Goal: Communication & Community: Share content

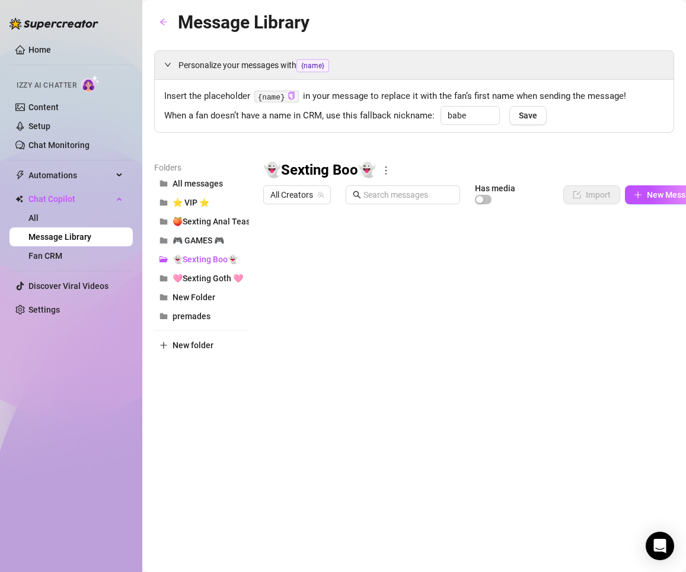
scroll to position [0, 23]
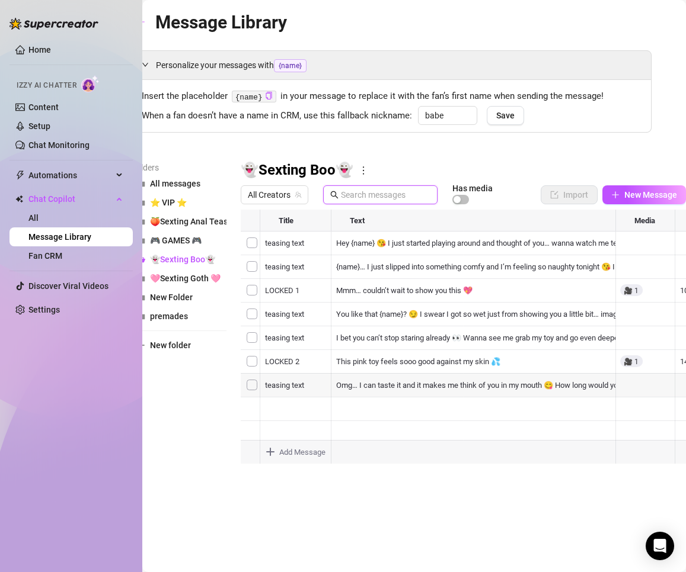
click at [404, 197] on input "text" at bounding box center [385, 194] width 89 height 13
paste input "“I’m rubbing my tits so fast I can barely breathe… and I keep imagining your ha…"
type input "“I’m rubbing my tits so fast I can barely breathe… and I keep imagining your ha…"
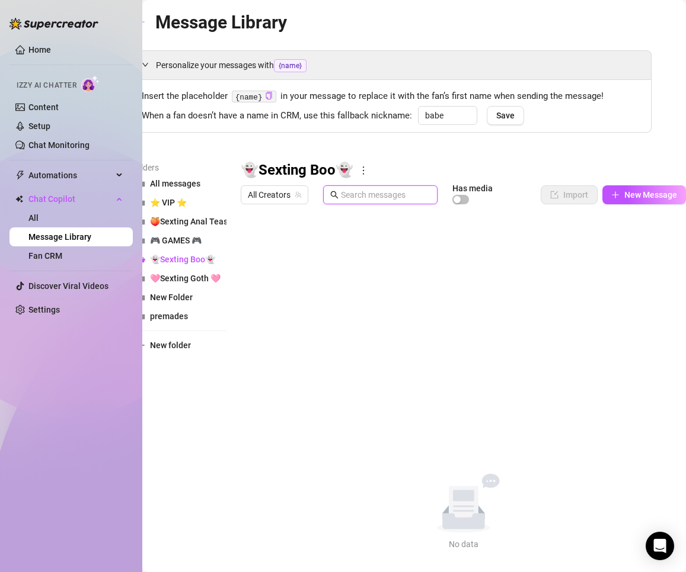
scroll to position [0, 0]
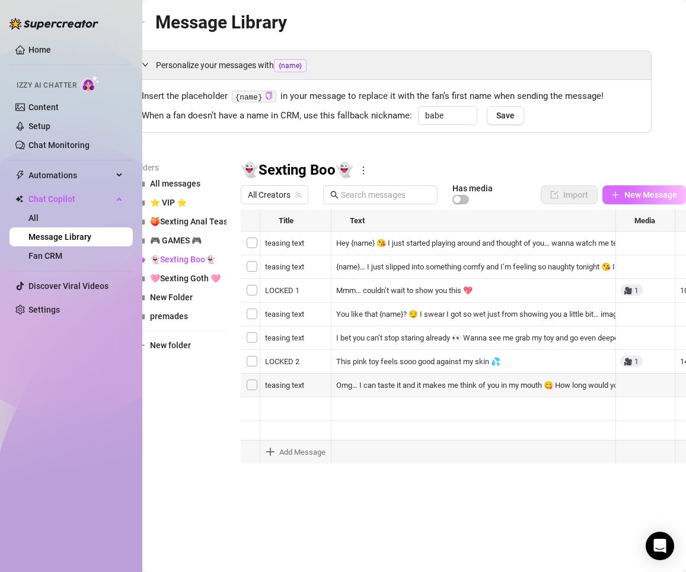
click at [632, 194] on span "New Message" at bounding box center [650, 194] width 53 height 9
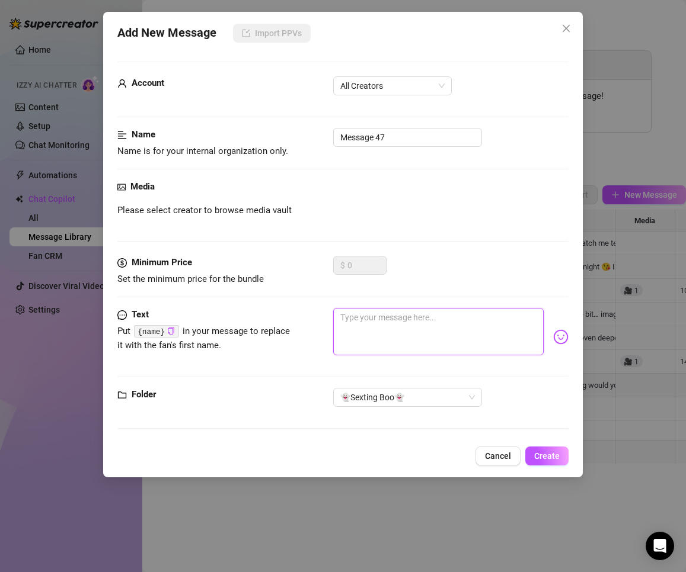
click at [379, 325] on textarea at bounding box center [438, 331] width 211 height 47
paste textarea "“I’m rubbing my tits so fast I can barely breathe… and I keep imagining your ha…"
type textarea "“I’m rubbing my tits so fast I can barely breathe… and I keep imagining your ha…"
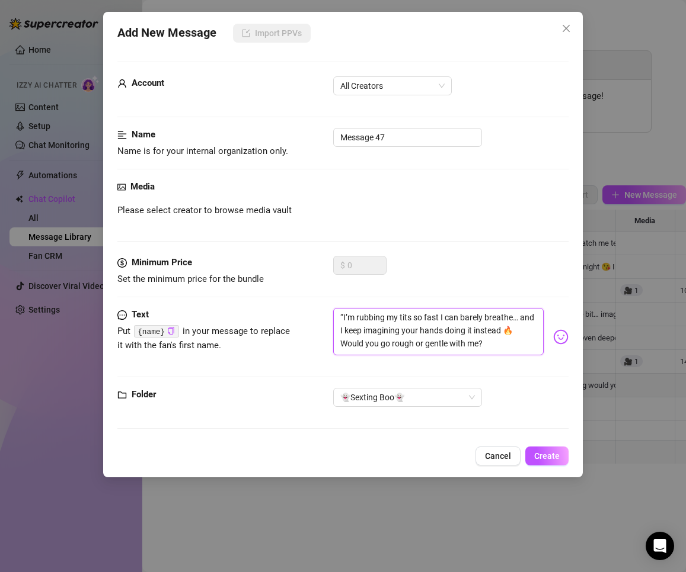
drag, startPoint x: 341, startPoint y: 316, endPoint x: 325, endPoint y: 316, distance: 15.4
click at [327, 315] on div "Text Put {name} in your message to replace it with the fan's first name. “I’m r…" at bounding box center [343, 337] width 452 height 58
type textarea "I’m rubbing my tits so fast I can barely breathe… and I keep imagining your han…"
click at [407, 318] on textarea "I’m rubbing my tits so fast I can barely breathe… and I keep imagining your han…" at bounding box center [438, 331] width 211 height 47
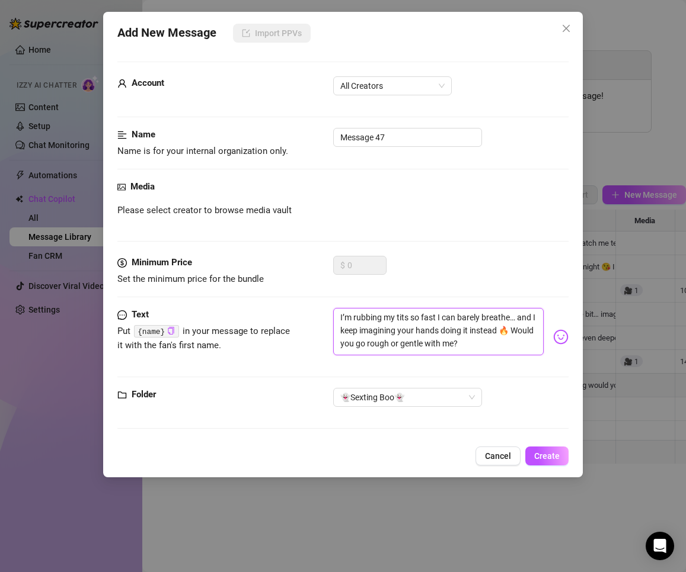
type textarea "I’m rubbing my tits so fast I can barely breathe… and I keep imagining your han…"
type textarea "I’m rubbing my tits w so fast I can barely breathe… and I keep imagining your h…"
type textarea "I’m rubbing my tits wi so fast I can barely breathe… and I keep imagining your …"
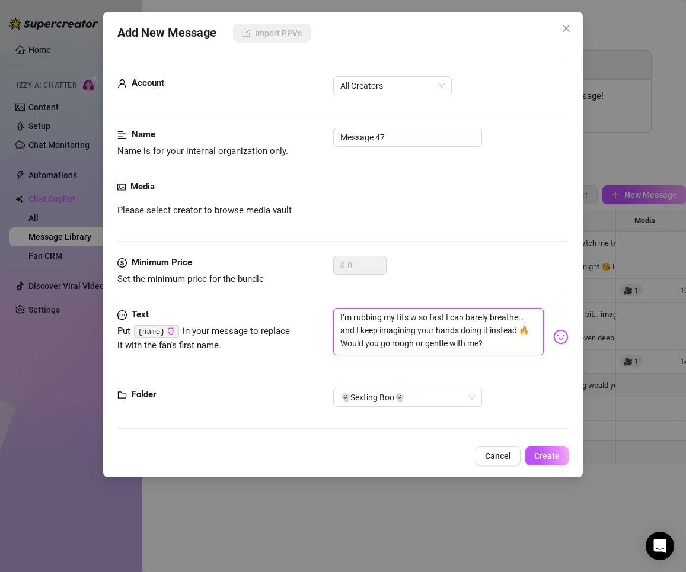
type textarea "I’m rubbing my tits wi so fast I can barely breathe… and I keep imagining your …"
type textarea "I’m rubbing my tits wit so fast I can barely breathe… and I keep imagining your…"
type textarea "I’m rubbing my tits with so fast I can barely breathe… and I keep imagining you…"
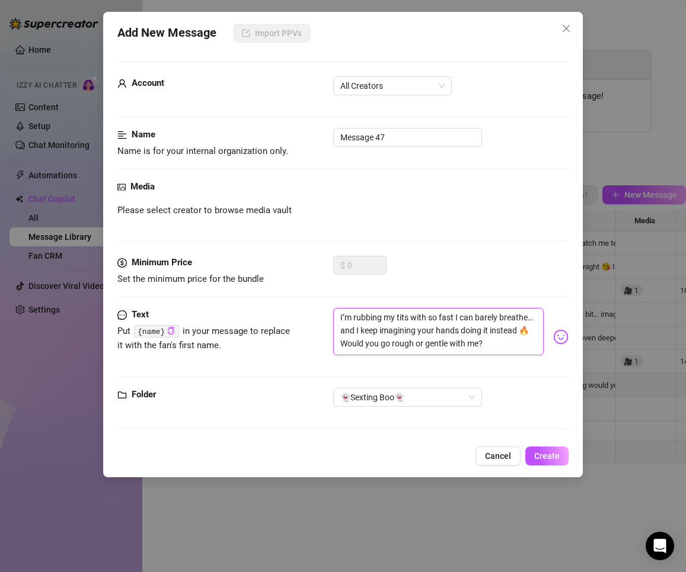
type textarea "I’m rubbing my tits with so fast I can barely breathe… and I keep imagining you…"
type textarea "I’m rubbing my tits with t so fast I can barely breathe… and I keep imagining y…"
type textarea "I’m rubbing my tits with th so fast I can barely breathe… and I keep imagining …"
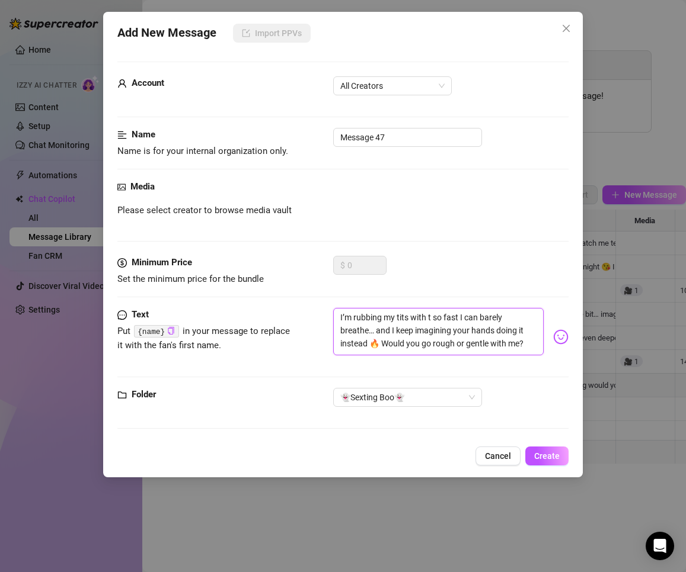
type textarea "I’m rubbing my tits with th so fast I can barely breathe… and I keep imagining …"
type textarea "I’m rubbing my tits with thi so fast I can barely breathe… and I keep imagining…"
type textarea "I’m rubbing my tits with this so fast I can barely breathe… and I keep imaginin…"
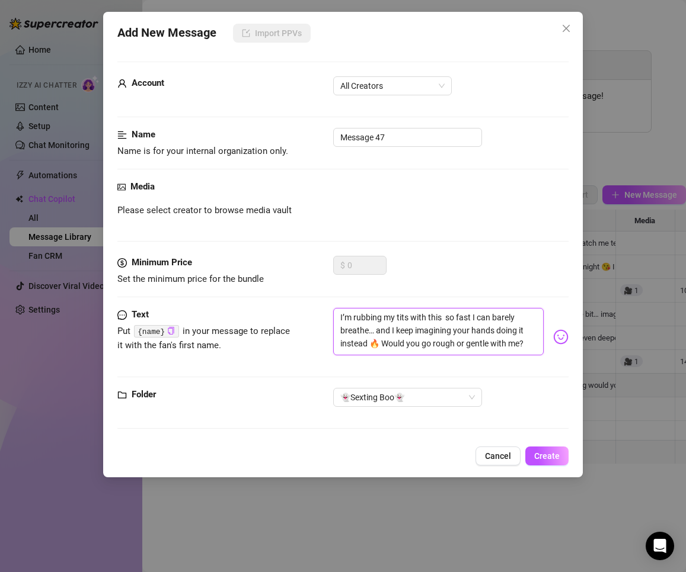
type textarea "I’m rubbing my tits with this t so fast I can barely breathe… and I keep imagin…"
type textarea "I’m rubbing my tits with this to so fast I can barely breathe… and I keep imagi…"
type textarea "I’m rubbing my tits with this toy so fast I can barely breathe… and I keep imag…"
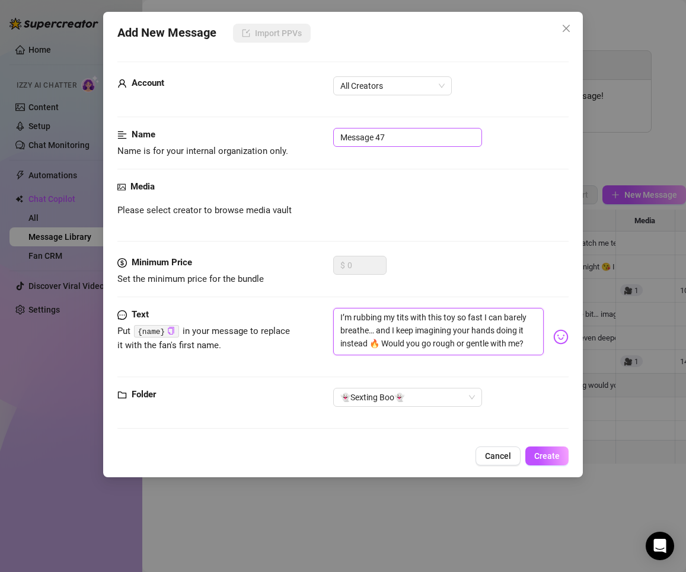
type textarea "I’m rubbing my tits with this toy so fast I can barely breathe… and I keep imag…"
click at [394, 141] on input "Message 47" at bounding box center [407, 137] width 149 height 19
click at [378, 92] on span "All Creators" at bounding box center [392, 86] width 104 height 18
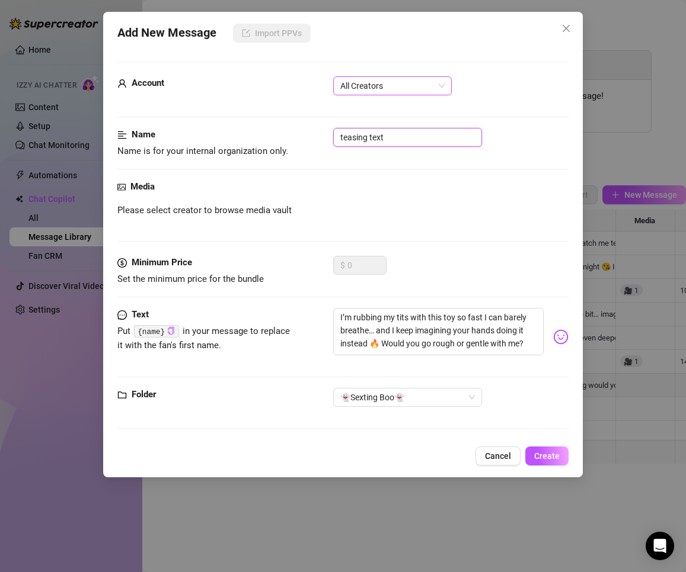
type input "teasing text"
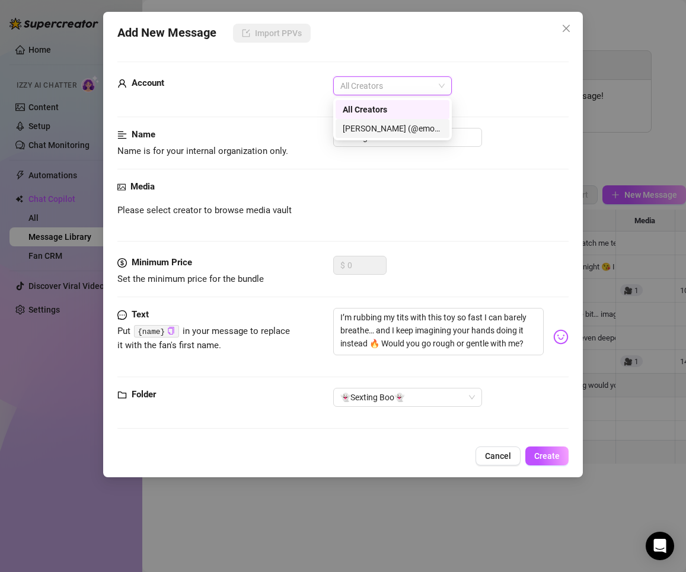
click at [375, 131] on div "[PERSON_NAME] (@emopink69)" at bounding box center [393, 128] width 100 height 13
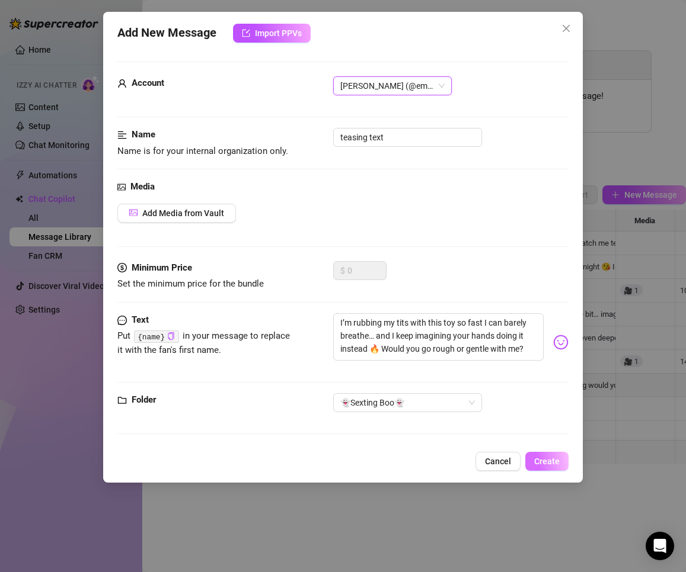
click at [548, 457] on span "Create" at bounding box center [546, 461] width 25 height 9
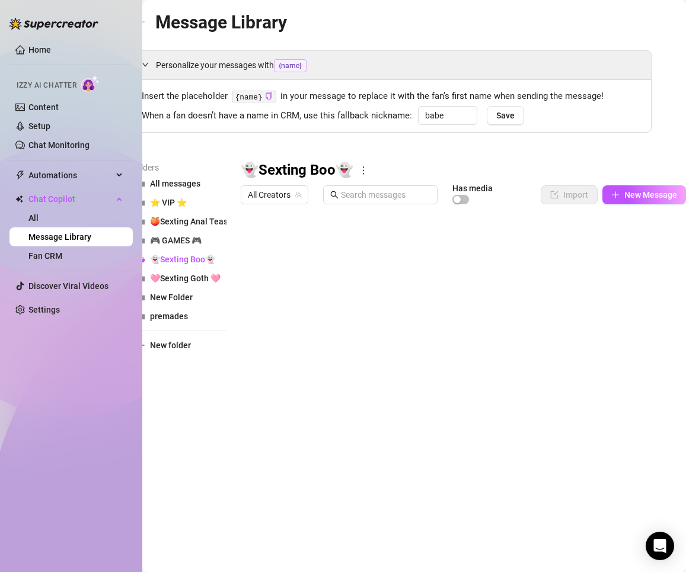
scroll to position [10, 0]
click at [635, 201] on button "New Message" at bounding box center [644, 194] width 84 height 19
type textarea "Type your message here..."
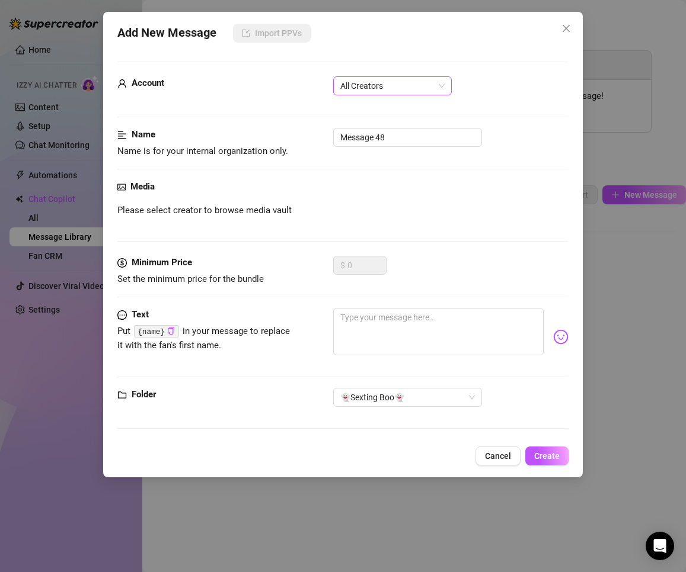
click at [412, 90] on span "All Creators" at bounding box center [392, 86] width 104 height 18
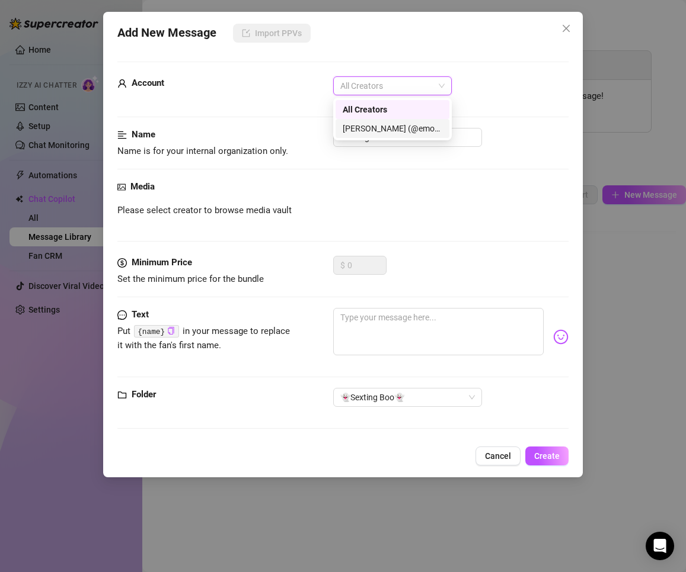
click at [384, 124] on div "[PERSON_NAME] (@emopink69)" at bounding box center [393, 128] width 100 height 13
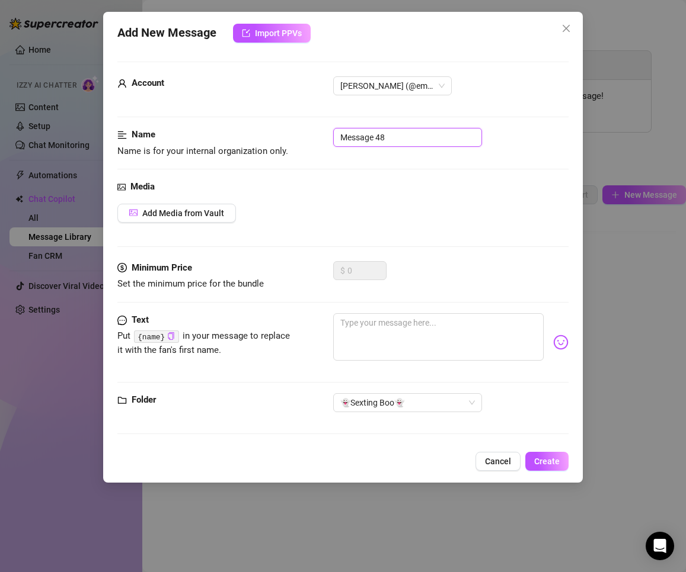
click at [394, 139] on input "Message 48" at bounding box center [407, 137] width 149 height 19
type input "LOCKED 3"
click at [217, 215] on span "Add Media from Vault" at bounding box center [183, 213] width 82 height 9
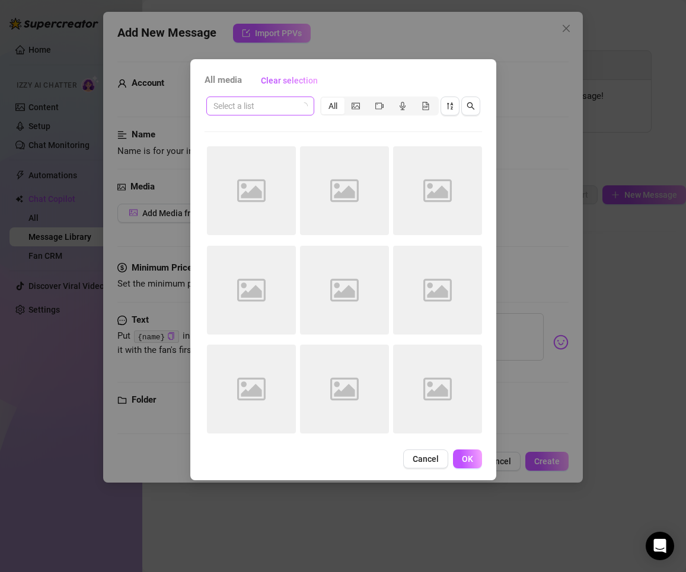
click at [294, 103] on input "search" at bounding box center [254, 106] width 83 height 18
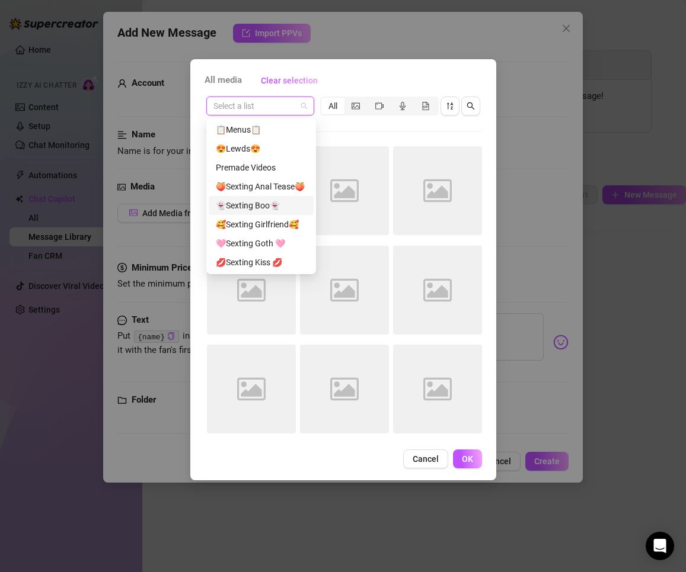
click at [268, 204] on div "👻Sexting Boo👻" at bounding box center [261, 205] width 91 height 13
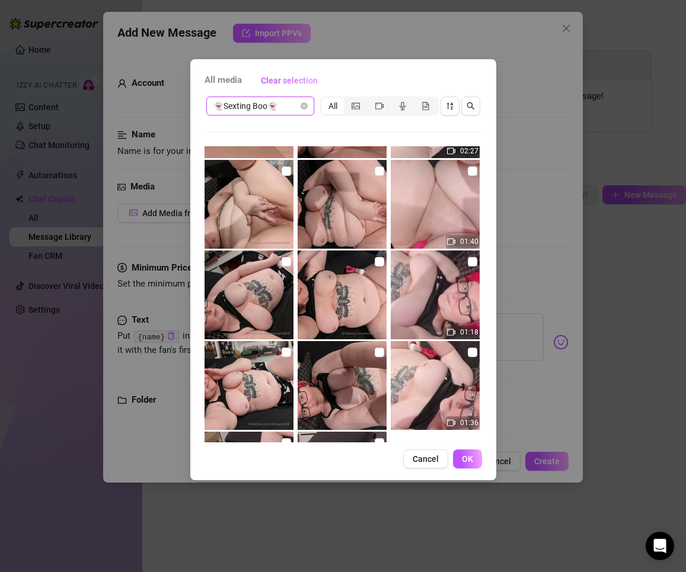
scroll to position [175, 0]
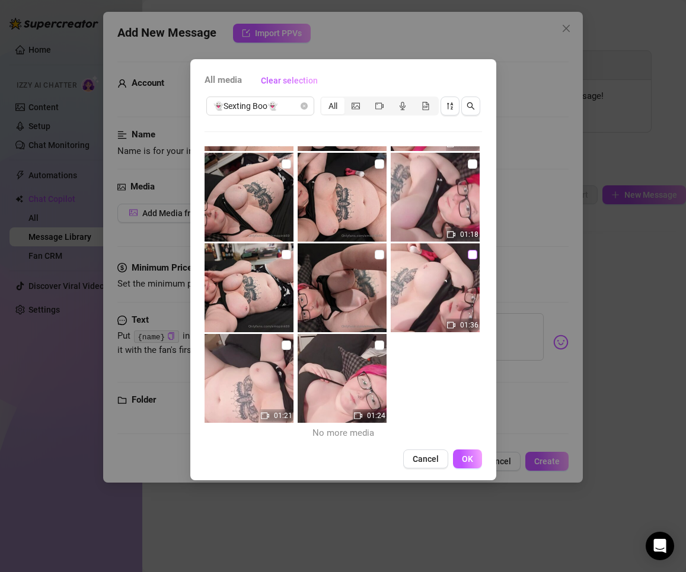
click at [468, 255] on input "checkbox" at bounding box center [472, 254] width 9 height 9
checkbox input "true"
click at [470, 458] on span "OK" at bounding box center [467, 459] width 11 height 9
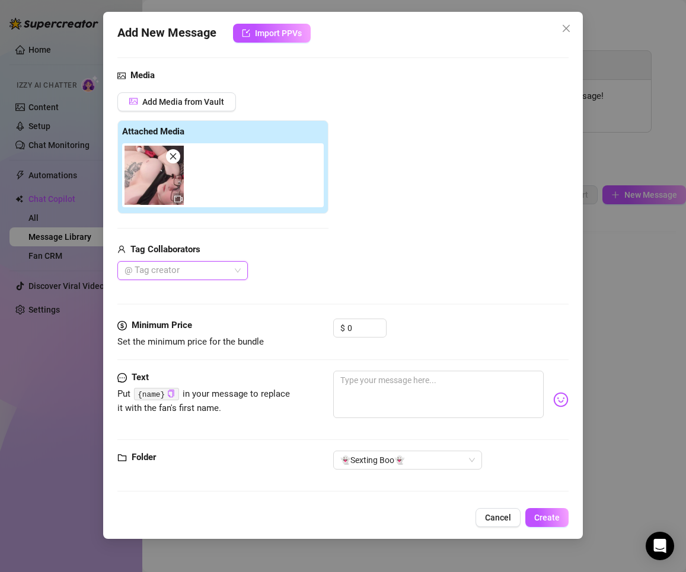
scroll to position [113, 0]
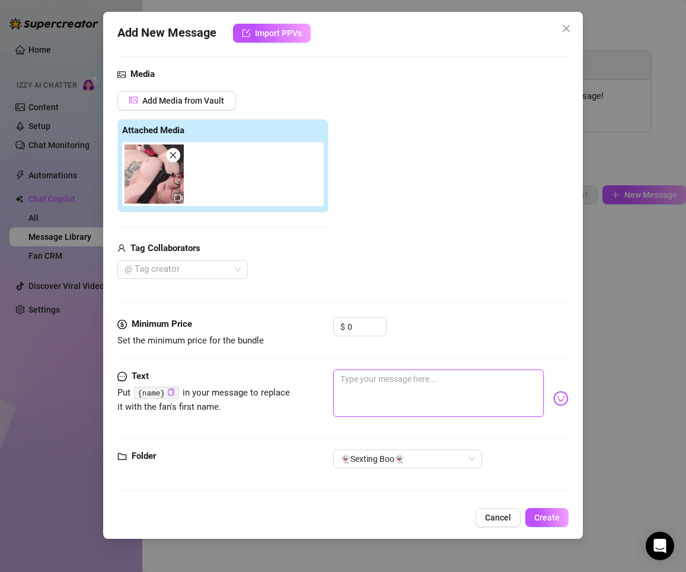
click at [395, 390] on textarea at bounding box center [438, 393] width 211 height 47
paste textarea "Look at my fingers… dripping just for you 💖"
type textarea "Look at my fingers… dripping just for you 💖"
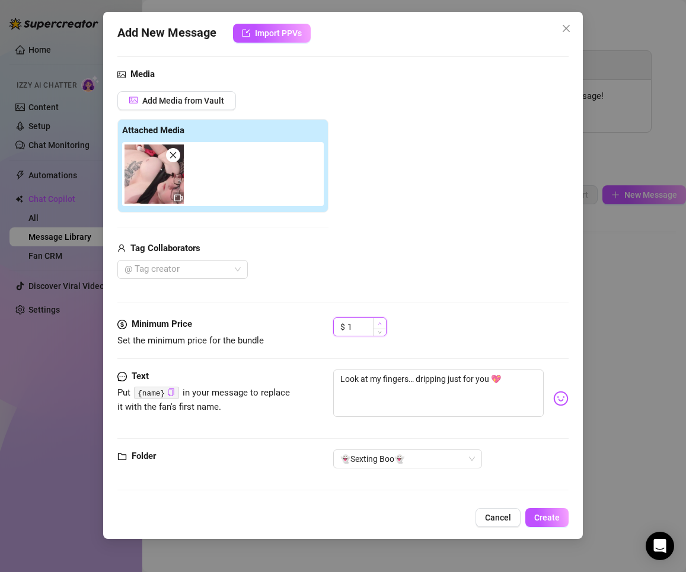
click at [376, 324] on span "Increase Value" at bounding box center [379, 323] width 13 height 11
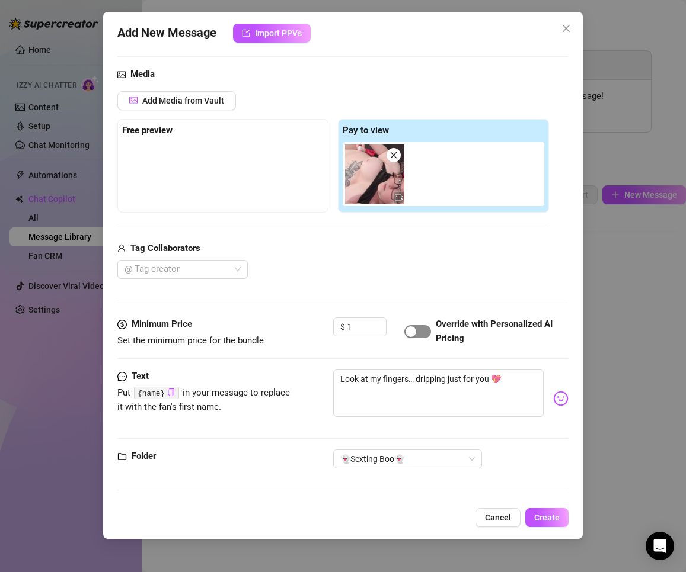
click at [426, 333] on span "button" at bounding box center [417, 331] width 27 height 13
click at [364, 331] on input "1" at bounding box center [366, 327] width 39 height 18
drag, startPoint x: 352, startPoint y: 327, endPoint x: 327, endPoint y: 324, distance: 25.1
click at [328, 324] on div "Minimum Price Set the minimum price for the bundle $ 1 Override with Personaliz…" at bounding box center [343, 333] width 452 height 30
drag, startPoint x: 366, startPoint y: 334, endPoint x: 321, endPoint y: 324, distance: 46.9
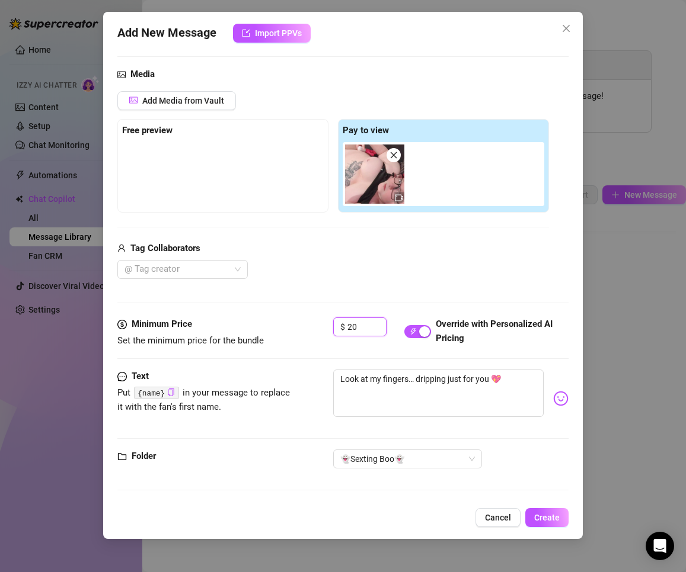
click at [321, 324] on div "Minimum Price Set the minimum price for the bundle $ 20 Override with Personali…" at bounding box center [343, 333] width 452 height 30
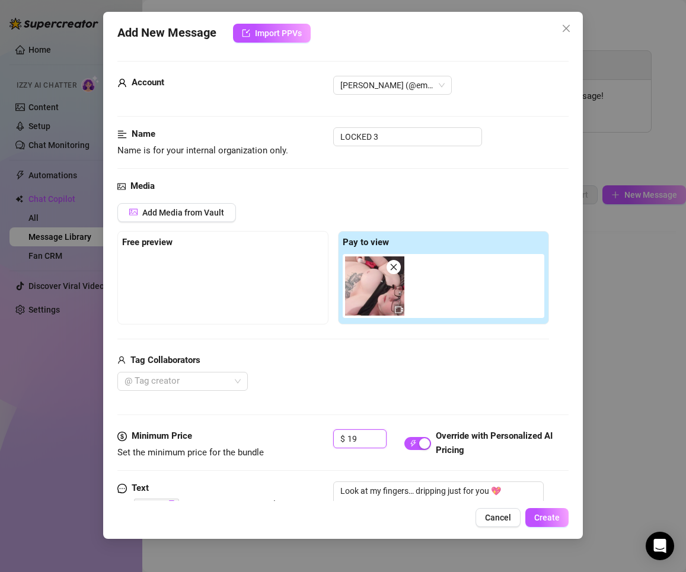
scroll to position [0, 0]
type input "19"
click at [552, 522] on span "Create" at bounding box center [546, 517] width 25 height 9
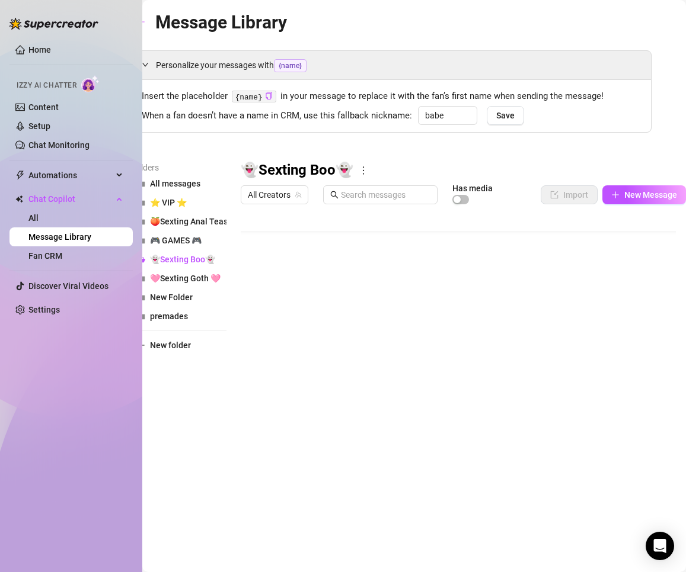
scroll to position [34, 0]
click at [639, 190] on span "New Message" at bounding box center [650, 194] width 53 height 9
type textarea "Type your message here..."
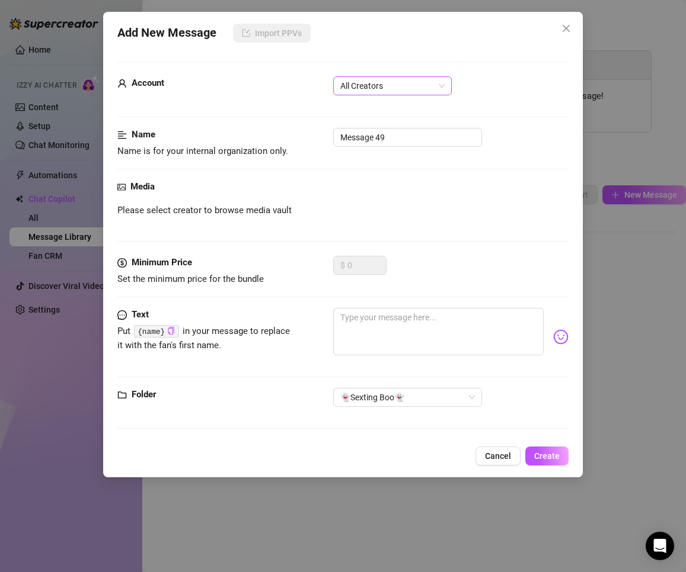
click at [398, 85] on span "All Creators" at bounding box center [392, 86] width 104 height 18
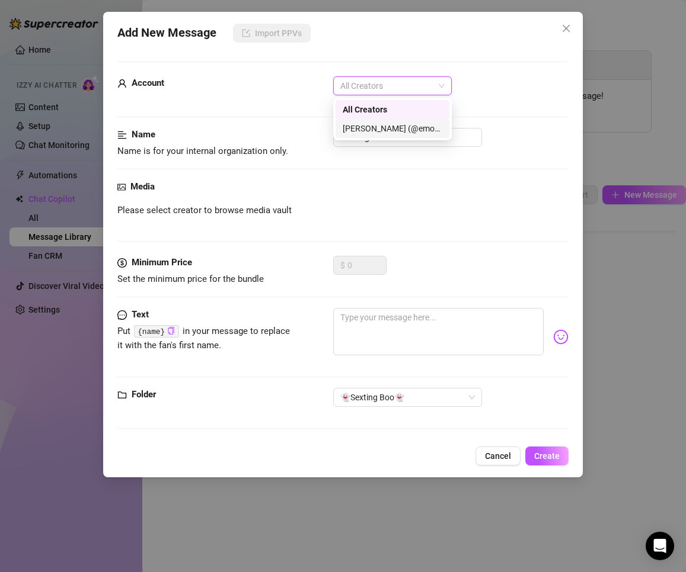
click at [382, 130] on div "[PERSON_NAME] (@emopink69)" at bounding box center [393, 128] width 100 height 13
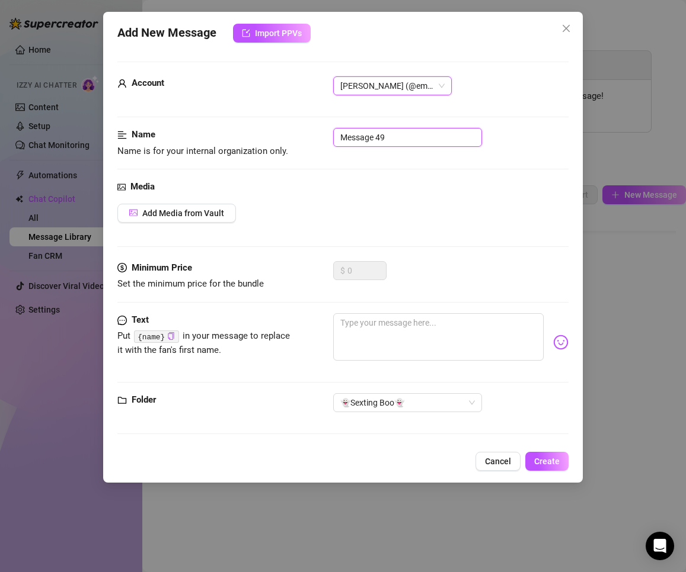
click at [388, 140] on input "Message 49" at bounding box center [407, 137] width 149 height 19
type input "teasing text"
click at [382, 343] on textarea at bounding box center [438, 336] width 211 height 47
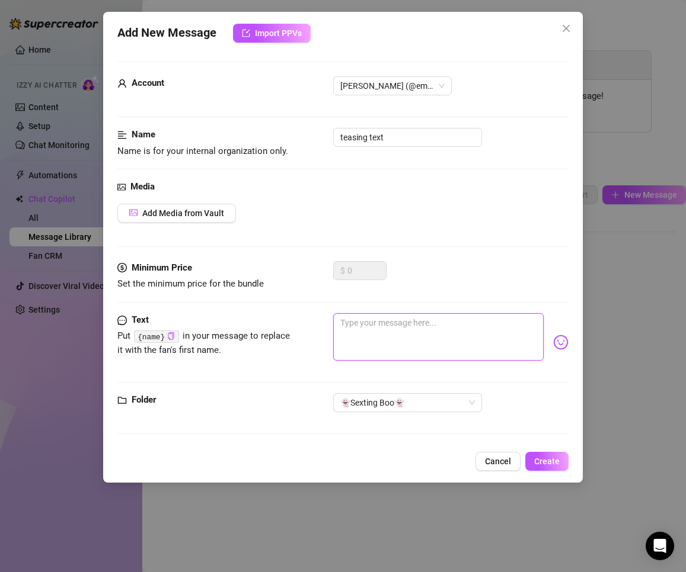
paste textarea "My pussy is so wet it’s driving me crazy 😩 Wanna see me spread it wider for you…"
type textarea "My pussy is so wet it’s driving me crazy 😩 Wanna see me spread it wider for you…"
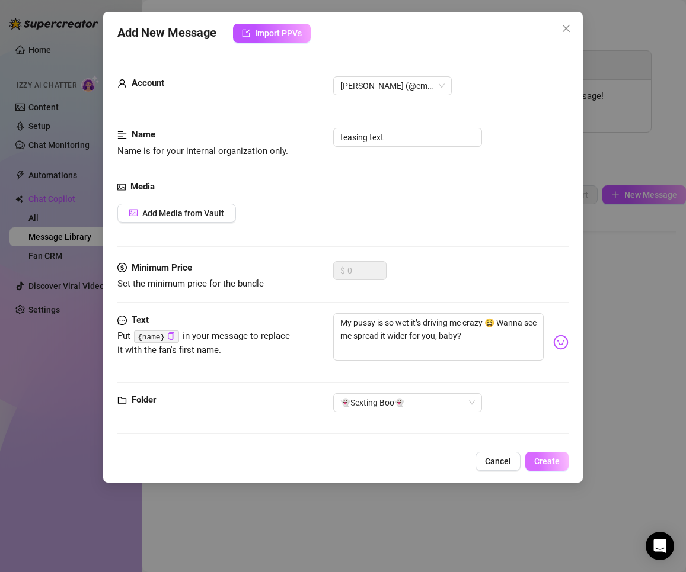
click at [552, 462] on span "Create" at bounding box center [546, 461] width 25 height 9
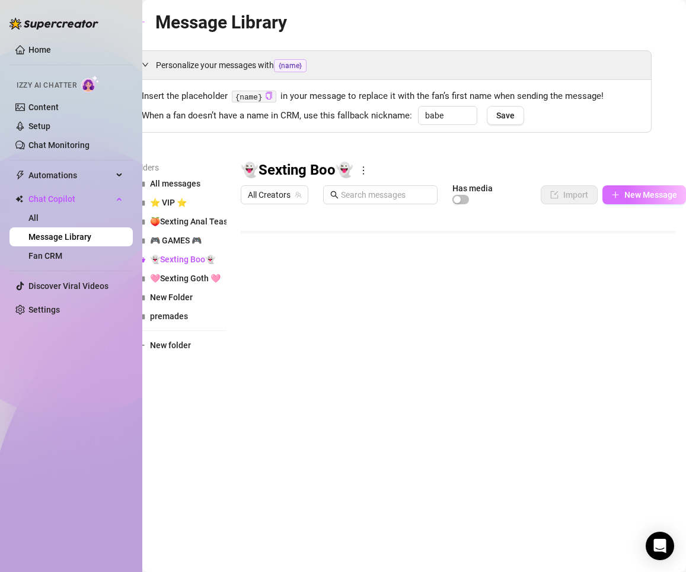
click at [655, 193] on span "New Message" at bounding box center [650, 194] width 53 height 9
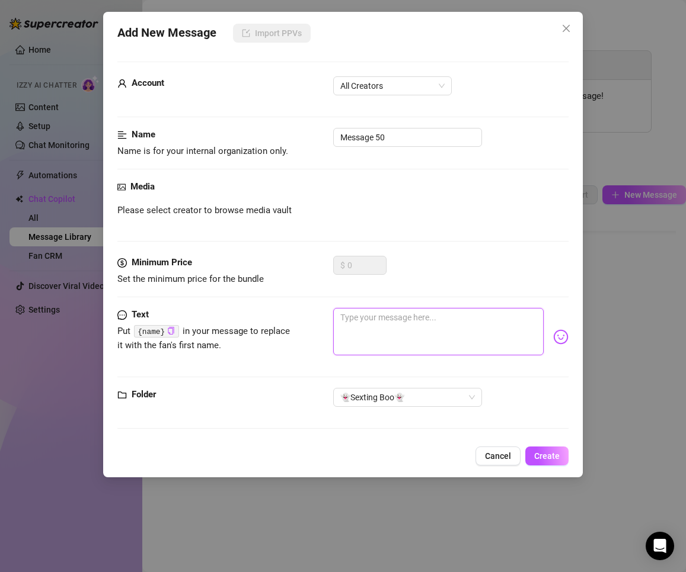
click at [460, 319] on textarea at bounding box center [438, 331] width 211 height 47
paste textarea "I love teasing myself like this, but it’s not enough anymore… should I grab my …"
type textarea "I love teasing myself like this, but it’s not enough anymore… should I grab my …"
click at [468, 329] on textarea "I love teasing myself like this, but it’s not enough anymore… should I grab my …" at bounding box center [438, 331] width 211 height 47
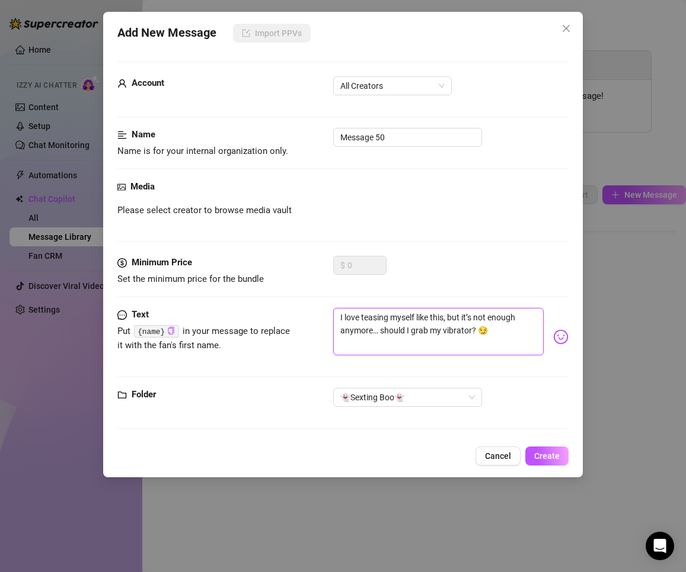
click at [469, 329] on textarea "I love teasing myself like this, but it’s not enough anymore… should I grab my …" at bounding box center [438, 331] width 211 height 47
click at [469, 331] on textarea "I love teasing myself like this, but it’s not enough anymore… should I grab my …" at bounding box center [438, 331] width 211 height 47
click at [471, 332] on textarea "I love teasing myself like this, but it’s not enough anymore… should I grab my …" at bounding box center [438, 331] width 211 height 47
type textarea "I love teasing myself like this, but it’s not enough anymore… should I grab my …"
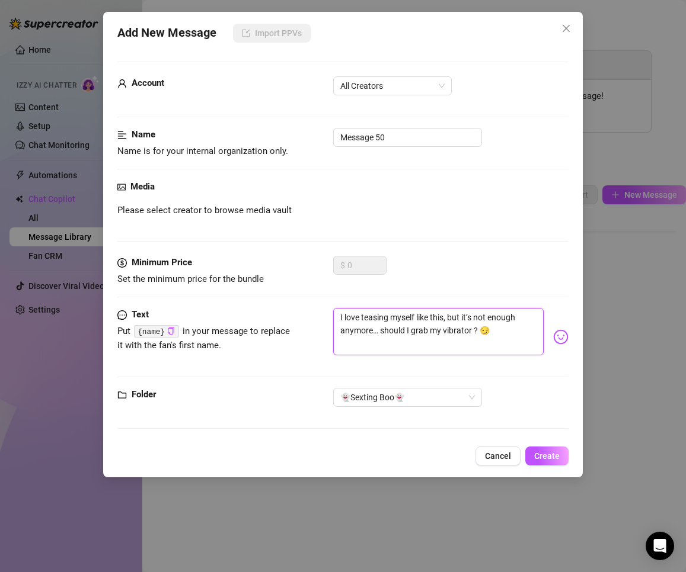
type textarea "I love teasing myself like this, but it’s not enough anymore… should I grab my …"
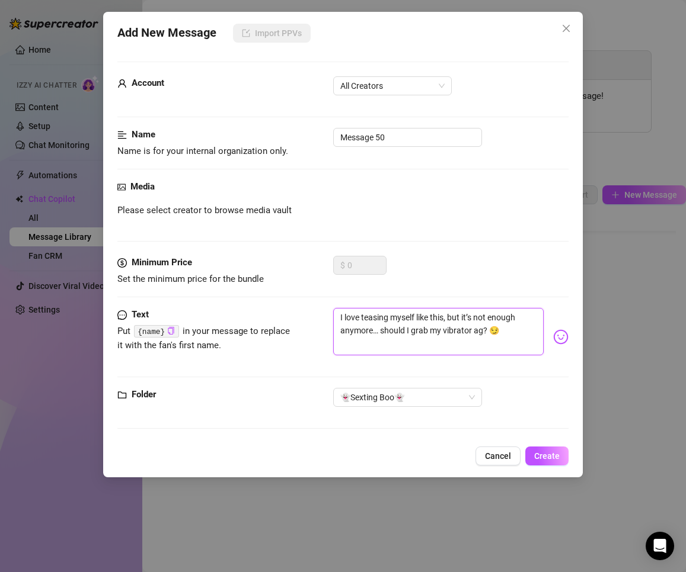
type textarea "I love teasing myself like this, but it’s not enough anymore… should I grab my …"
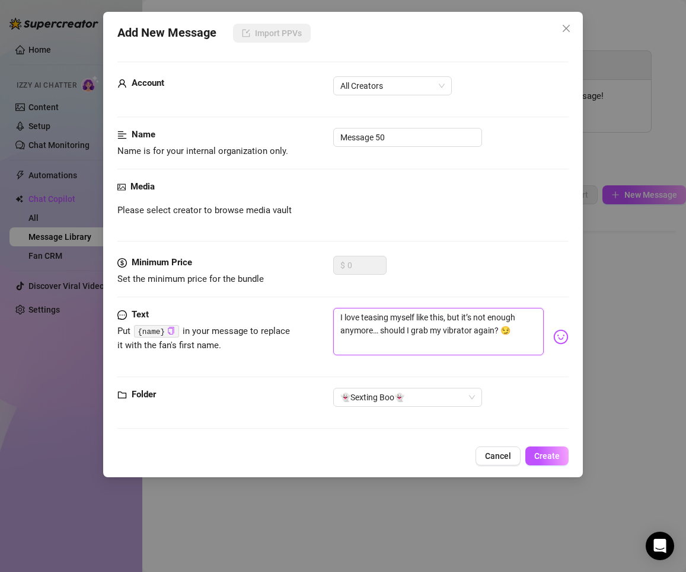
type textarea "I love teasing myself like this, but it’s not enough anymore… should I grab my …"
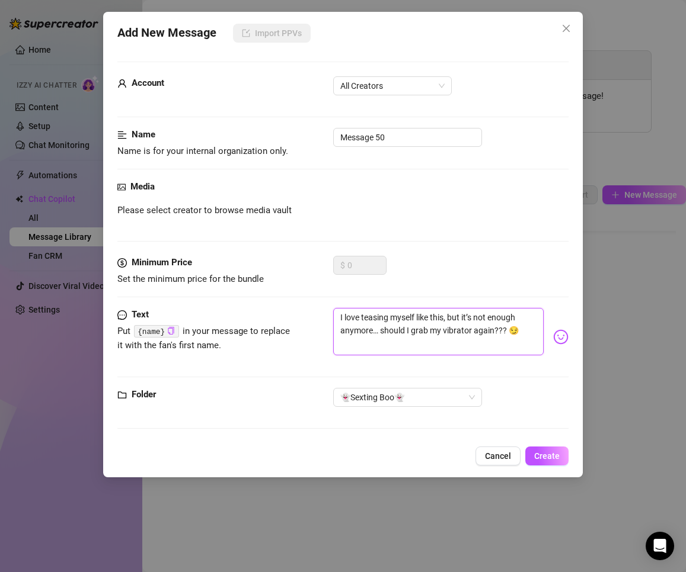
type textarea "I love teasing myself like this, but it’s not enough anymore… should I grab my …"
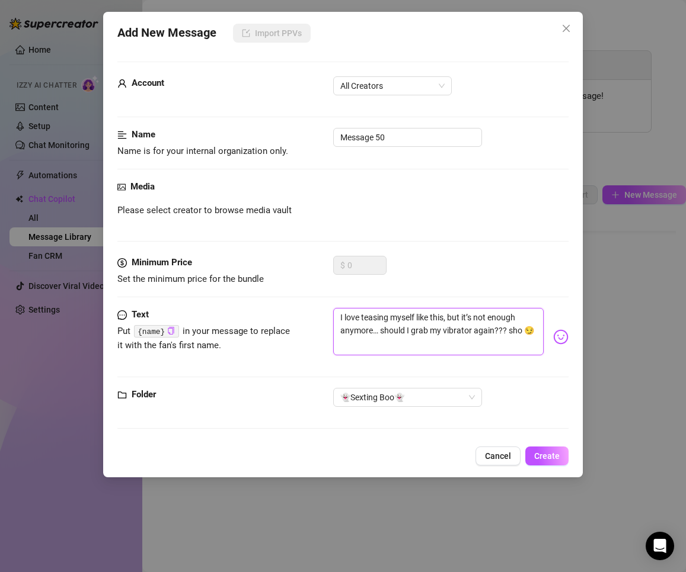
type textarea "I love teasing myself like this, but it’s not enough anymore… should I grab my …"
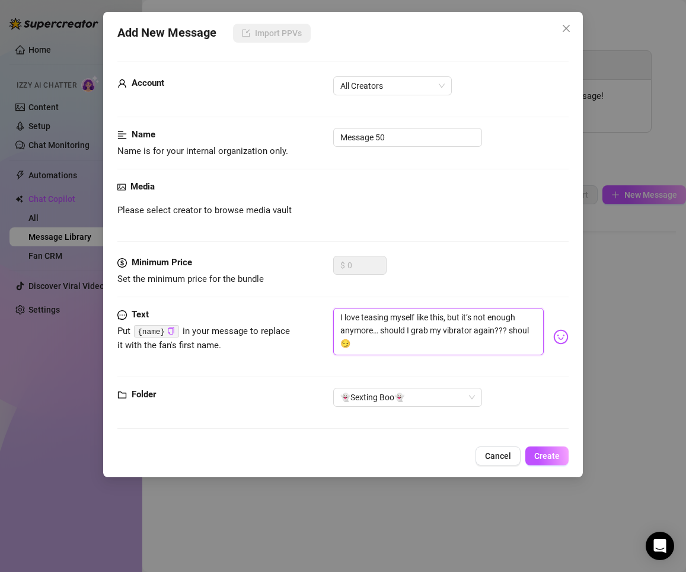
type textarea "I love teasing myself like this, but it’s not enough anymore… should I grab my …"
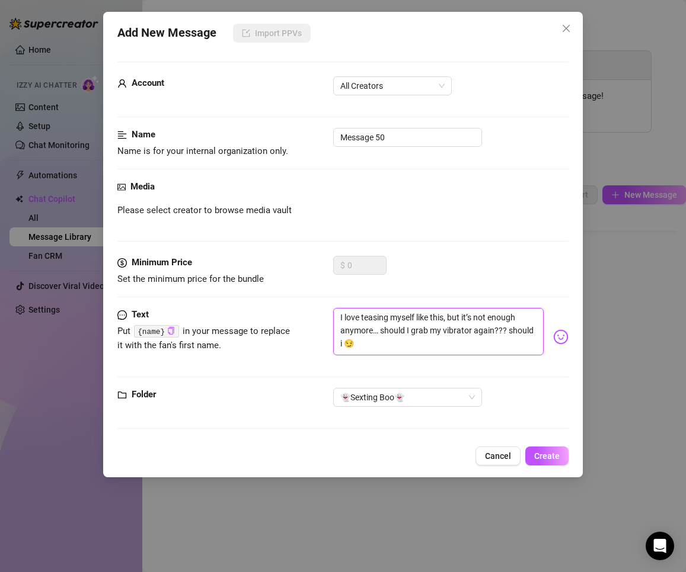
type textarea "I love teasing myself like this, but it’s not enough anymore… should I grab my …"
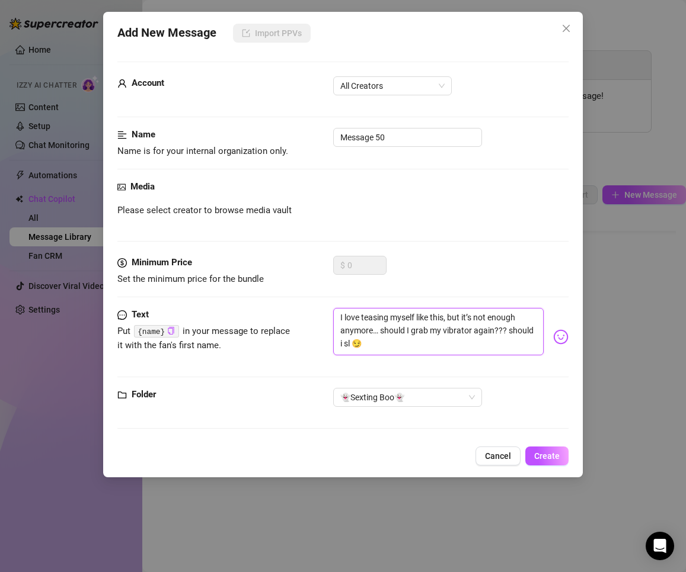
type textarea "I love teasing myself like this, but it’s not enough anymore… should I grab my …"
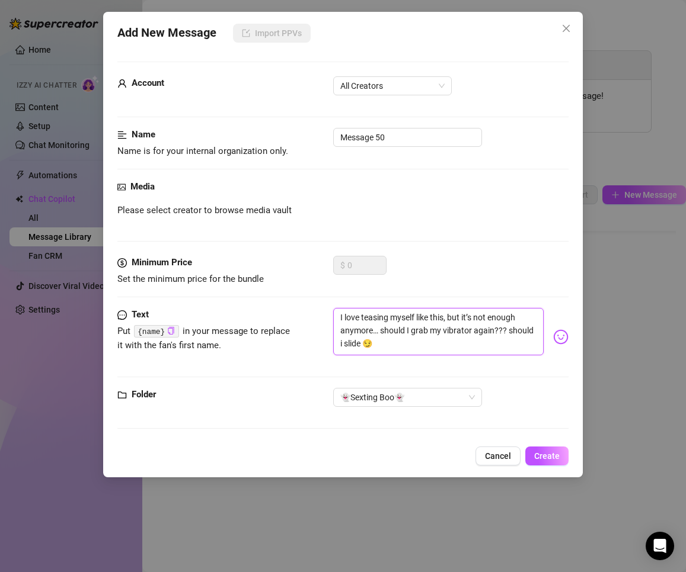
type textarea "I love teasing myself like this, but it’s not enough anymore… should I grab my …"
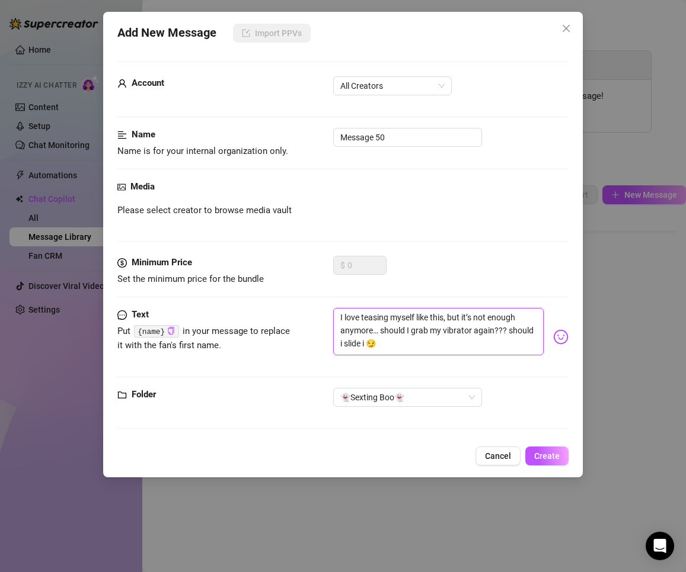
type textarea "I love teasing myself like this, but it’s not enough anymore… should I grab my …"
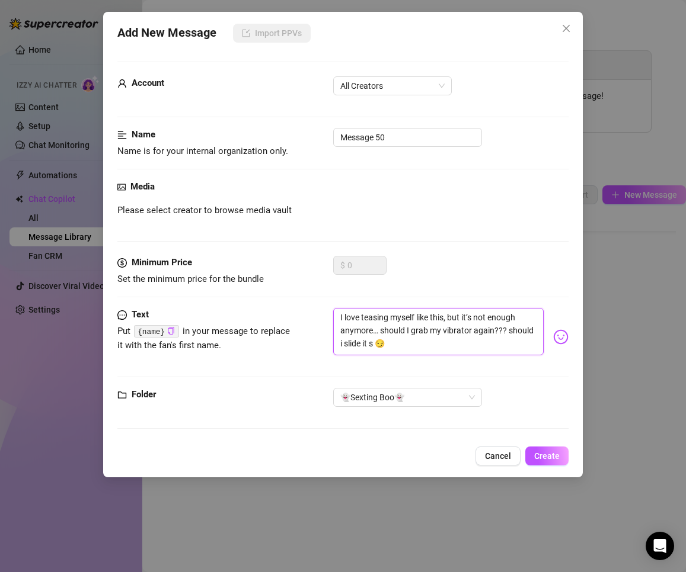
type textarea "I love teasing myself like this, but it’s not enough anymore… should I grab my …"
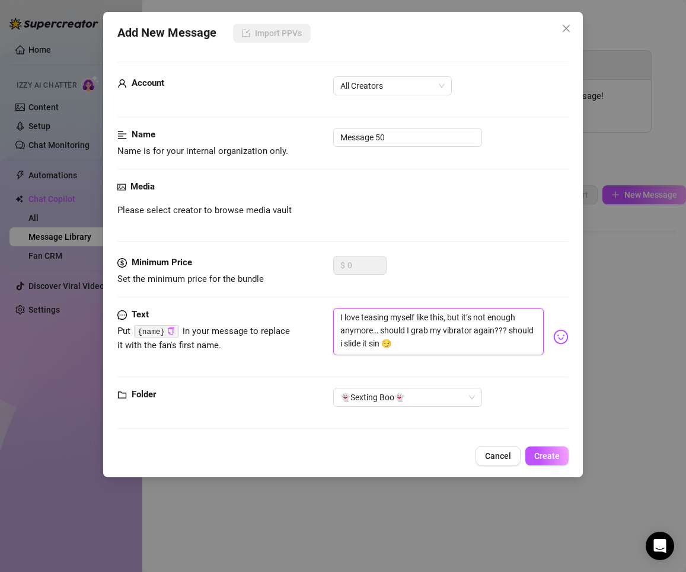
type textarea "I love teasing myself like this, but it’s not enough anymore… should I grab my …"
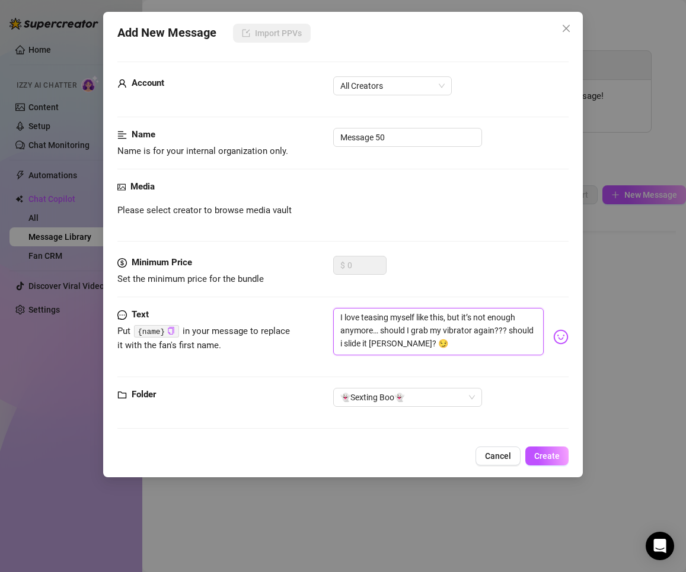
click at [401, 344] on textarea "I love teasing myself like this, but it’s not enough anymore… should I grab my …" at bounding box center [438, 331] width 211 height 47
type textarea "I love teasing myself like this, but it’s not enough anymore… should I grab my …"
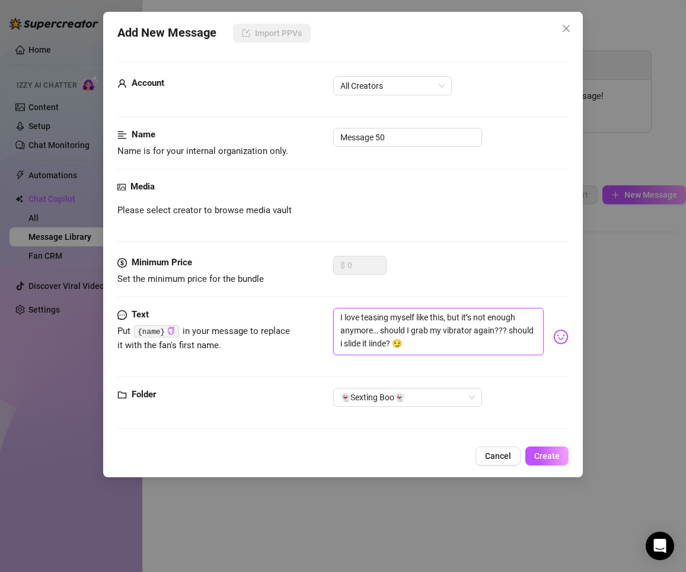
type textarea "I love teasing myself like this, but it’s not enough anymore… should I grab my …"
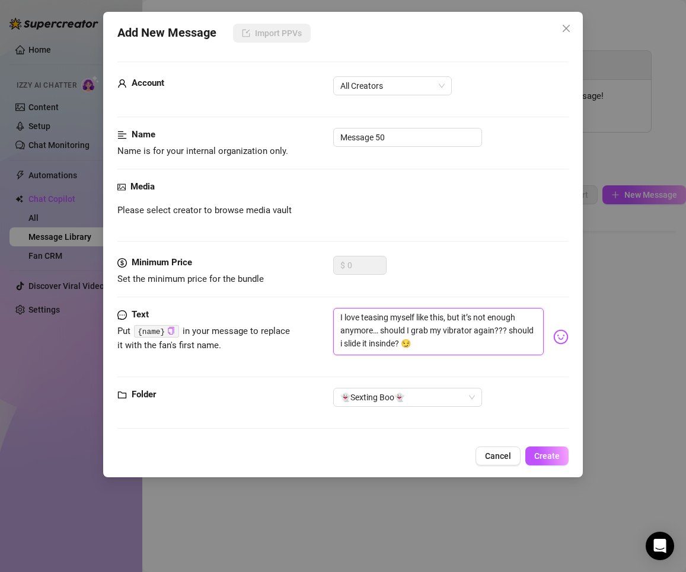
type textarea "I love teasing myself like this, but it’s not enough anymore… should I grab my …"
click at [445, 341] on textarea "I love teasing myself like this, but it’s not enough anymore… should I grab my …" at bounding box center [438, 331] width 211 height 47
click at [420, 343] on textarea "I love teasing myself like this, but it’s not enough anymore… should I grab my …" at bounding box center [438, 331] width 211 height 47
type textarea "I love teasing myself like this, but it’s not enough anymore… should I grab my …"
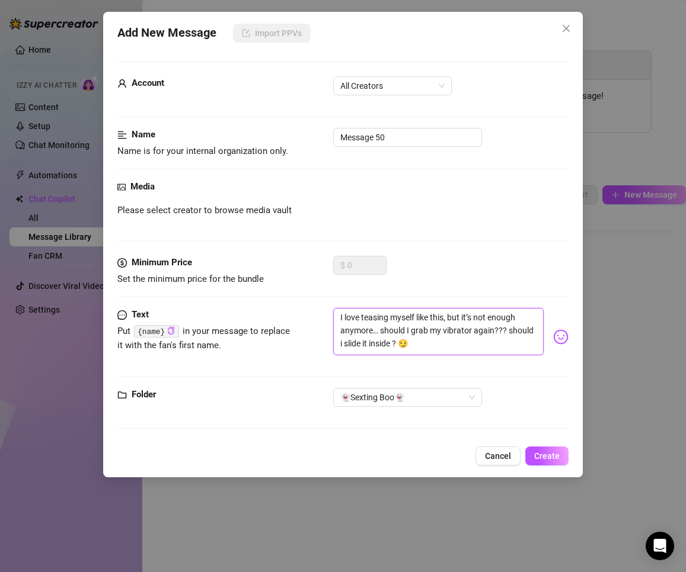
type textarea "I love teasing myself like this, but it’s not enough anymore… should I grab my …"
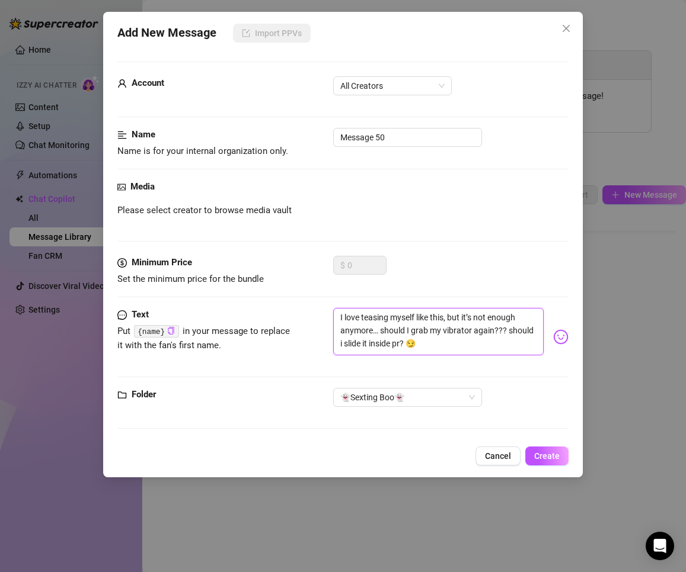
type textarea "I love teasing myself like this, but it’s not enough anymore… should I grab my …"
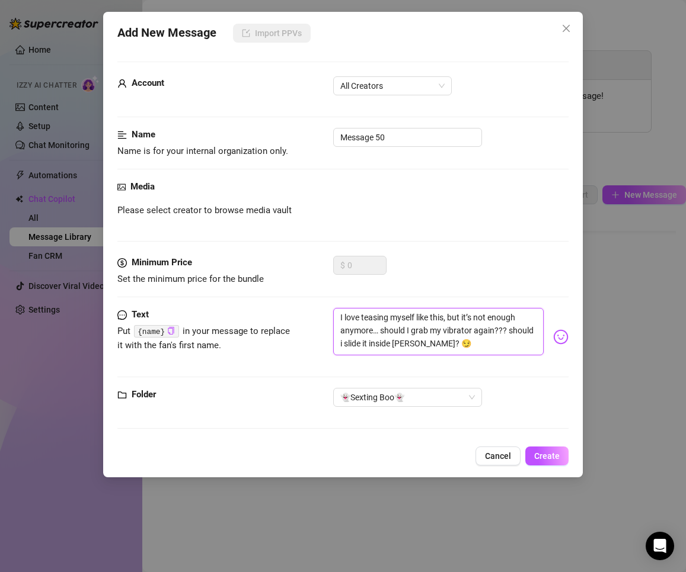
type textarea "I love teasing myself like this, but it’s not enough anymore… should I grab my …"
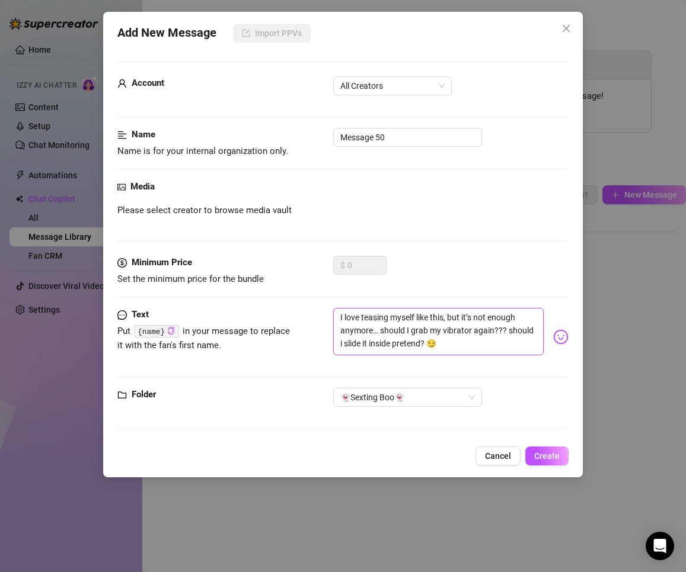
type textarea "I love teasing myself like this, but it’s not enough anymore… should I grab my …"
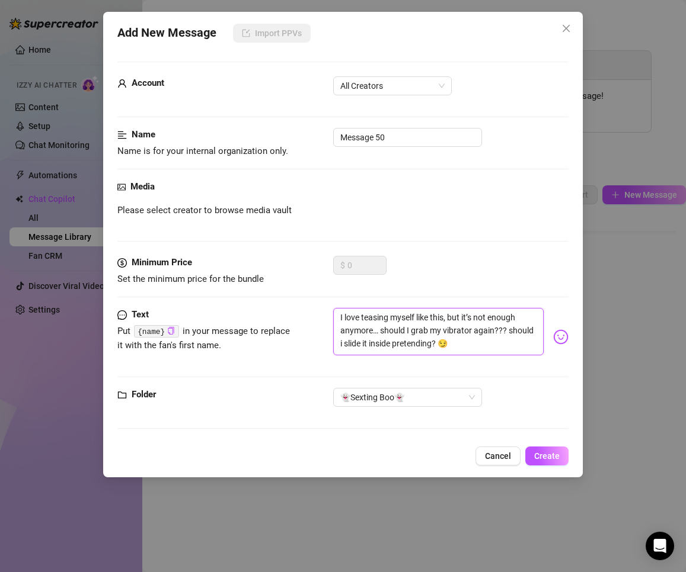
type textarea "I love teasing myself like this, but it’s not enough anymore… should I grab my …"
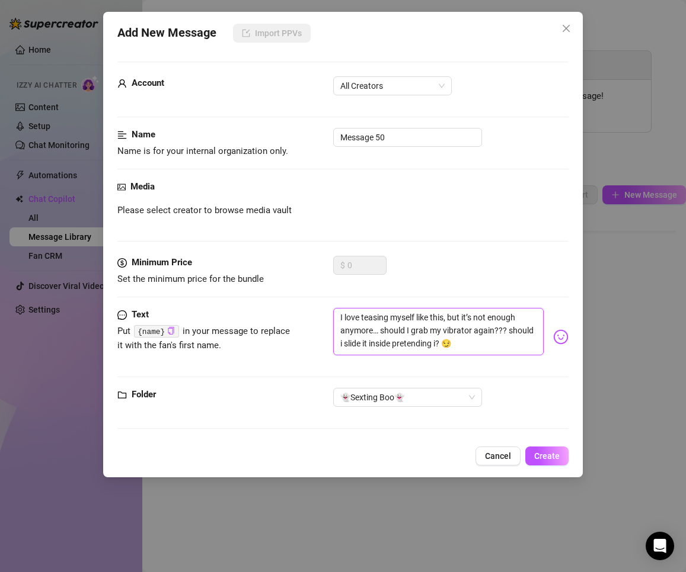
type textarea "I love teasing myself like this, but it’s not enough anymore… should I grab my …"
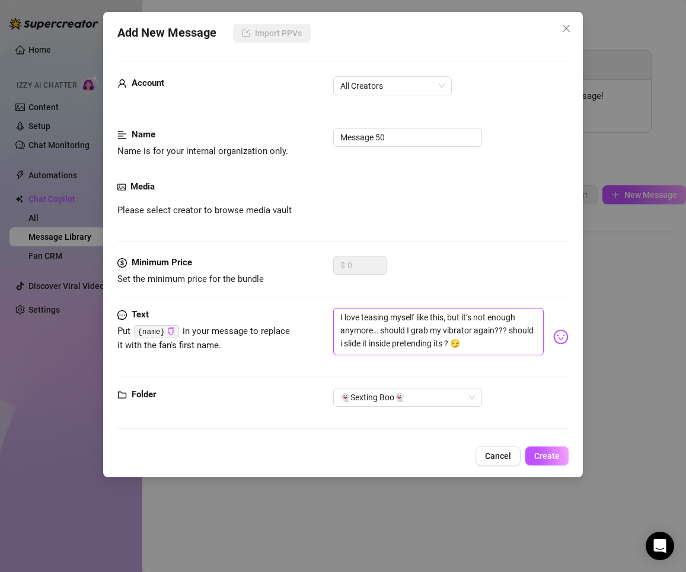
type textarea "I love teasing myself like this, but it’s not enough anymore… should I grab my …"
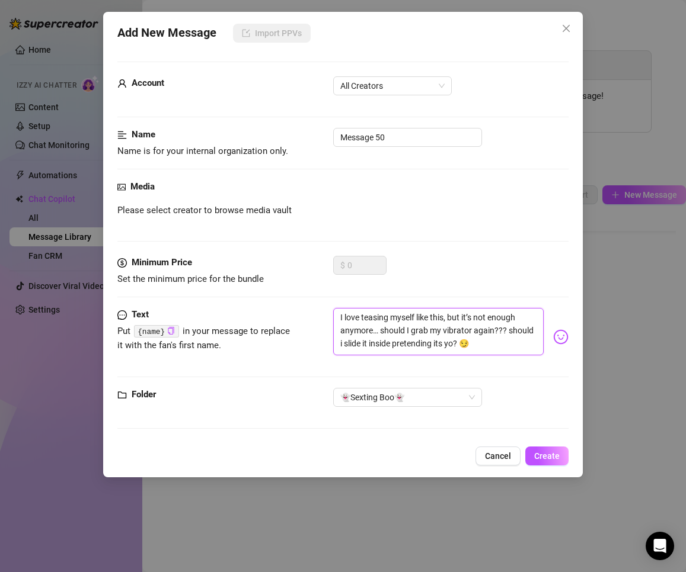
type textarea "I love teasing myself like this, but it’s not enough anymore… should I grab my …"
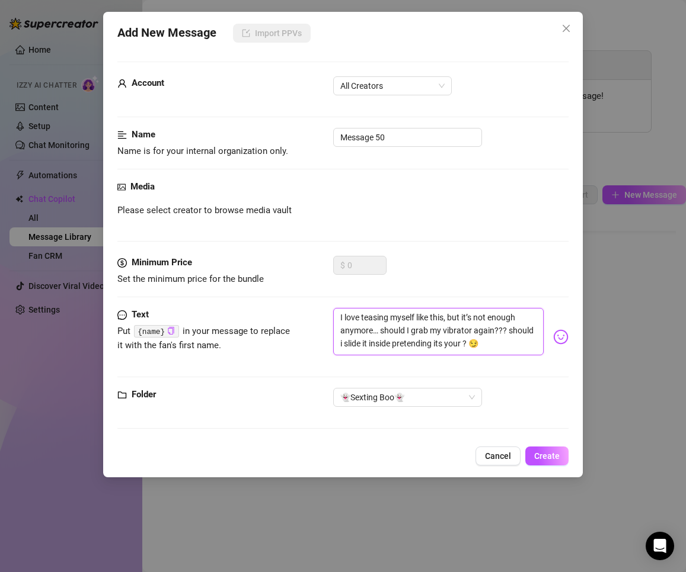
type textarea "I love teasing myself like this, but it’s not enough anymore… should I grab my …"
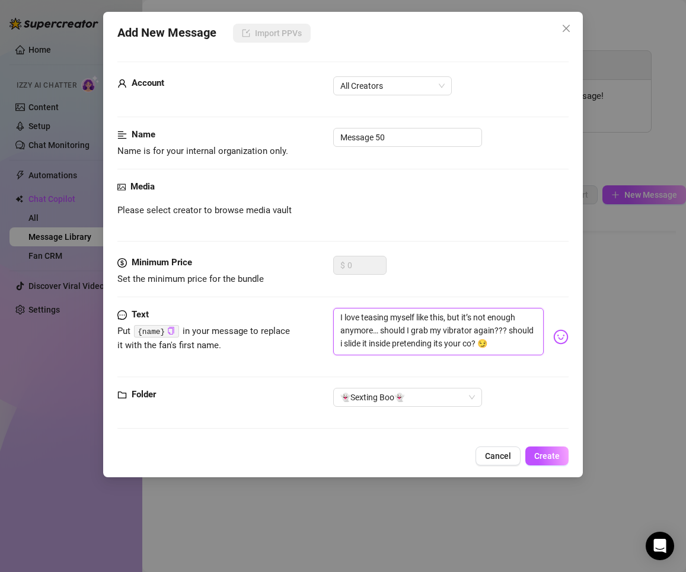
type textarea "I love teasing myself like this, but it’s not enough anymore… should I grab my …"
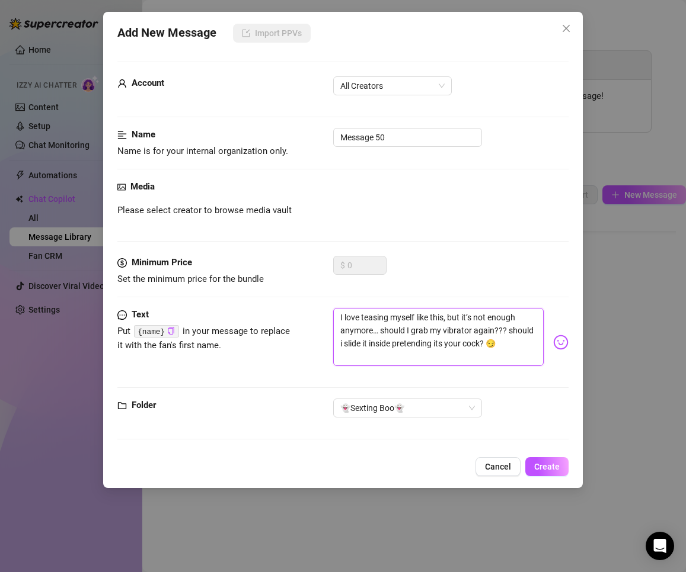
scroll to position [0, 0]
type textarea "I love teasing myself like this, but it’s not enough anymore… should I grab my …"
click at [457, 356] on textarea "I love teasing myself like this, but it’s not enough anymore… should I grab my …" at bounding box center [438, 337] width 211 height 58
click at [403, 139] on input "Message 50" at bounding box center [407, 137] width 149 height 19
click at [404, 139] on input "Message 50" at bounding box center [407, 137] width 149 height 19
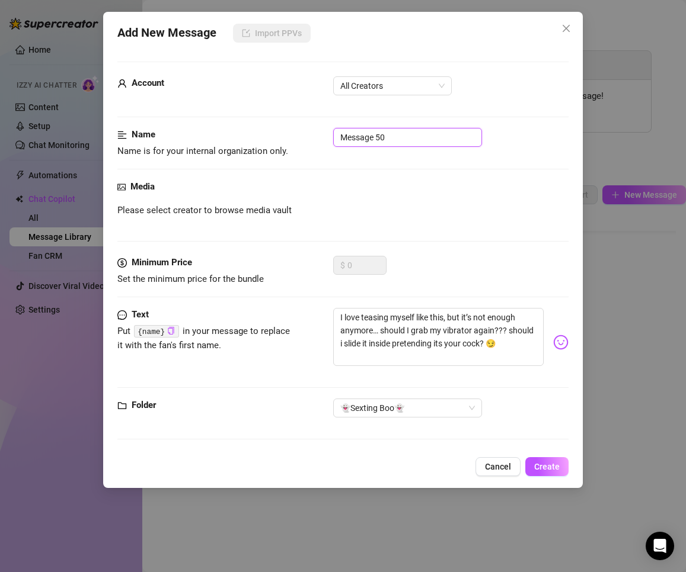
click at [404, 139] on input "Message 50" at bounding box center [407, 137] width 149 height 19
click at [399, 87] on span "All Creators" at bounding box center [392, 86] width 104 height 18
type input "teasing text"
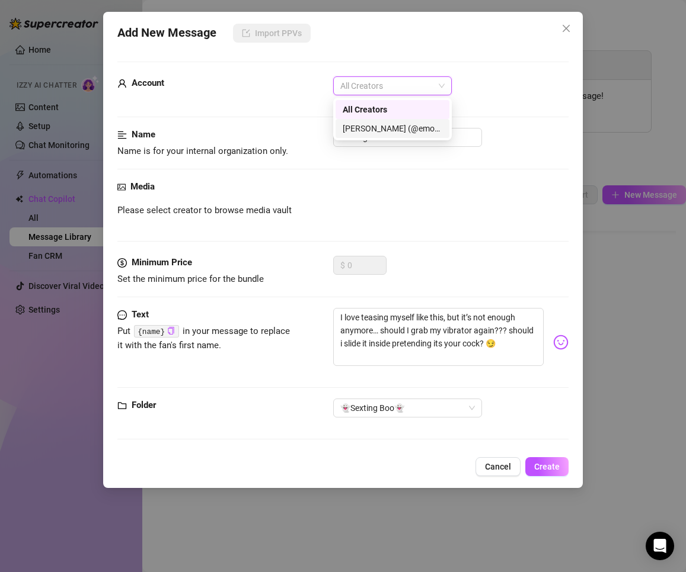
click at [385, 137] on div "[PERSON_NAME] (@emopink69)" at bounding box center [392, 128] width 114 height 19
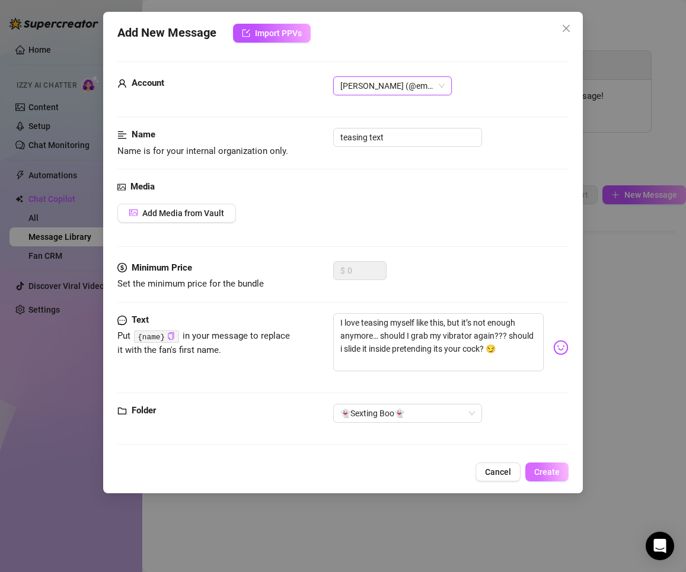
click at [552, 473] on span "Create" at bounding box center [546, 472] width 25 height 9
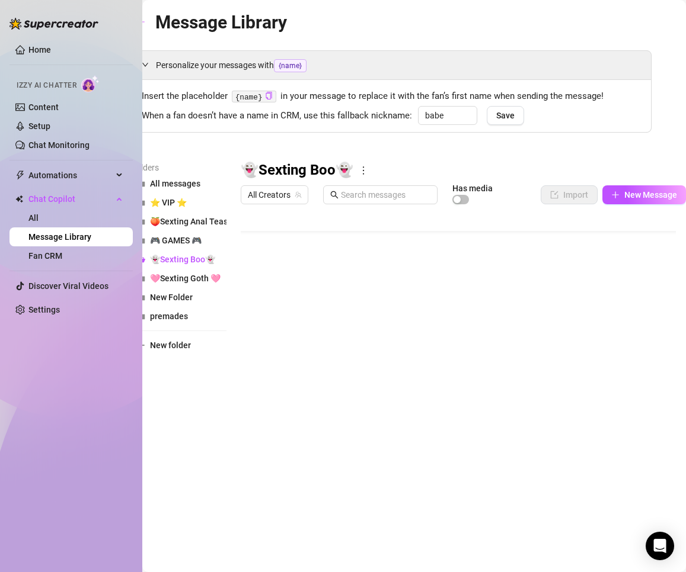
scroll to position [81, 0]
click at [631, 195] on span "New Message" at bounding box center [650, 194] width 53 height 9
type textarea "Type your message here..."
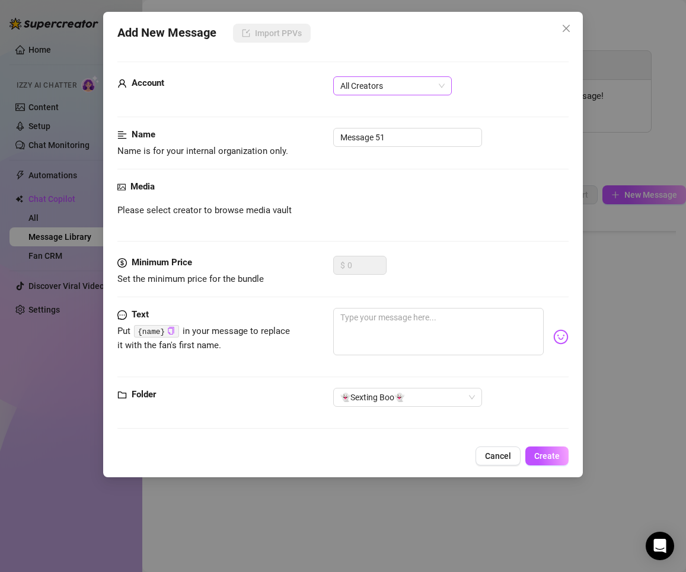
click at [396, 79] on span "All Creators" at bounding box center [392, 86] width 104 height 18
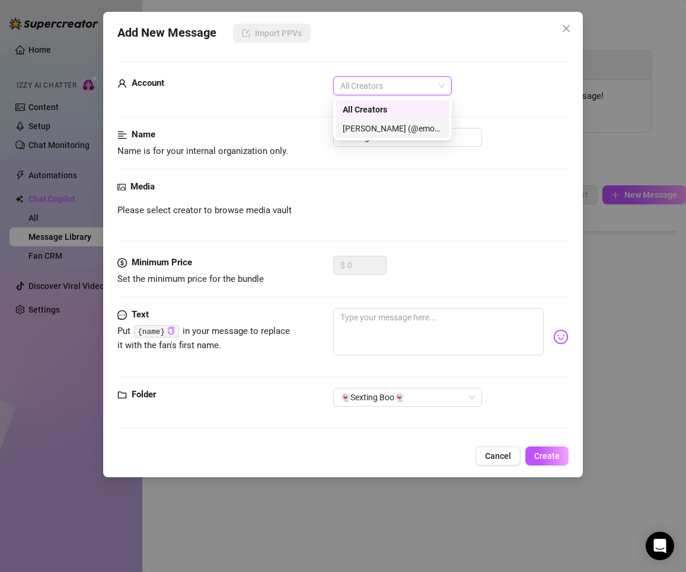
click at [385, 126] on div "[PERSON_NAME] (@emopink69)" at bounding box center [393, 128] width 100 height 13
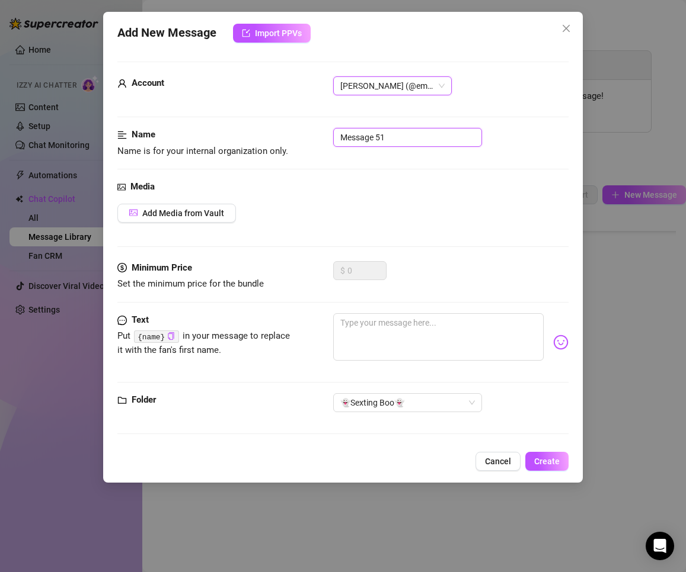
click at [379, 131] on input "Message 51" at bounding box center [407, 137] width 149 height 19
type input "LOCKED 4"
click at [200, 215] on span "Add Media from Vault" at bounding box center [183, 213] width 82 height 9
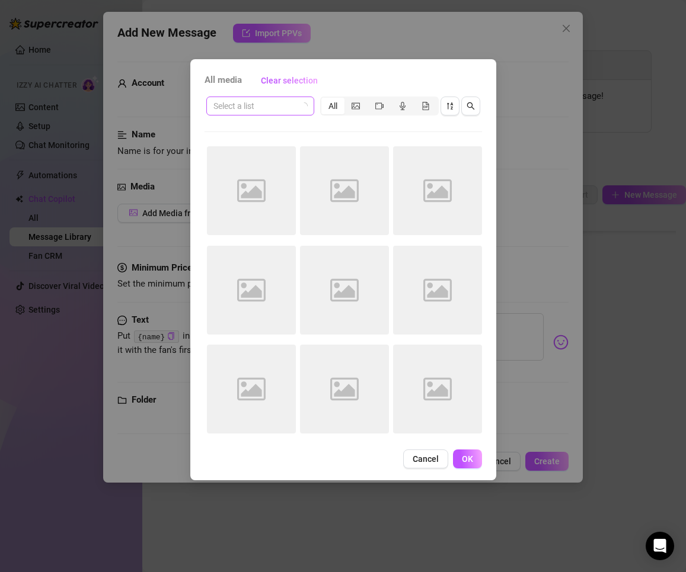
click at [286, 106] on input "search" at bounding box center [254, 106] width 83 height 18
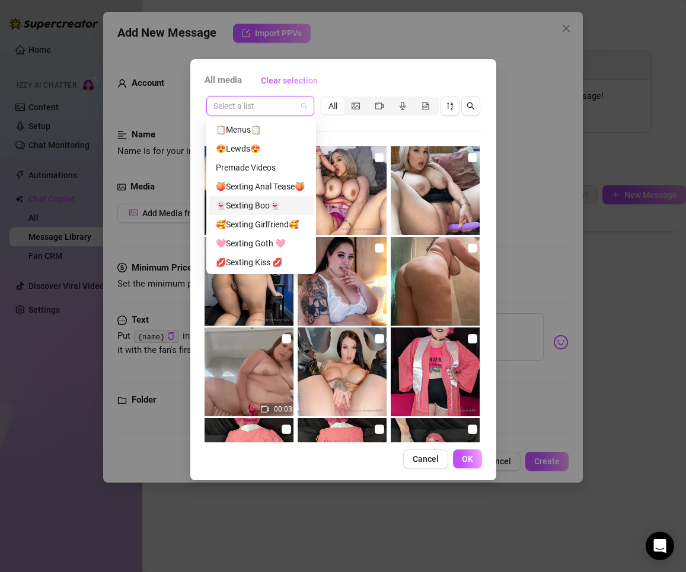
click at [252, 204] on div "👻Sexting Boo👻" at bounding box center [261, 205] width 91 height 13
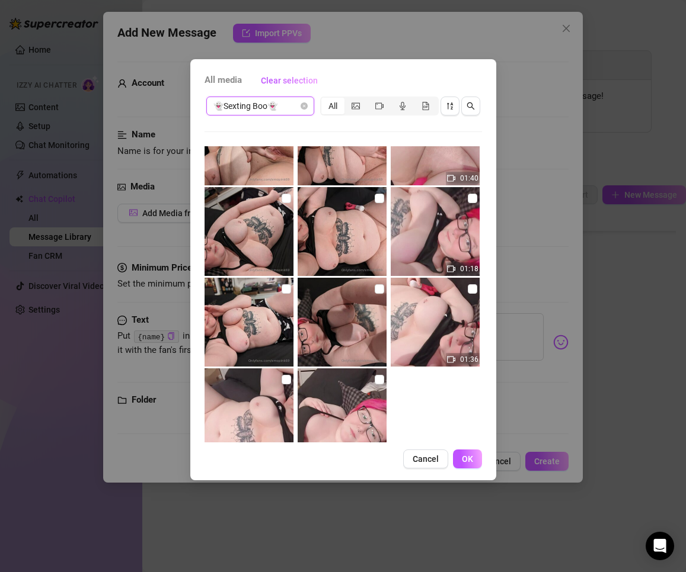
scroll to position [175, 0]
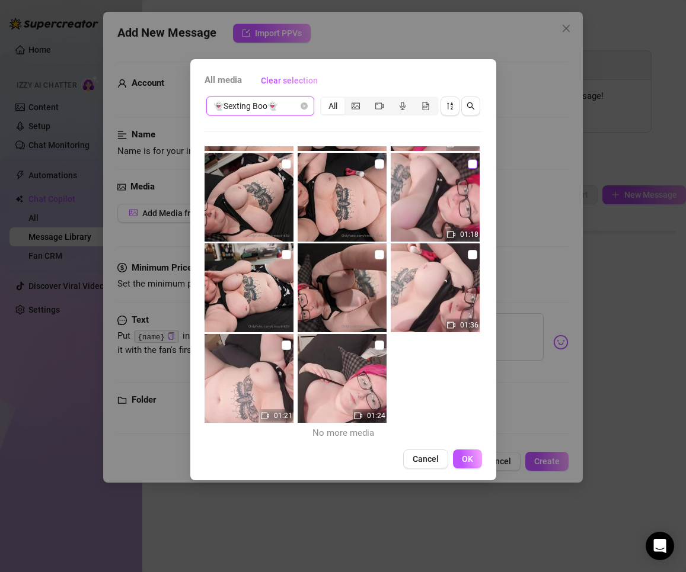
click at [468, 165] on input "checkbox" at bounding box center [472, 163] width 9 height 9
checkbox input "true"
click at [368, 165] on img at bounding box center [341, 197] width 89 height 89
click at [375, 165] on input "checkbox" at bounding box center [379, 163] width 9 height 9
checkbox input "true"
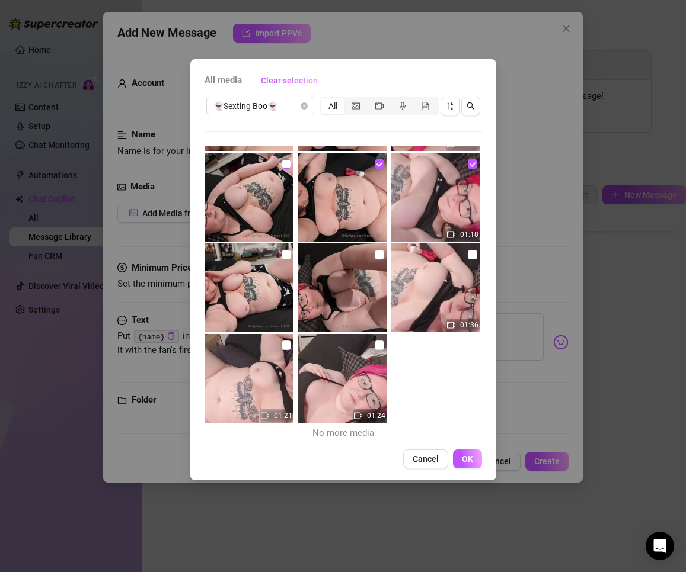
click at [281, 164] on input "checkbox" at bounding box center [285, 163] width 9 height 9
checkbox input "true"
click at [466, 455] on span "OK" at bounding box center [467, 459] width 11 height 9
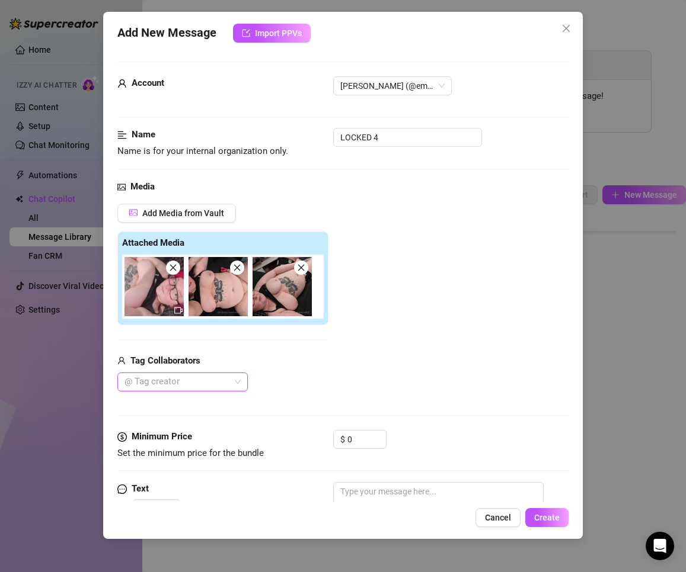
click at [302, 268] on icon "close" at bounding box center [301, 268] width 8 height 8
click at [234, 272] on icon "close" at bounding box center [237, 268] width 8 height 8
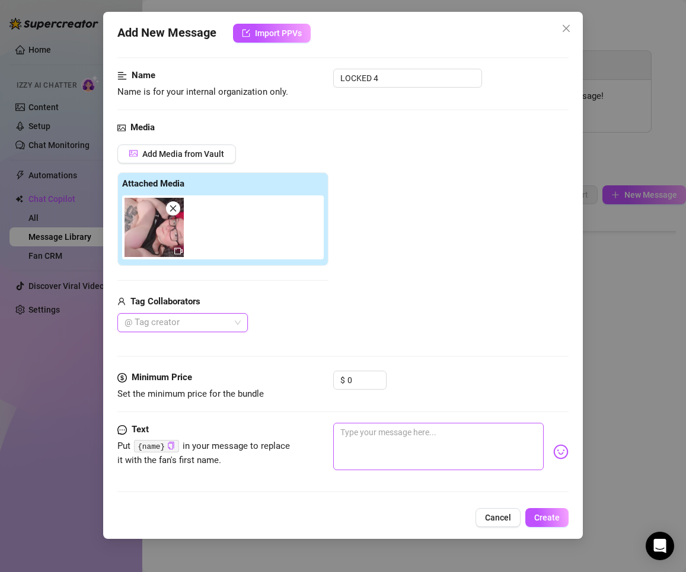
scroll to position [113, 0]
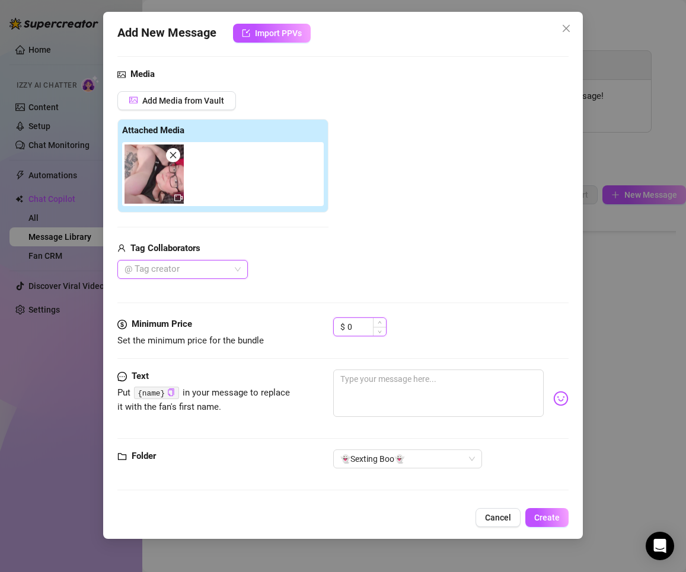
click at [368, 331] on input "0" at bounding box center [366, 327] width 39 height 18
click at [373, 326] on span "Increase Value" at bounding box center [379, 323] width 13 height 11
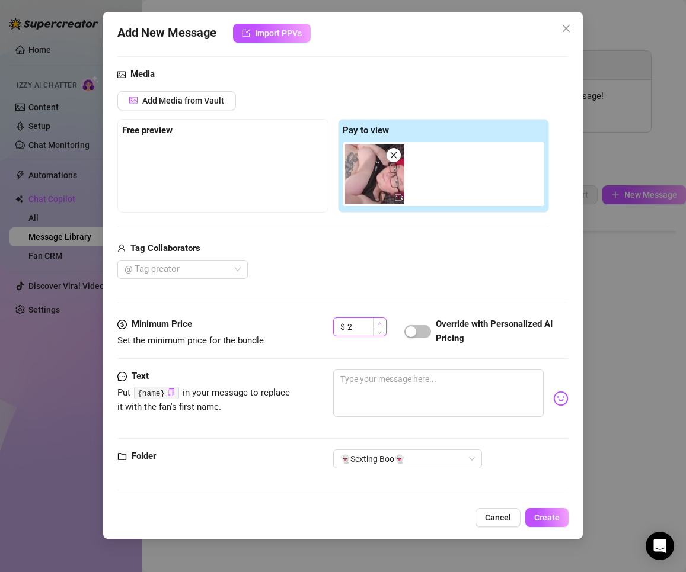
click at [373, 326] on span "Increase Value" at bounding box center [379, 323] width 13 height 11
type input "24"
click at [421, 331] on span "button" at bounding box center [417, 331] width 27 height 13
click at [406, 387] on textarea at bounding box center [438, 393] width 211 height 47
paste textarea "Ohhh f***… I can’t hold back anymore 😈"
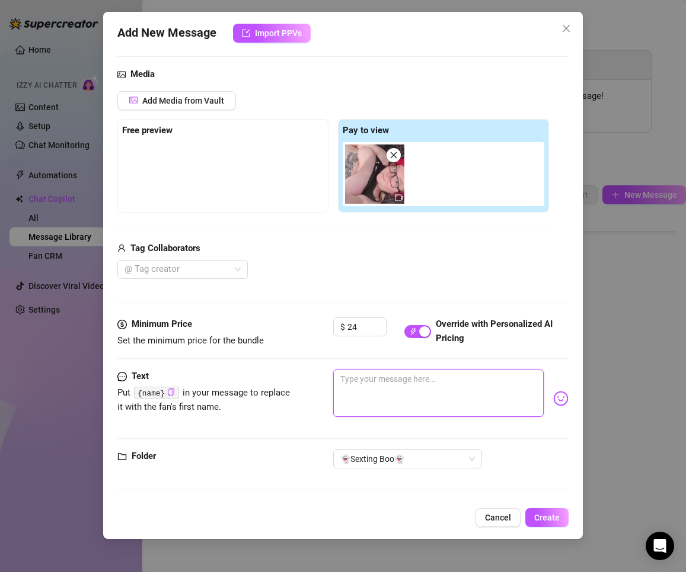
type textarea "Ohhh f***… I can’t hold back anymore 😈"
drag, startPoint x: 375, startPoint y: 376, endPoint x: 365, endPoint y: 376, distance: 10.1
click at [365, 376] on textarea "Ohhh f***… I can’t hold back anymore 😈" at bounding box center [438, 393] width 211 height 47
type textarea "Ohhh fU… I can’t hold back anymore 😈"
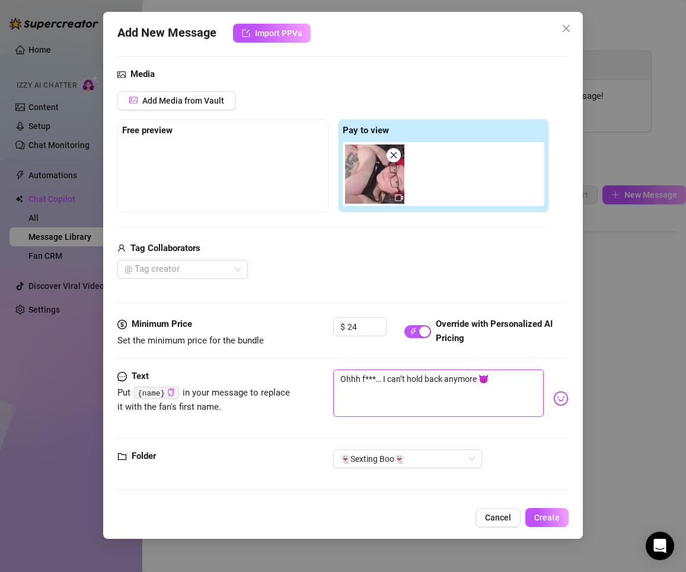
type textarea "Ohhh fU… I can’t hold back anymore 😈"
type textarea "Ohhh fUU… I can’t hold back anymore 😈"
type textarea "Ohhh fUUU… I can’t hold back anymore 😈"
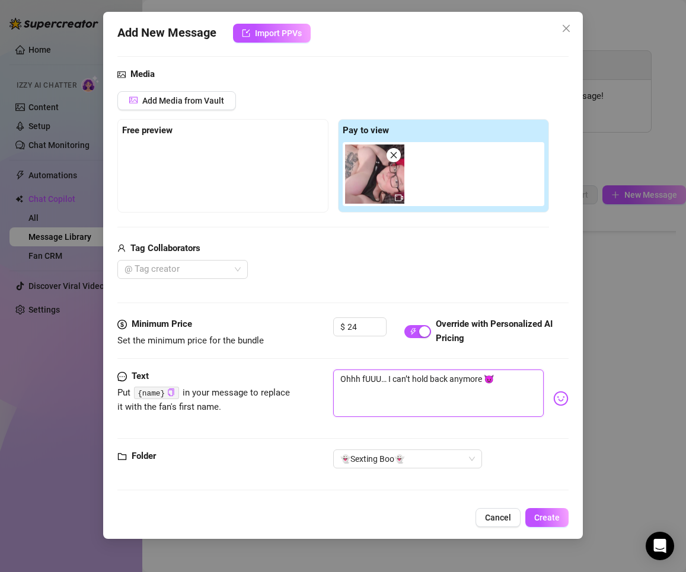
type textarea "Ohhh fUUUU… I can’t hold back anymore 😈"
type textarea "Ohhh fUUU… I can’t hold back anymore 😈"
type textarea "Ohhh fUU… I can’t hold back anymore 😈"
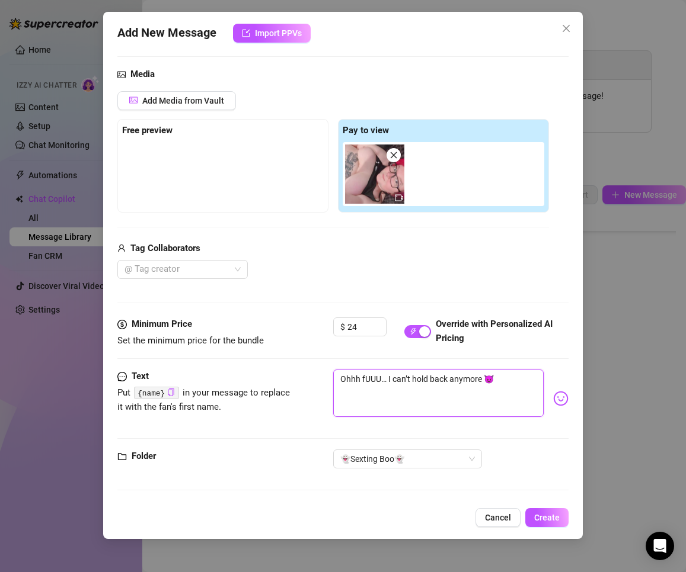
type textarea "Ohhh fUU… I can’t hold back anymore 😈"
type textarea "Ohhh fU… I can’t hold back anymore 😈"
type textarea "Ohhh f… I can’t hold back anymore 😈"
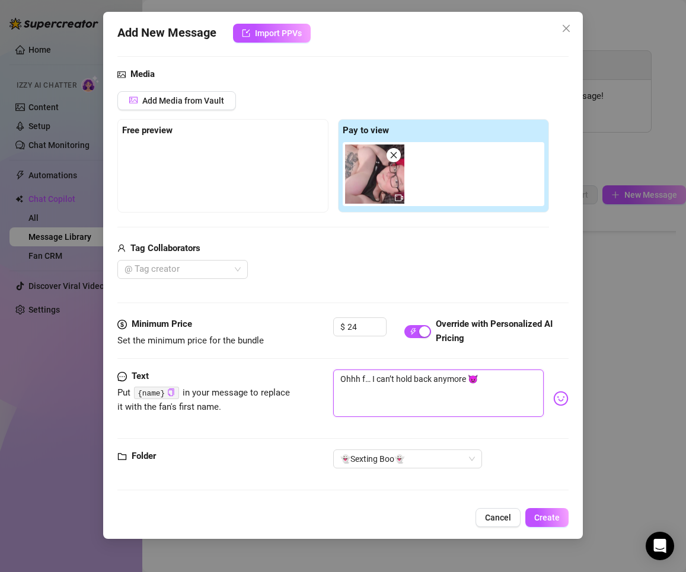
type textarea "Ohhh fu… I can’t hold back anymore 😈"
type textarea "Ohhh fuu… I can’t hold back anymore 😈"
type textarea "Ohhh fuuu… I can’t hold back anymore 😈"
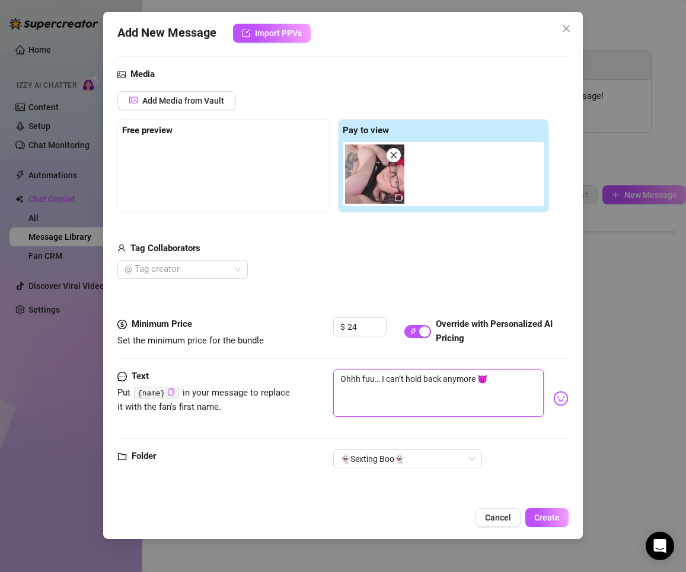
type textarea "Ohhh fuuu… I can’t hold back anymore 😈"
type textarea "Ohhh fuuuu… I can’t hold back anymore 😈"
click at [170, 389] on icon "copy" at bounding box center [171, 393] width 8 height 8
click at [396, 376] on textarea "Ohhh fuuuuuck … I can’t hold back anymore 😈" at bounding box center [438, 393] width 211 height 47
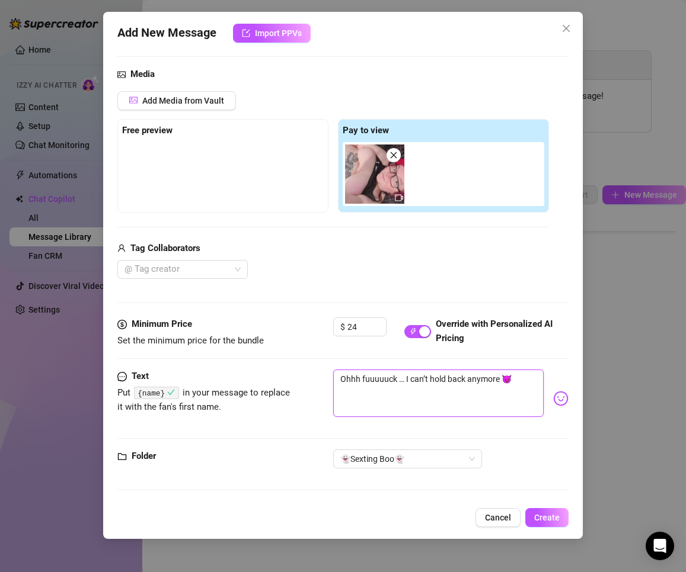
click at [399, 380] on textarea "Ohhh fuuuuuck … I can’t hold back anymore 😈" at bounding box center [438, 393] width 211 height 47
paste textarea "{name}"
click at [525, 384] on textarea "Ohhh fuuuuuck {name}… I can’t hold back anymore 😈" at bounding box center [438, 393] width 211 height 47
click at [418, 401] on textarea "Ohhh fuuuuuck {name}… I can’t hold back anymore 😈" at bounding box center [438, 393] width 211 height 47
paste textarea "you made me do this 😈 Wanna see me go deeper?"
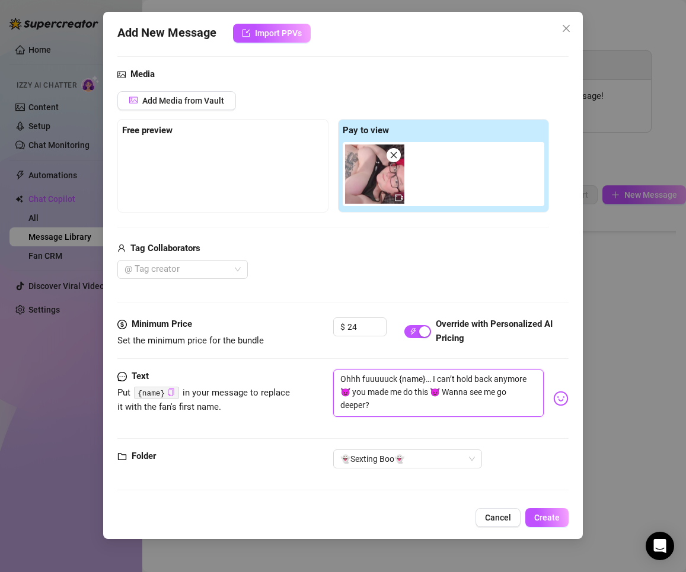
click at [427, 414] on textarea "Ohhh fuuuuuck {name}… I can’t hold back anymore 😈 you made me do this 😈 Wanna s…" at bounding box center [438, 393] width 211 height 47
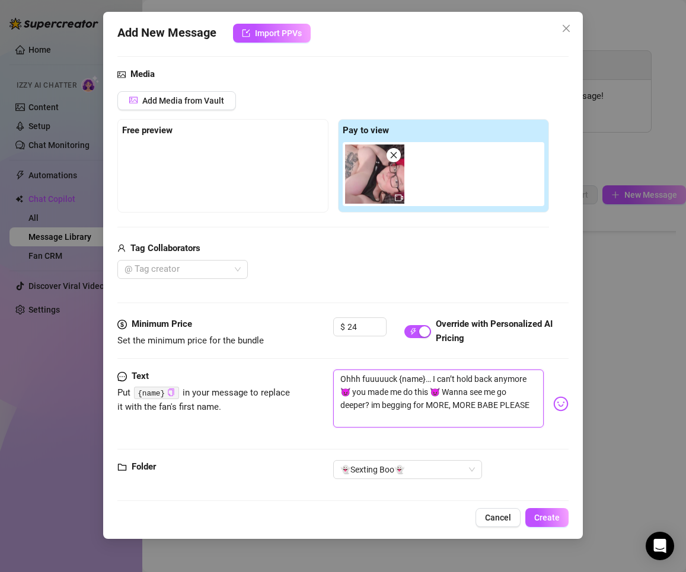
scroll to position [0, 0]
click at [553, 402] on img at bounding box center [560, 403] width 15 height 15
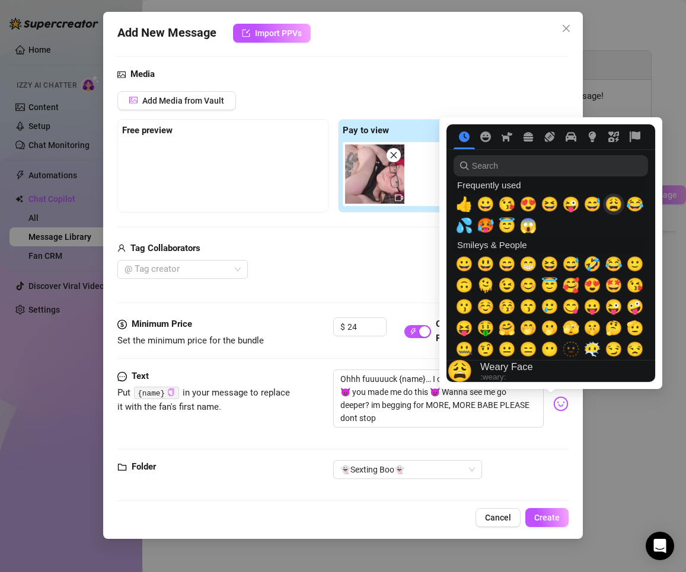
click at [609, 206] on span "😩" at bounding box center [613, 204] width 18 height 17
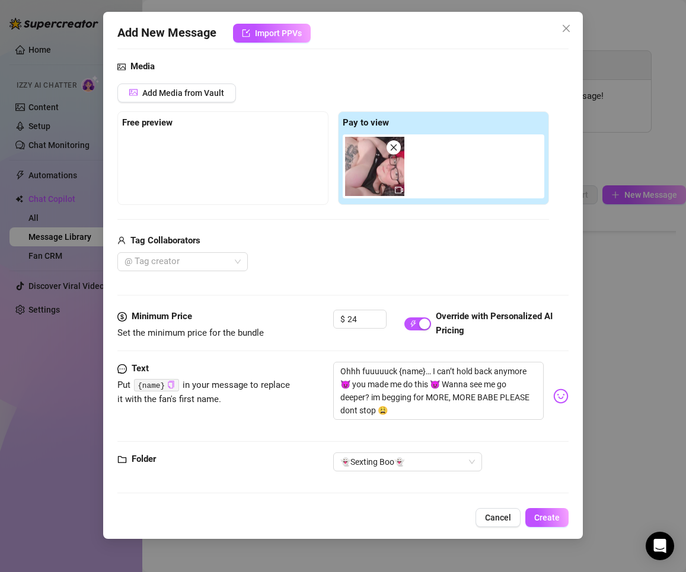
scroll to position [123, 0]
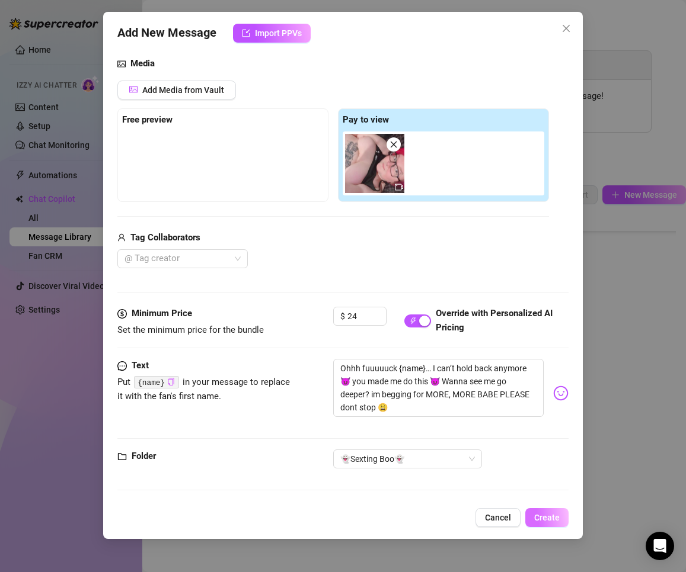
click at [544, 521] on span "Create" at bounding box center [546, 517] width 25 height 9
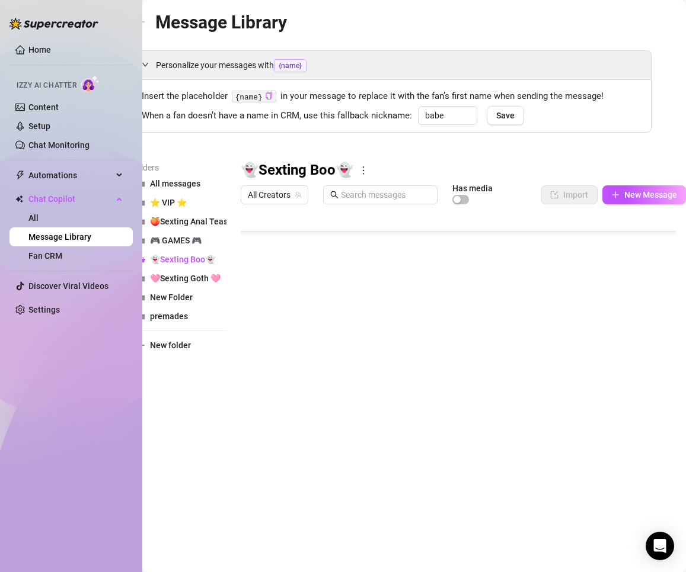
scroll to position [105, 0]
click at [188, 418] on div "Folders All messages ⭐ VIP ⭐ 🍑Sexting Anal Tease🍑 🎮 GAMES 🎮 👻Sexting Boo👻 🩷Sext…" at bounding box center [179, 317] width 95 height 313
click at [623, 192] on button "New Message" at bounding box center [644, 194] width 84 height 19
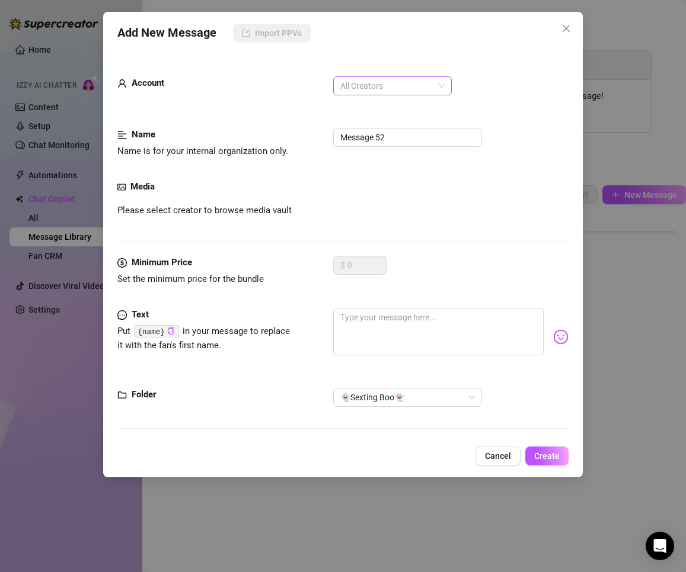
click at [405, 79] on span "All Creators" at bounding box center [392, 86] width 104 height 18
click at [384, 146] on input "Message 52" at bounding box center [407, 137] width 149 height 19
click at [392, 129] on input "Message 52" at bounding box center [407, 137] width 149 height 19
click at [385, 88] on span "All Creators" at bounding box center [392, 86] width 104 height 18
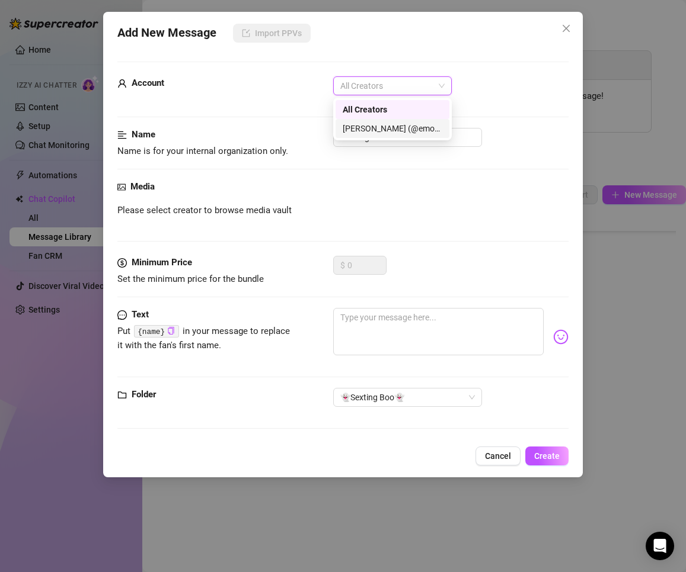
click at [376, 125] on div "[PERSON_NAME] (@emopink69)" at bounding box center [393, 128] width 100 height 13
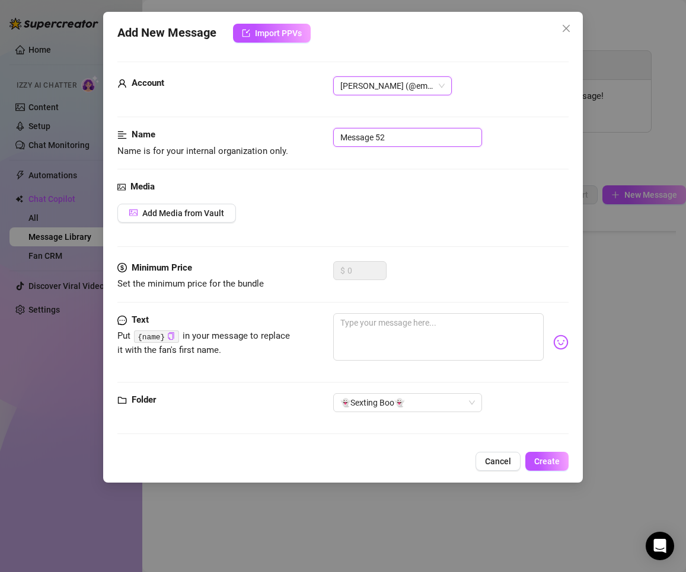
click at [394, 135] on input "Message 52" at bounding box center [407, 137] width 149 height 19
click at [398, 344] on textarea at bounding box center [438, 336] width 211 height 47
paste textarea "You made me turn it on… and now it’s buzzing so deep inside me 😩 Do you want me…"
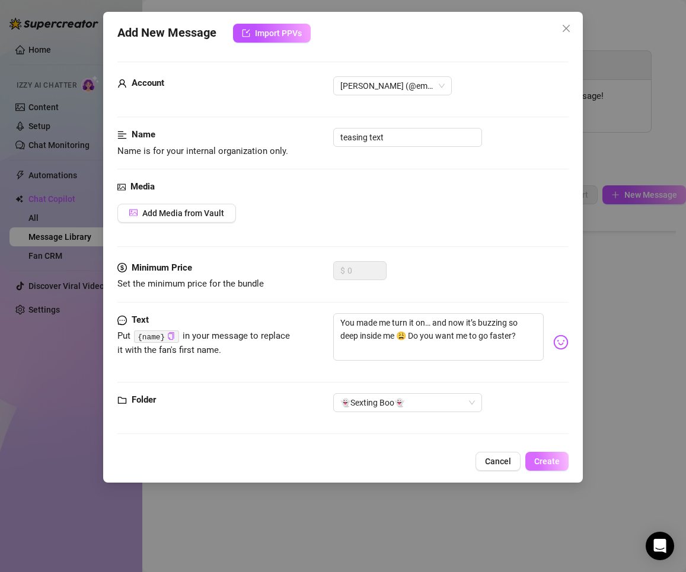
click at [550, 459] on span "Create" at bounding box center [546, 461] width 25 height 9
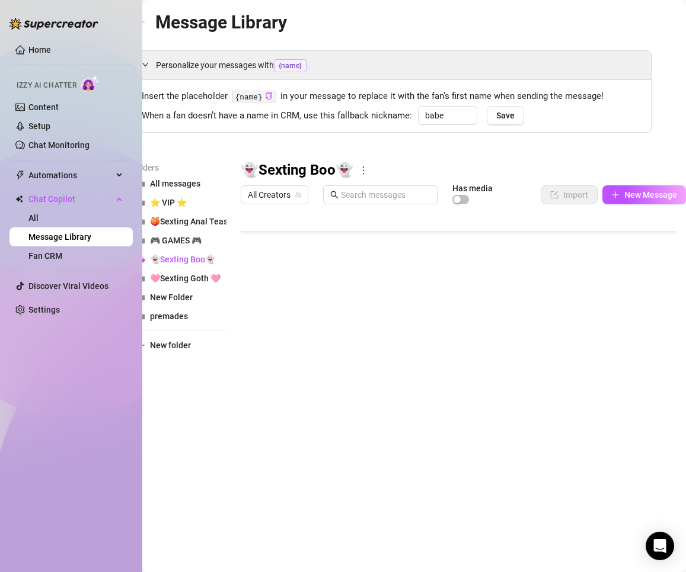
scroll to position [129, 0]
click at [638, 198] on span "New Message" at bounding box center [650, 194] width 53 height 9
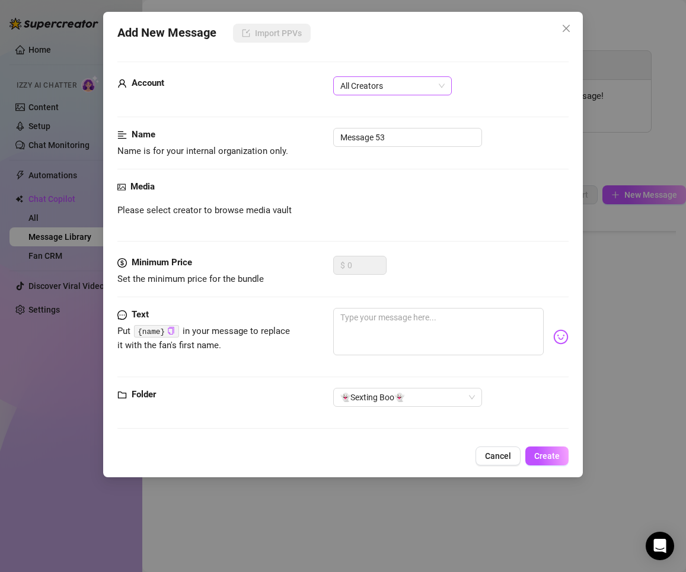
click at [401, 84] on span "All Creators" at bounding box center [392, 86] width 104 height 18
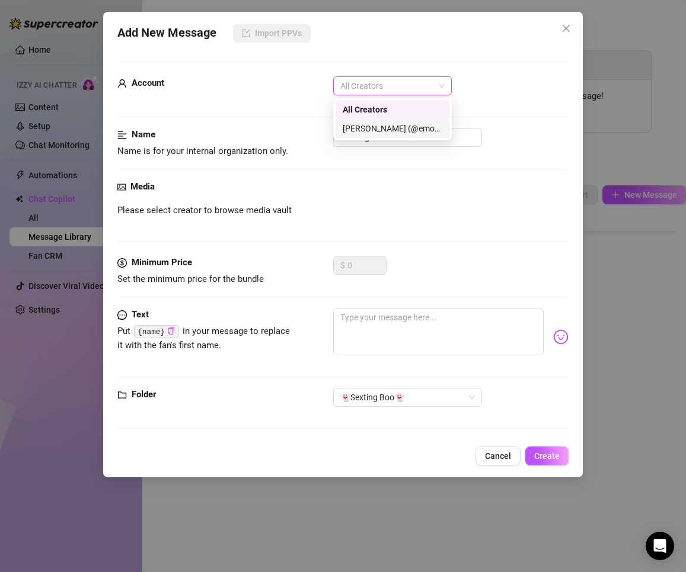
click at [373, 129] on div "[PERSON_NAME] (@emopink69)" at bounding box center [393, 128] width 100 height 13
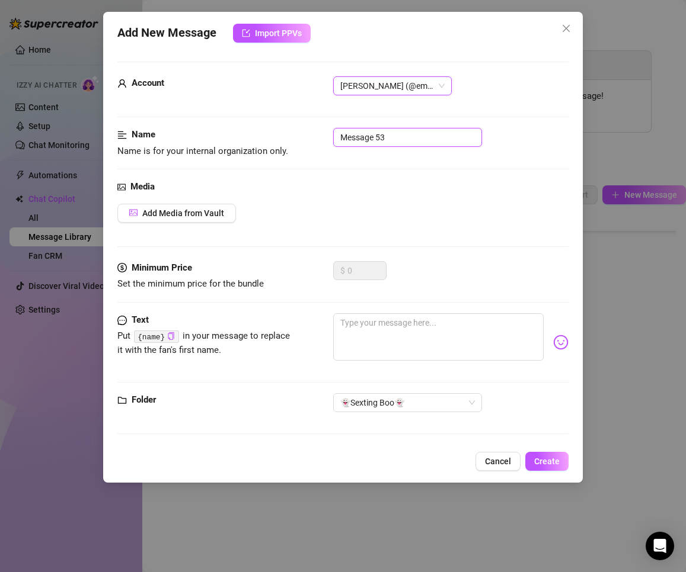
click at [391, 135] on input "Message 53" at bounding box center [407, 137] width 149 height 19
click at [367, 337] on textarea at bounding box center [438, 336] width 211 height 47
paste textarea "Imagine me riding you while this is buzzing inside me… how long would you last,…"
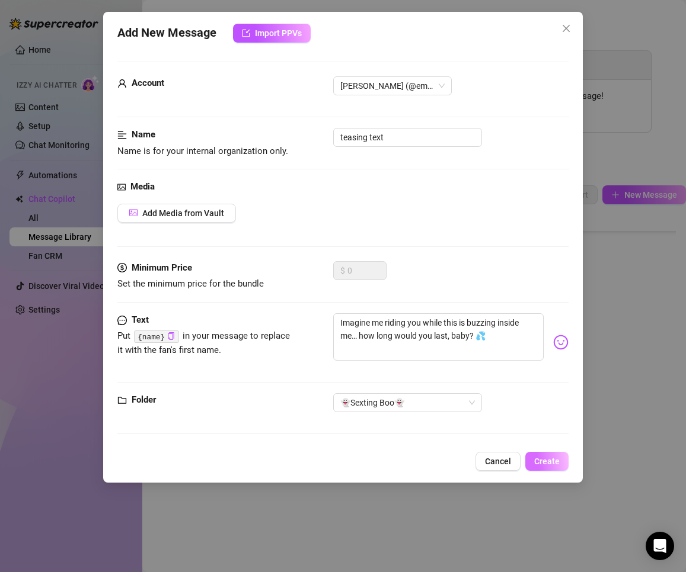
click at [542, 460] on span "Create" at bounding box center [546, 461] width 25 height 9
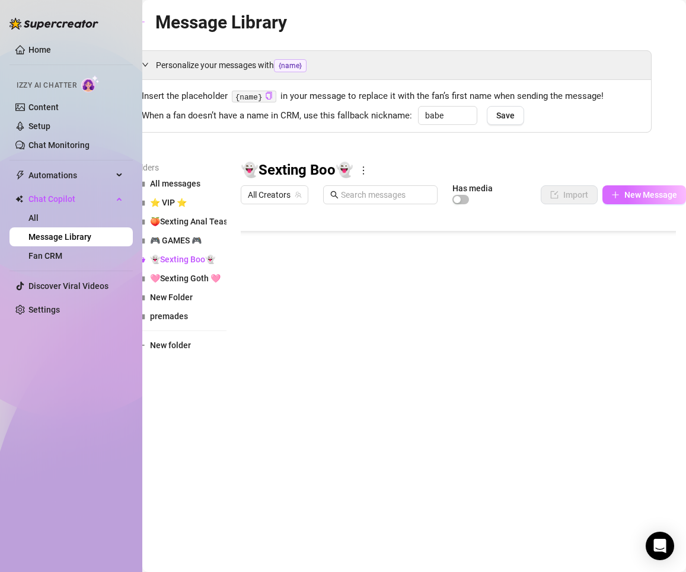
click at [643, 195] on span "New Message" at bounding box center [650, 194] width 53 height 9
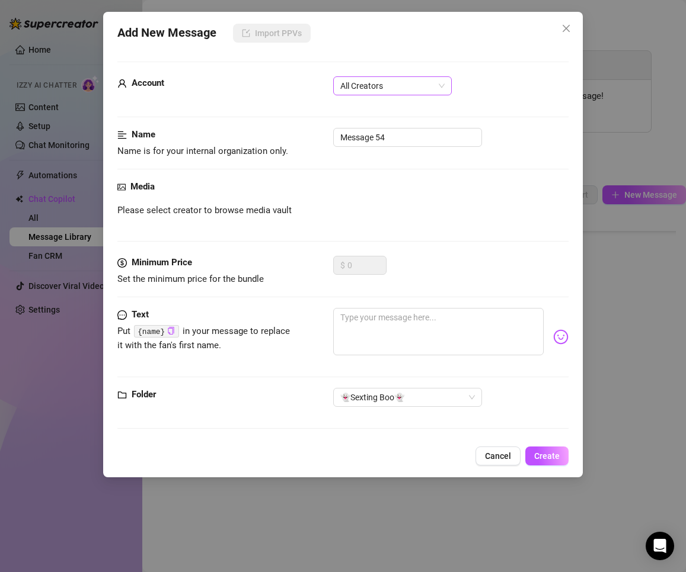
click at [393, 87] on span "All Creators" at bounding box center [392, 86] width 104 height 18
click at [373, 129] on div "[PERSON_NAME] (@emopink69)" at bounding box center [393, 128] width 100 height 13
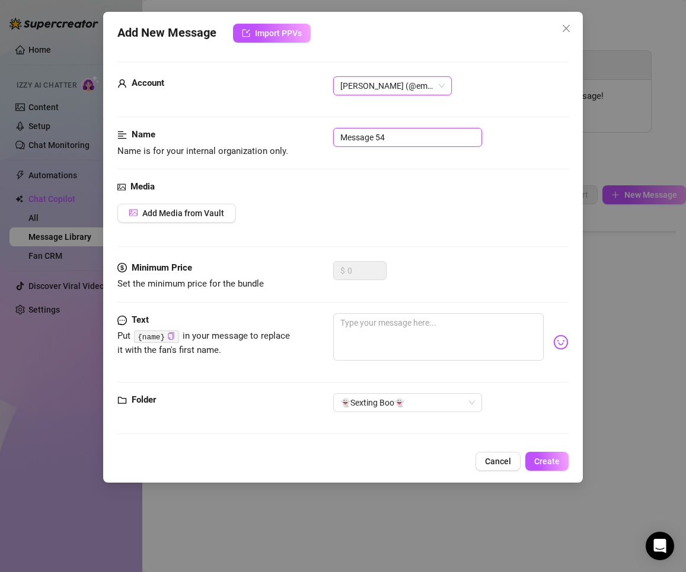
click at [392, 140] on input "Message 54" at bounding box center [407, 137] width 149 height 19
click at [375, 338] on textarea at bounding box center [438, 336] width 211 height 47
click at [381, 138] on input "LOCKED FIVE" at bounding box center [407, 137] width 149 height 19
click at [164, 219] on button "Add Media from Vault" at bounding box center [176, 213] width 119 height 19
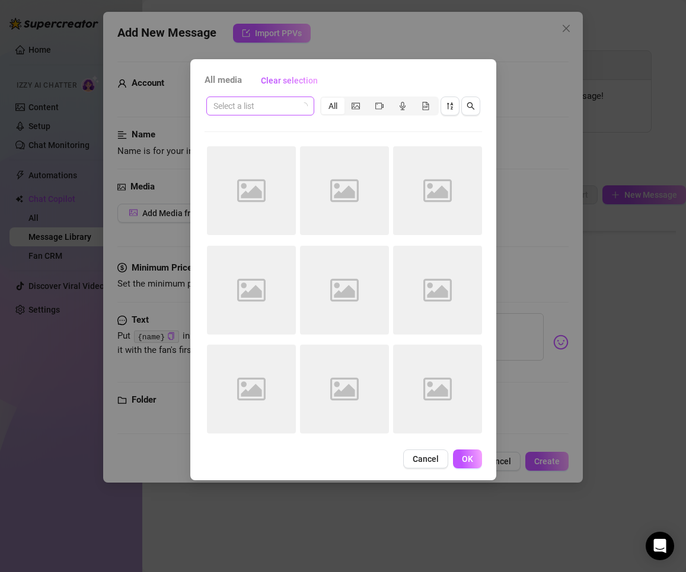
click at [276, 112] on input "search" at bounding box center [254, 106] width 83 height 18
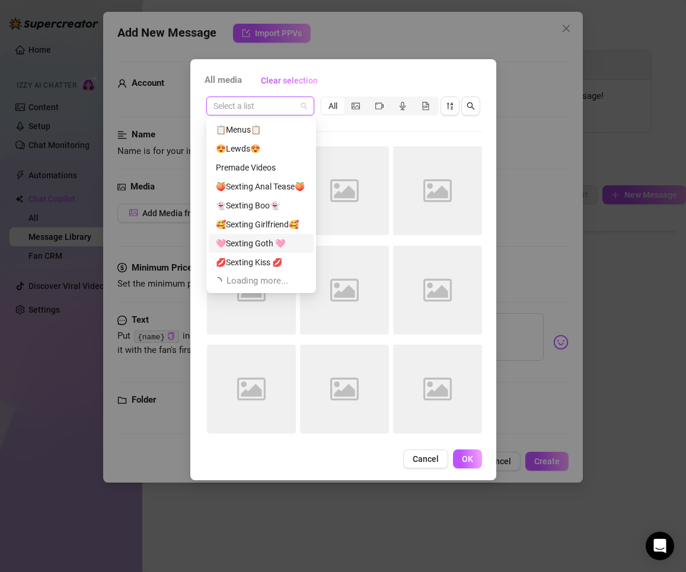
scroll to position [38, 0]
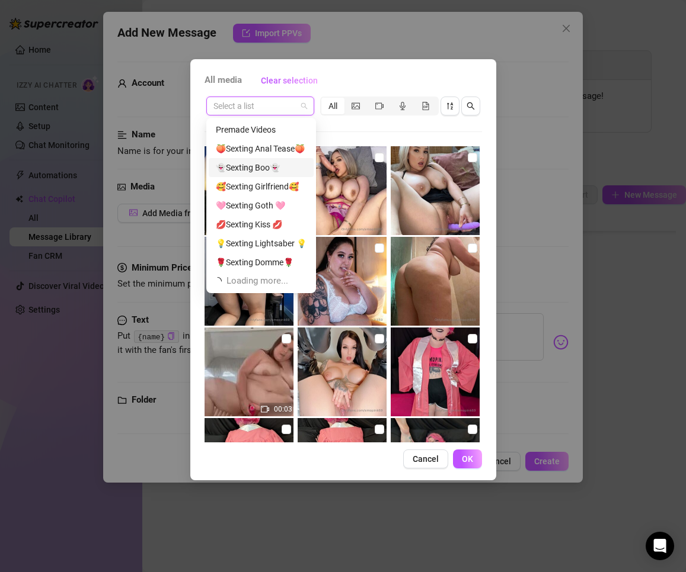
click at [281, 168] on div "👻Sexting Boo👻" at bounding box center [261, 167] width 91 height 13
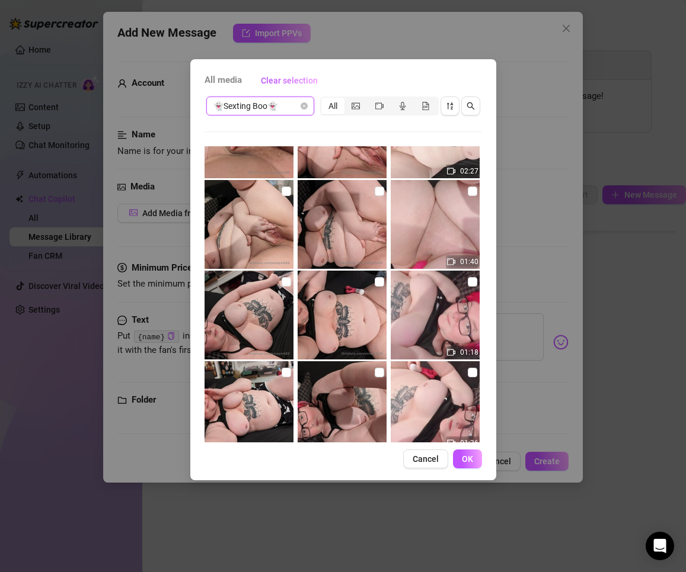
scroll to position [56, 0]
click at [468, 193] on input "checkbox" at bounding box center [472, 191] width 9 height 9
click at [376, 193] on input "checkbox" at bounding box center [379, 191] width 9 height 9
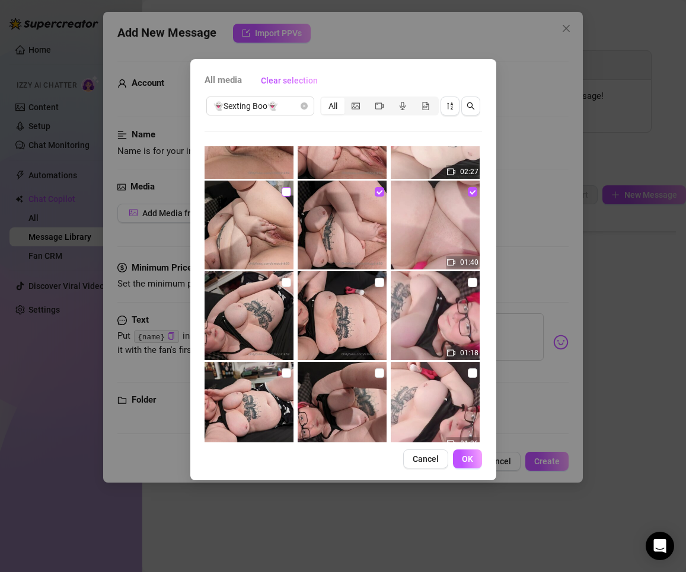
click at [285, 194] on input "checkbox" at bounding box center [285, 191] width 9 height 9
click at [466, 455] on span "OK" at bounding box center [467, 459] width 11 height 9
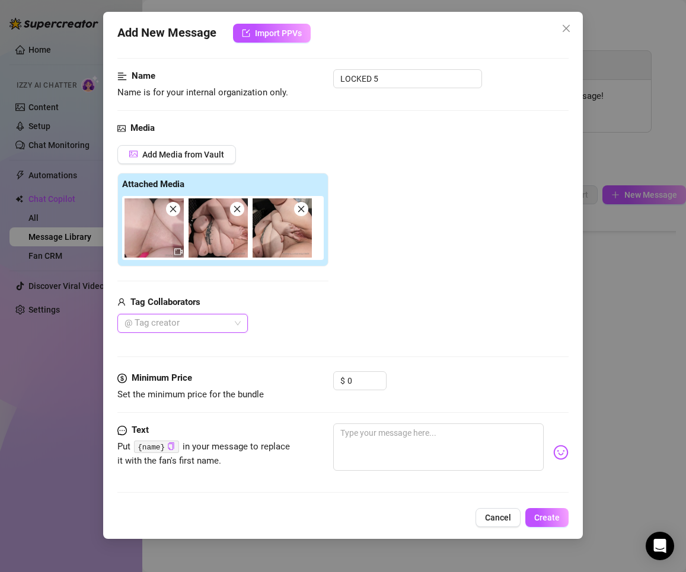
scroll to position [113, 0]
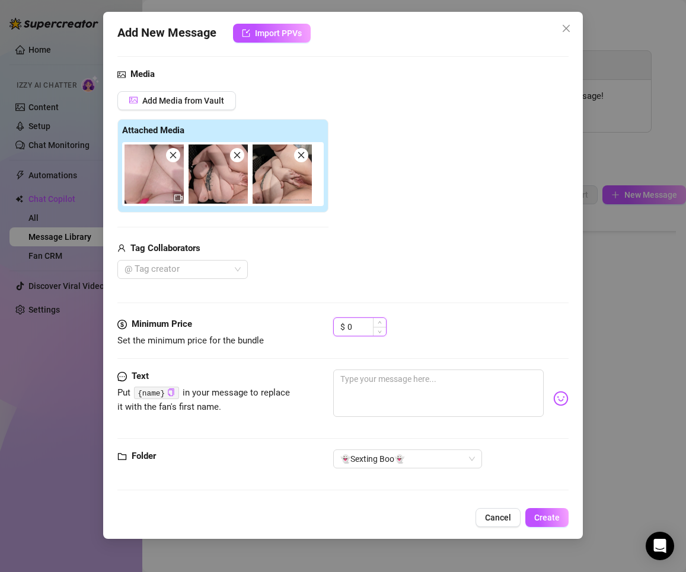
click at [368, 329] on input "0" at bounding box center [366, 327] width 39 height 18
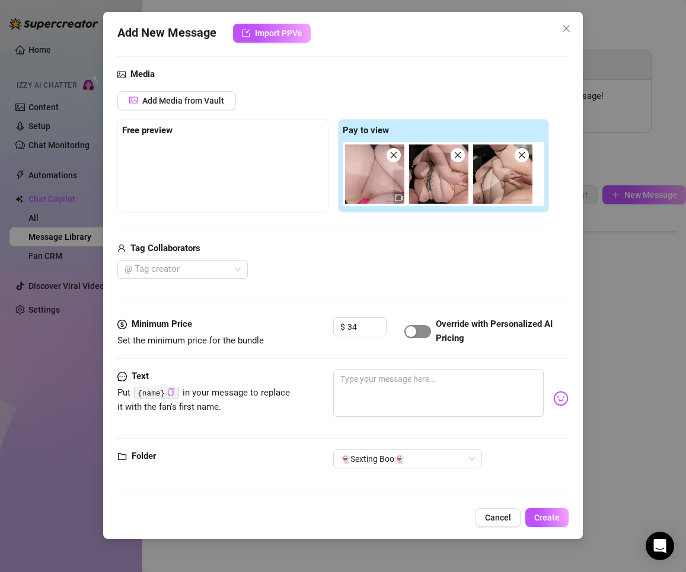
click at [428, 334] on span "button" at bounding box center [417, 331] width 27 height 13
click at [407, 386] on textarea at bounding box center [438, 393] width 211 height 47
paste textarea "I can’t stop… it feels too good 🔥"
click at [551, 519] on span "Create" at bounding box center [546, 517] width 25 height 9
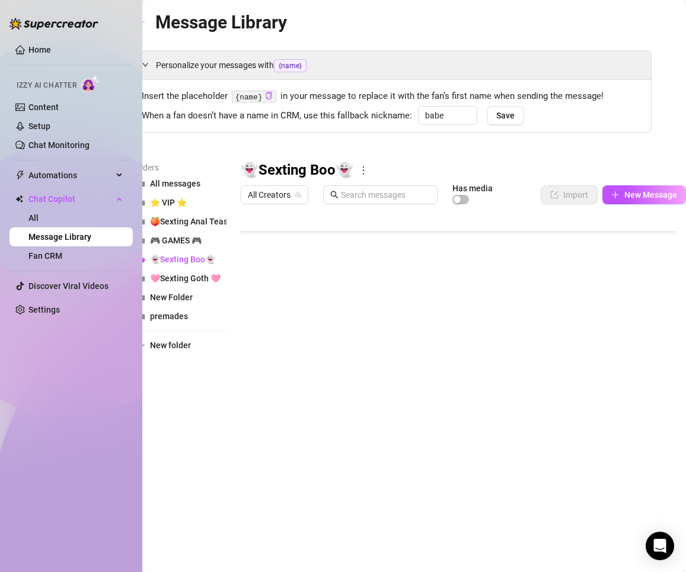
scroll to position [176, 0]
click at [613, 203] on button "New Message" at bounding box center [644, 194] width 84 height 19
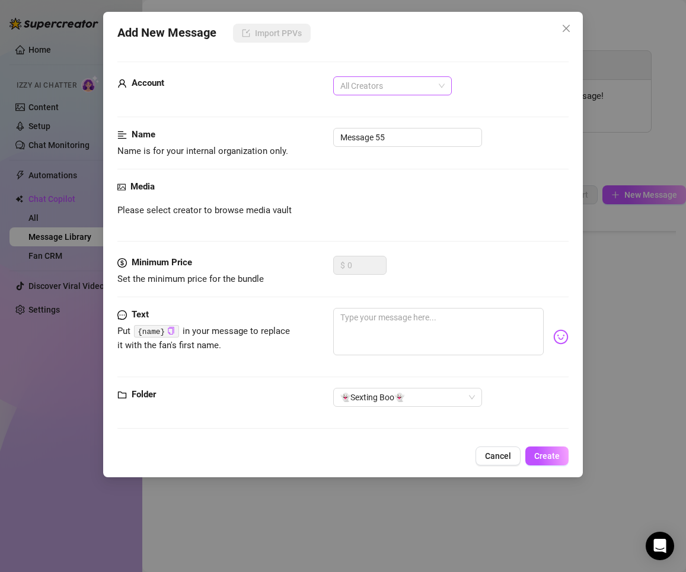
click at [393, 86] on span "All Creators" at bounding box center [392, 86] width 104 height 18
click at [377, 126] on div "[PERSON_NAME] (@emopink69)" at bounding box center [393, 128] width 100 height 13
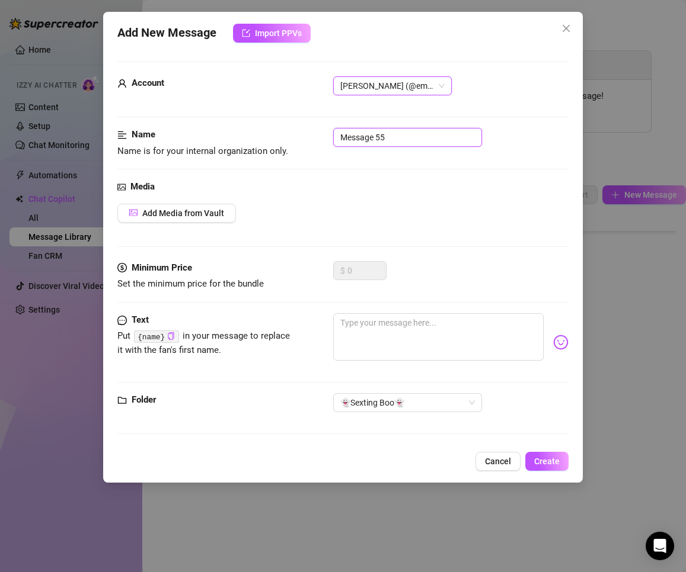
click at [402, 145] on input "Message 55" at bounding box center [407, 137] width 149 height 19
click at [378, 318] on textarea at bounding box center [438, 336] width 211 height 47
paste textarea "My legs are shaking… but I wanna keep going just for you 😏 Want me to keep fuck…"
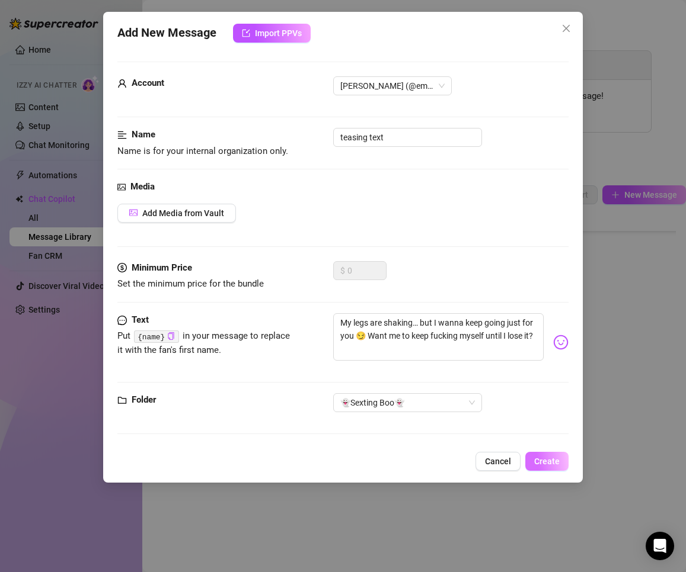
click at [551, 462] on span "Create" at bounding box center [546, 461] width 25 height 9
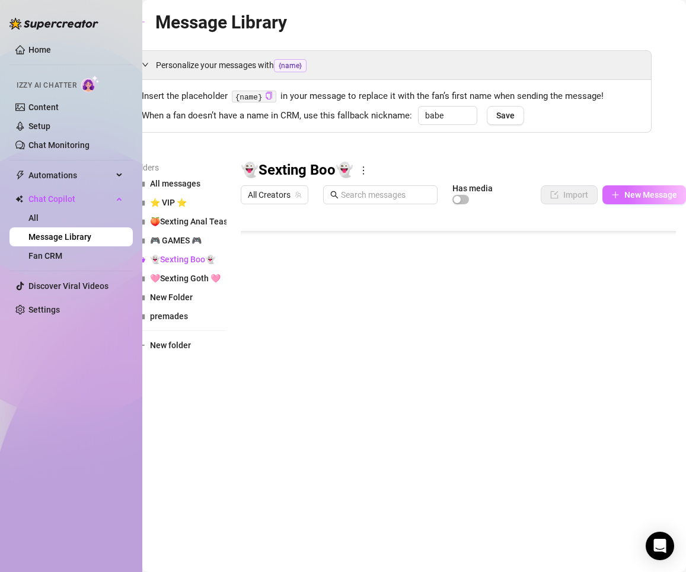
click at [641, 191] on span "New Message" at bounding box center [650, 194] width 53 height 9
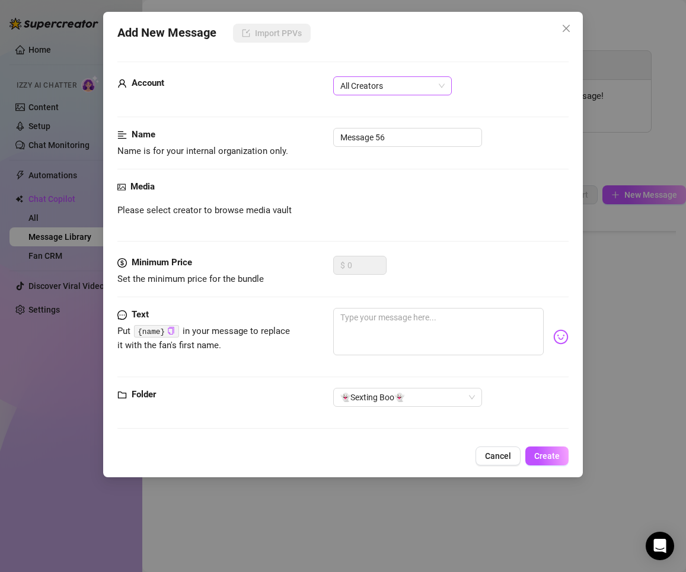
click at [424, 86] on span "All Creators" at bounding box center [392, 86] width 104 height 18
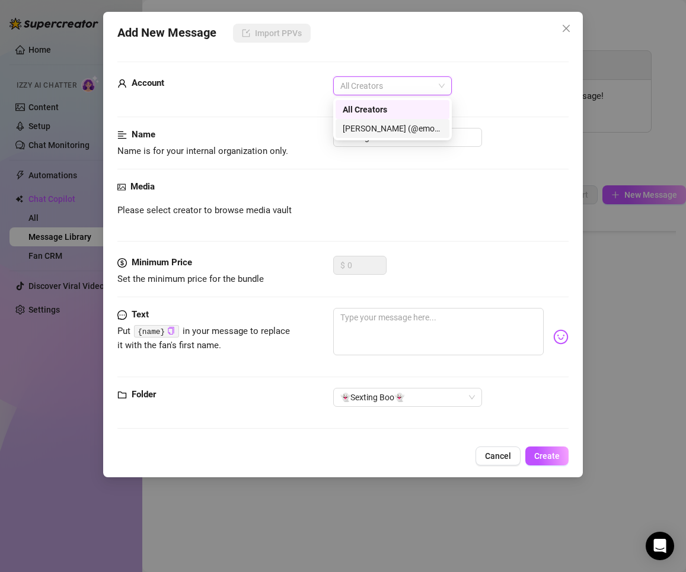
click at [392, 131] on div "[PERSON_NAME] (@emopink69)" at bounding box center [393, 128] width 100 height 13
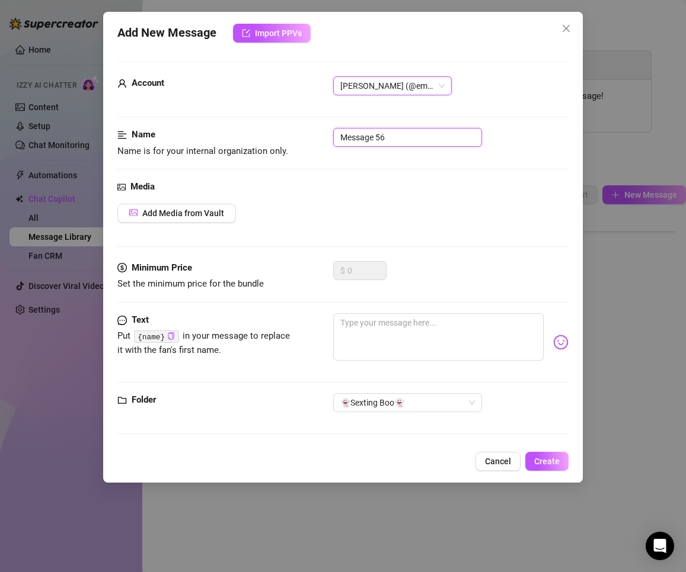
click at [392, 132] on input "Message 56" at bounding box center [407, 137] width 149 height 19
click at [421, 351] on textarea at bounding box center [438, 336] width 211 height 47
paste textarea "I love hearing what you’d do to me right now 😋 Tell me—would you let me finish …"
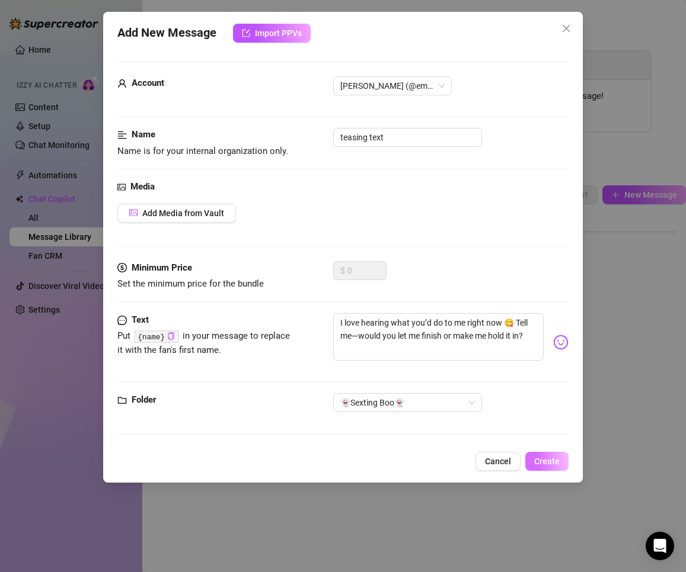
click at [553, 463] on span "Create" at bounding box center [546, 461] width 25 height 9
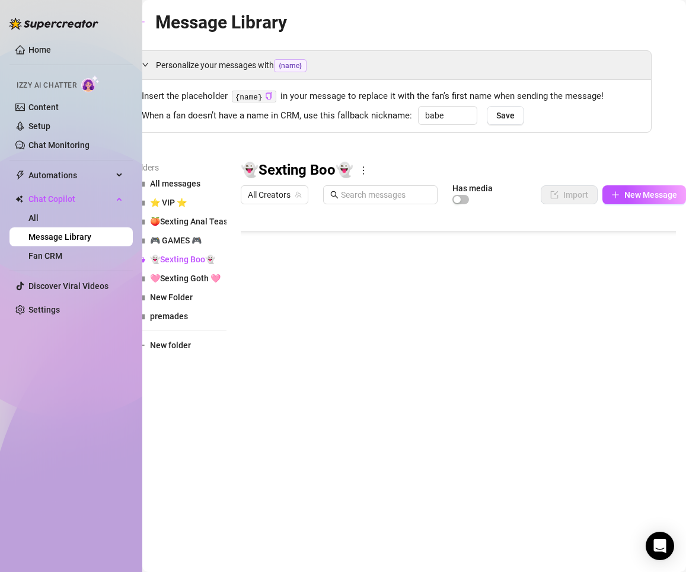
scroll to position [223, 0]
click at [490, 402] on div at bounding box center [463, 342] width 445 height 264
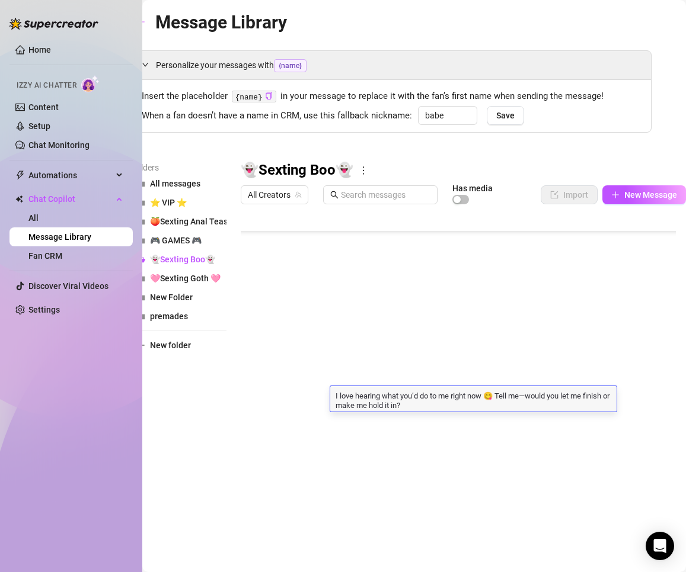
click at [504, 397] on textarea "I love hearing what you’d do to me right now 😋 Tell me—would you let me finish …" at bounding box center [473, 400] width 286 height 20
click at [558, 424] on div at bounding box center [463, 342] width 445 height 264
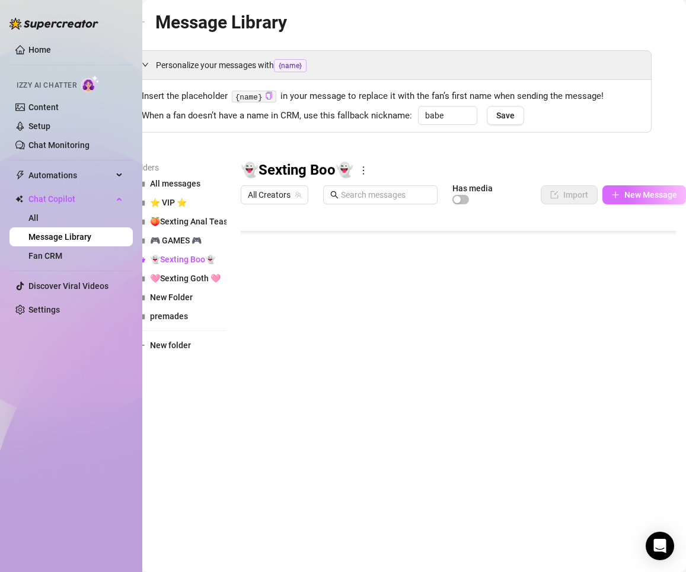
click at [649, 200] on span "New Message" at bounding box center [650, 194] width 53 height 9
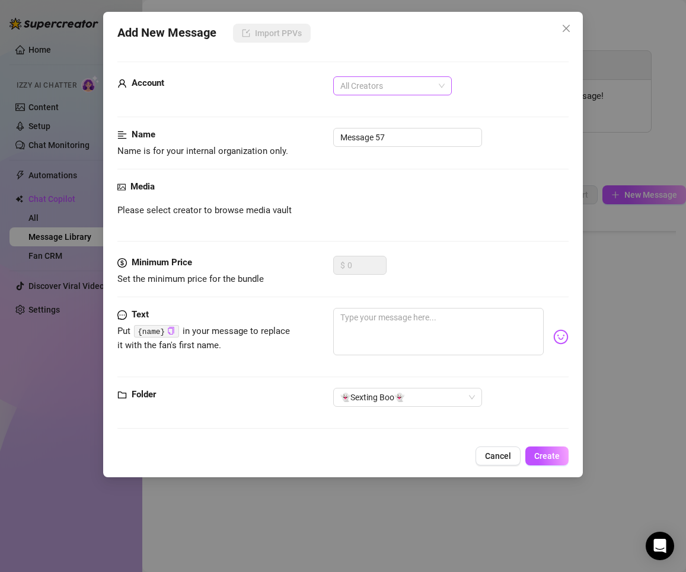
click at [359, 87] on span "All Creators" at bounding box center [392, 86] width 104 height 18
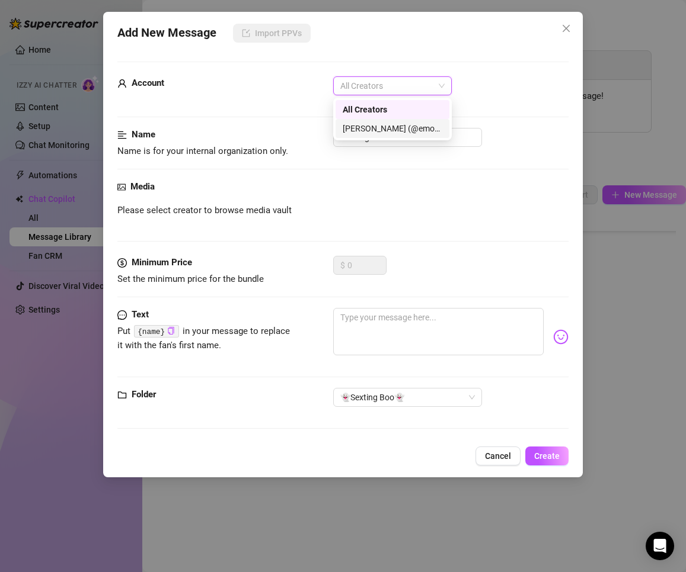
click at [370, 128] on div "[PERSON_NAME] (@emopink69)" at bounding box center [393, 128] width 100 height 13
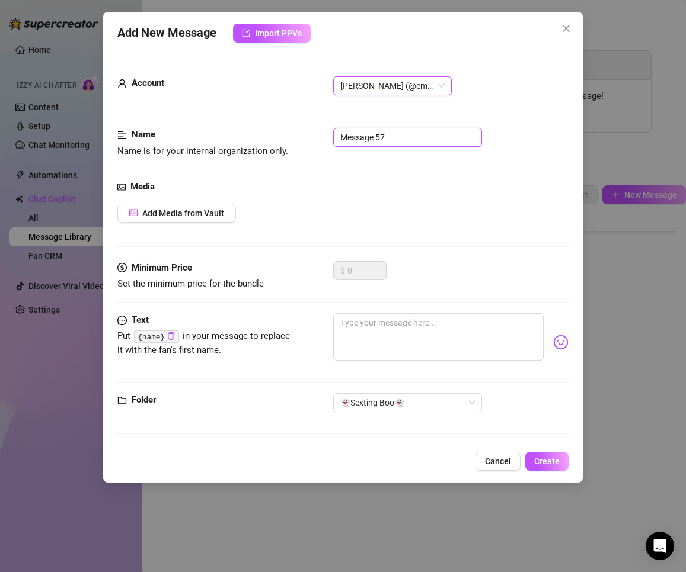
click at [386, 140] on input "Message 57" at bounding box center [407, 137] width 149 height 19
click at [409, 346] on textarea at bounding box center [438, 336] width 211 height 47
click at [215, 216] on span "Add Media from Vault" at bounding box center [183, 213] width 82 height 9
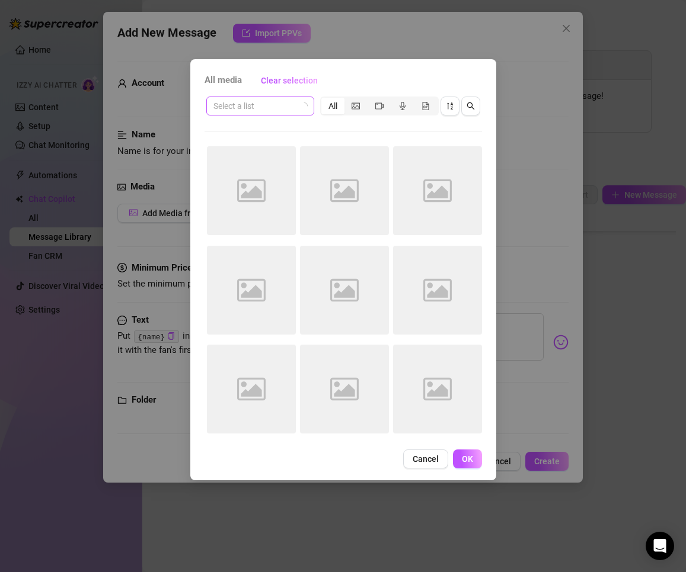
click at [271, 110] on input "search" at bounding box center [254, 106] width 83 height 18
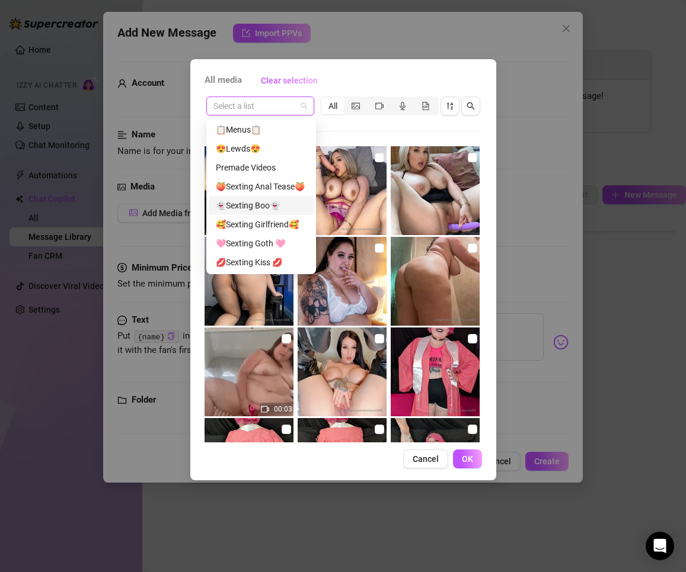
click at [279, 207] on div "👻Sexting Boo👻" at bounding box center [261, 205] width 91 height 13
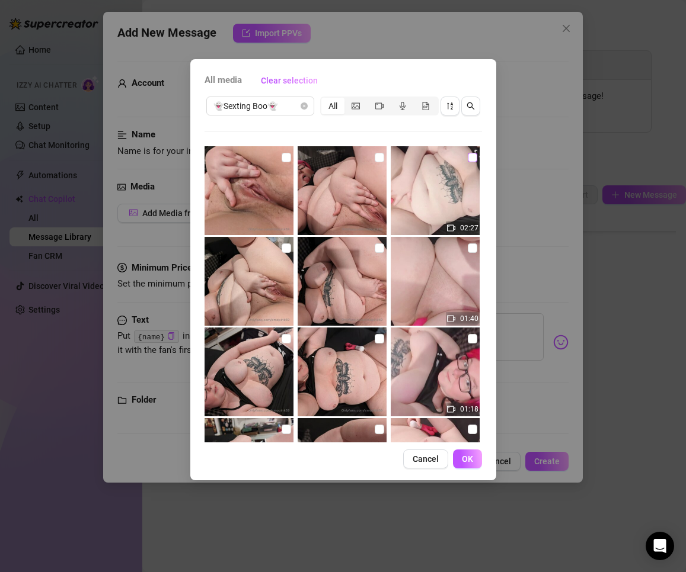
click at [468, 157] on input "checkbox" at bounding box center [472, 157] width 9 height 9
click at [376, 158] on input "checkbox" at bounding box center [379, 157] width 9 height 9
click at [283, 158] on input "checkbox" at bounding box center [285, 157] width 9 height 9
click at [467, 458] on span "OK" at bounding box center [467, 459] width 11 height 9
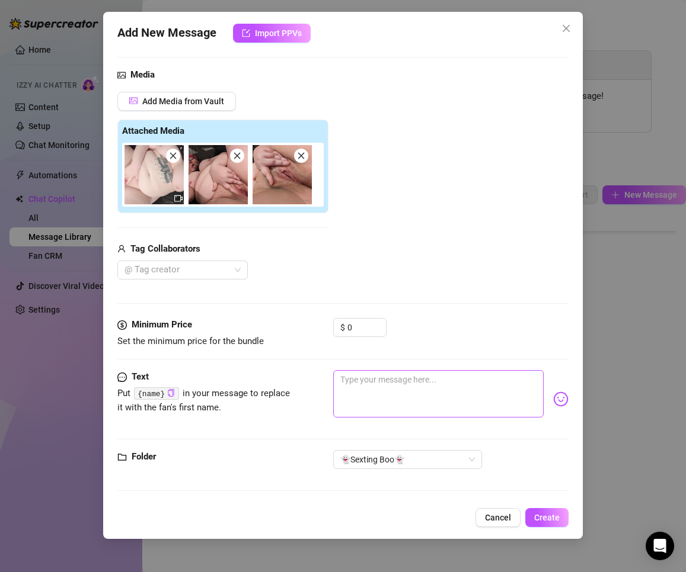
scroll to position [113, 0]
click at [372, 328] on div "0" at bounding box center [366, 327] width 39 height 18
drag, startPoint x: 360, startPoint y: 328, endPoint x: 338, endPoint y: 325, distance: 21.5
click at [338, 325] on div "$ 0" at bounding box center [359, 327] width 53 height 19
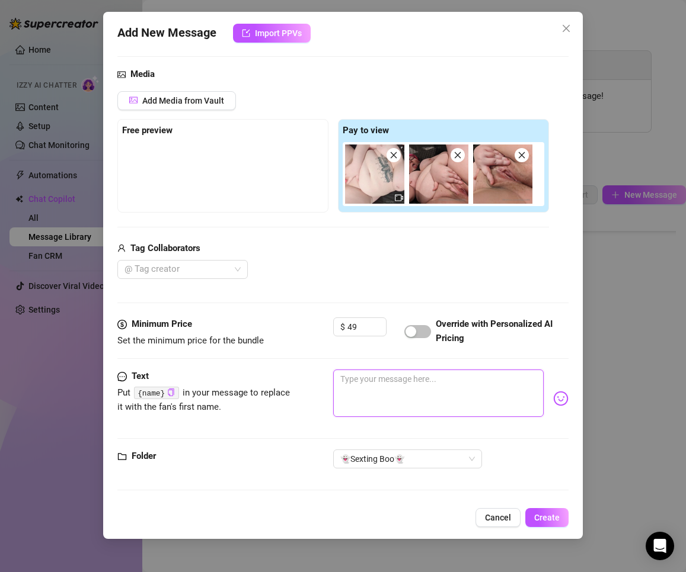
click at [401, 386] on textarea at bounding box center [438, 393] width 211 height 47
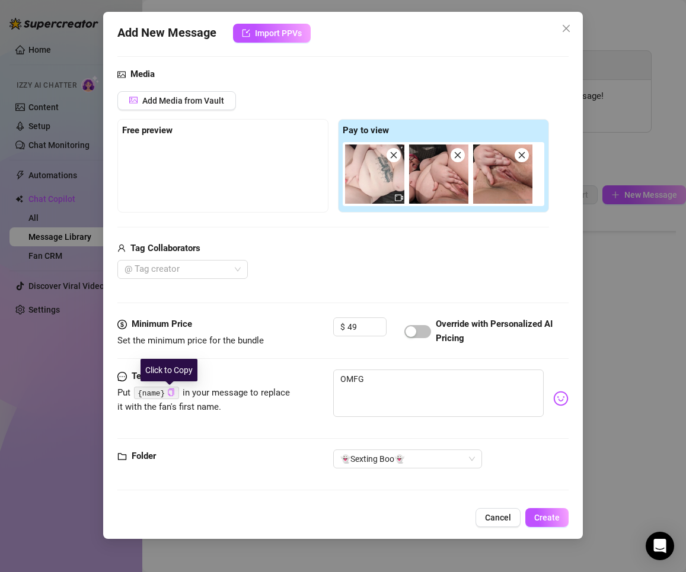
click at [171, 394] on icon "copy" at bounding box center [171, 393] width 8 height 8
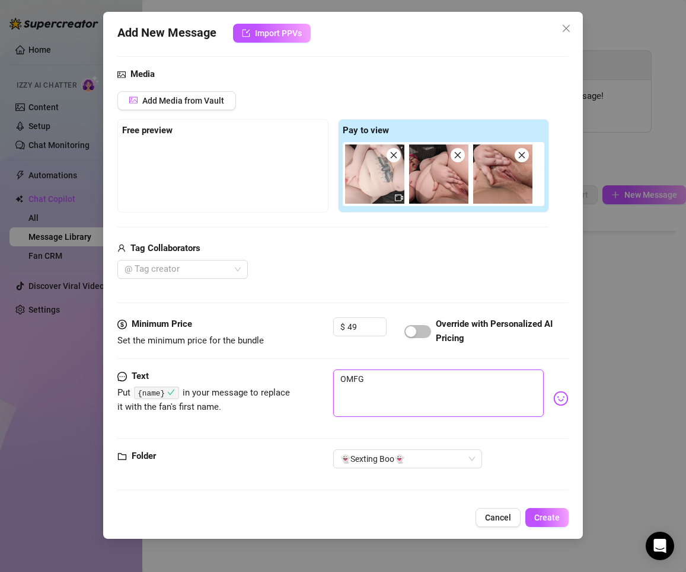
click at [393, 389] on textarea "OMFG" at bounding box center [438, 393] width 211 height 47
paste textarea "{name}"
click at [427, 408] on textarea "OMFG {name} I came for youuuu i can feel my legs shaking what i meeesss i made …" at bounding box center [438, 393] width 211 height 47
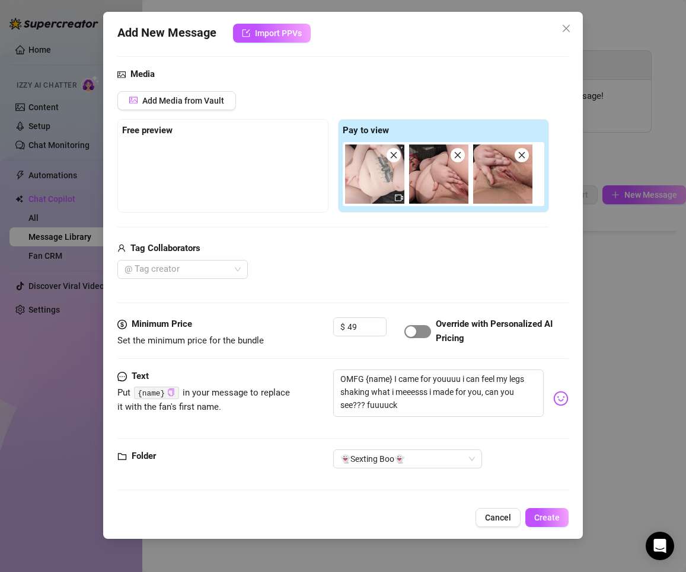
click at [418, 335] on span "button" at bounding box center [417, 331] width 27 height 13
click at [540, 514] on span "Create" at bounding box center [546, 517] width 25 height 9
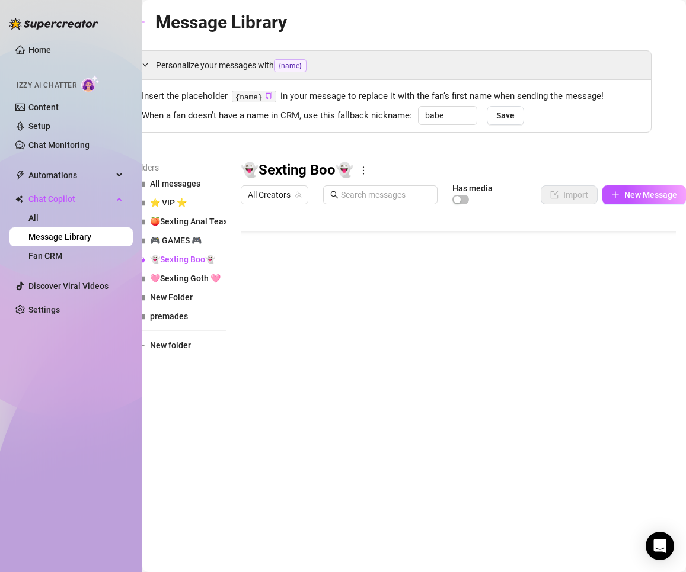
scroll to position [0, 0]
click at [391, 291] on div at bounding box center [463, 342] width 445 height 264
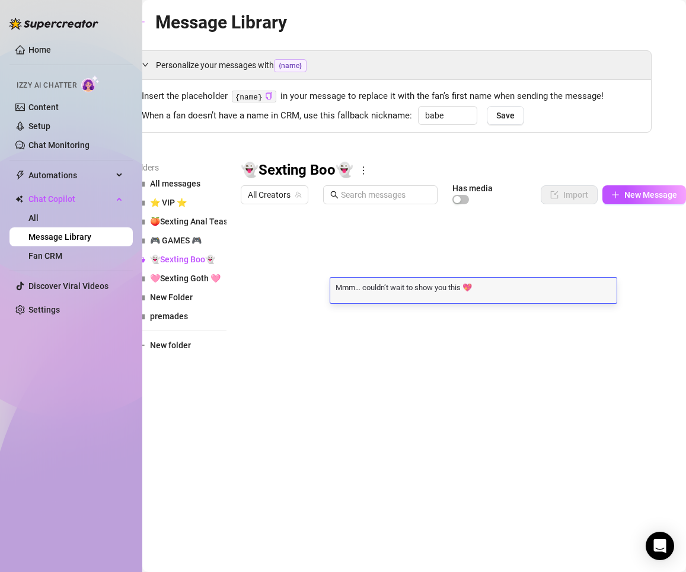
scroll to position [1, 0]
click at [498, 289] on textarea "Mmm… couldn’t wait to show you this 💖" at bounding box center [473, 286] width 286 height 11
click at [475, 285] on textarea "Mmm… couldn’t wait to show you this 💖I cant stop teasing you... slipping off my…" at bounding box center [473, 291] width 286 height 20
click at [522, 297] on textarea "Mmm… couldn’t wait to show you this 💖 I cant stop teasing you... slipping off m…" at bounding box center [473, 291] width 286 height 20
click at [403, 302] on textarea "Mmm… couldn’t wait to show you this 💖 I cant stop teasing you... slipping off m…" at bounding box center [473, 291] width 286 height 20
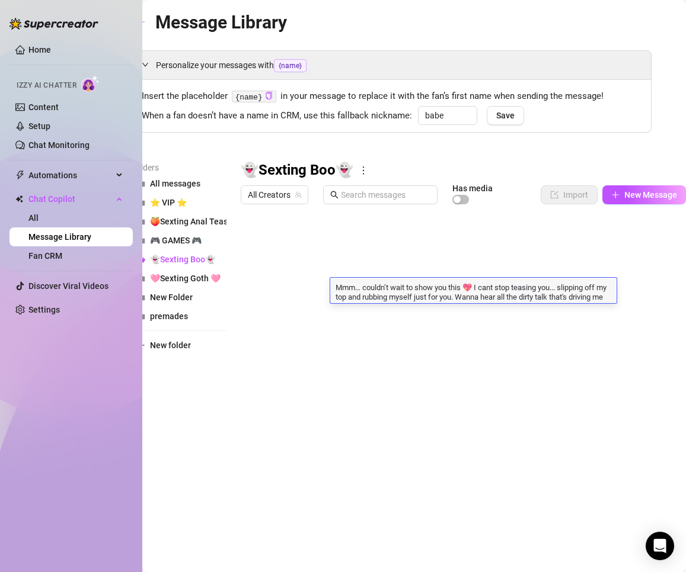
click at [412, 319] on div at bounding box center [463, 342] width 445 height 264
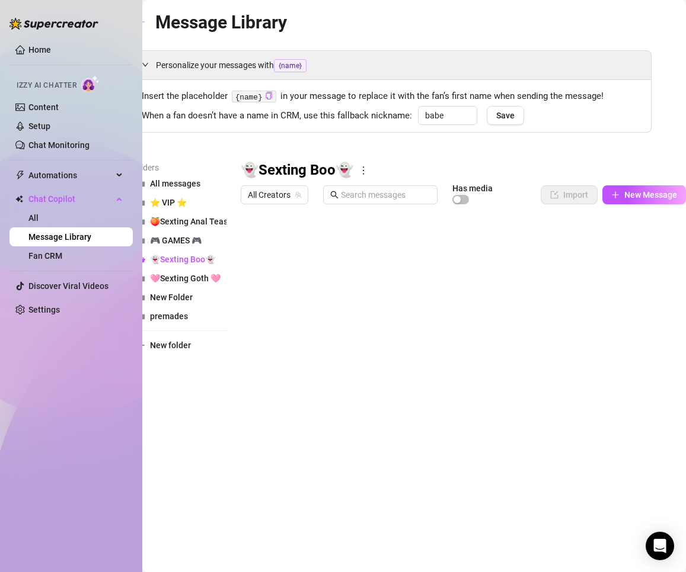
click at [402, 359] on div at bounding box center [463, 342] width 445 height 264
click at [506, 361] on div at bounding box center [463, 342] width 445 height 264
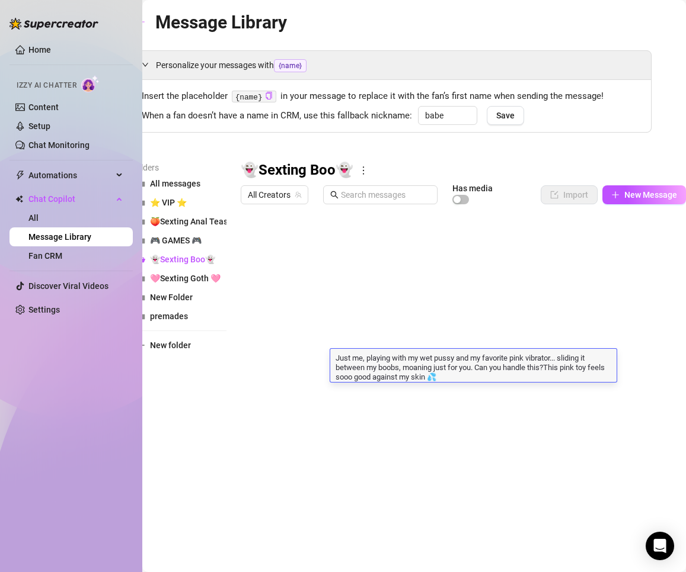
click at [494, 375] on textarea "Just me, playing with my wet pussy and my favorite pink vibrator... sliding it …" at bounding box center [473, 368] width 286 height 30
click at [463, 378] on textarea "Just me, playing with my wet pussy and my favorite pink vibrator... sliding it …" at bounding box center [473, 368] width 286 height 30
click at [548, 368] on textarea "Just me, playing with my wet pussy and my favorite pink vibrator... sliding it …" at bounding box center [473, 368] width 286 height 30
click at [509, 379] on textarea "Just me, playing with my wet pussy and my favorite pink vibrator... sliding it …" at bounding box center [473, 368] width 286 height 30
click at [438, 379] on textarea "Just me, playing with my wet pussy and my favorite pink vibrator... sliding it …" at bounding box center [473, 368] width 286 height 30
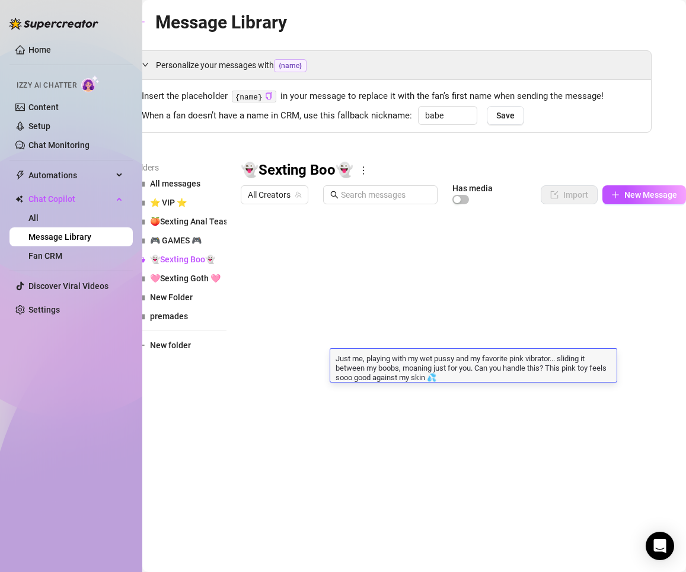
click at [438, 379] on textarea "Just me, playing with my wet pussy and my favorite pink vibrator... sliding it …" at bounding box center [473, 368] width 286 height 30
click at [517, 379] on textarea "Just me, playing with my wet pussy and my favorite pink vibrator... sliding it …" at bounding box center [473, 368] width 286 height 30
click at [524, 424] on div at bounding box center [463, 342] width 445 height 264
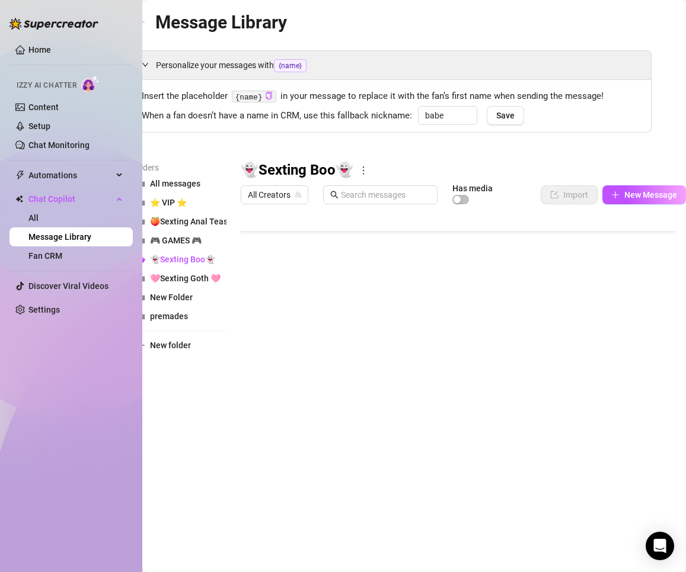
scroll to position [59, 0]
click at [503, 373] on div at bounding box center [463, 342] width 445 height 264
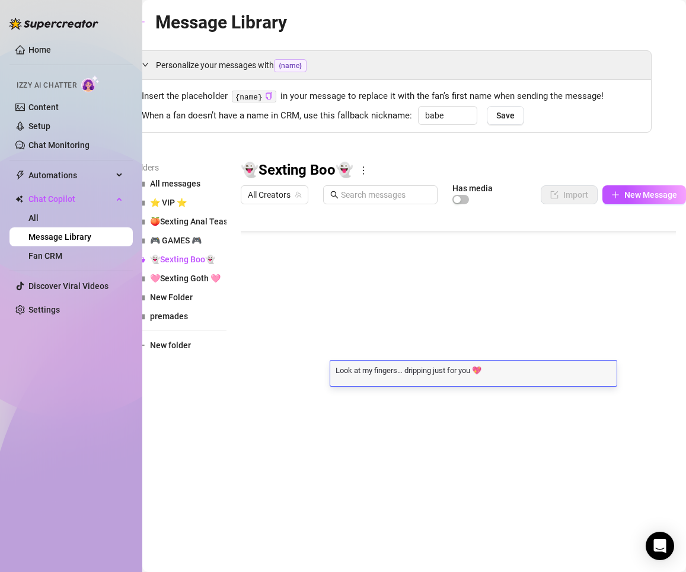
scroll to position [1, 0]
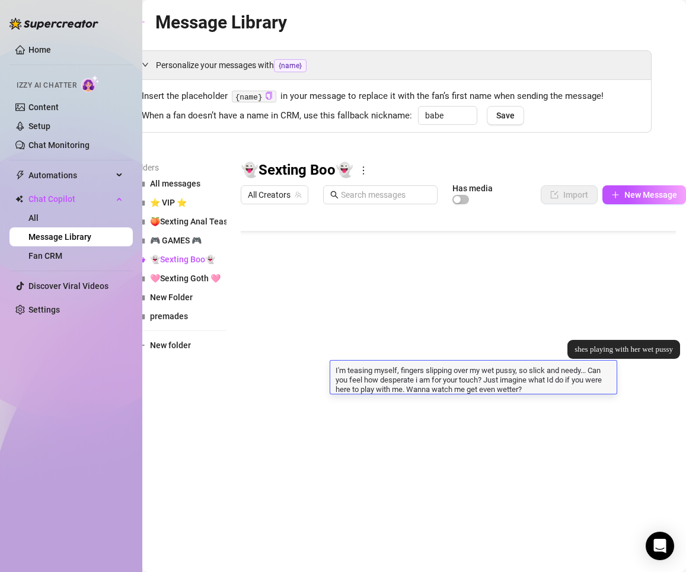
click at [551, 385] on textarea "I'm teasing myself, fingers slipping over my wet pussy, so slick and needy... C…" at bounding box center [473, 379] width 286 height 30
click at [551, 391] on textarea "I'm teasing myself, fingers slipping over my wet pussy, so slick and needy... C…" at bounding box center [473, 379] width 286 height 30
click at [524, 403] on div at bounding box center [463, 342] width 445 height 264
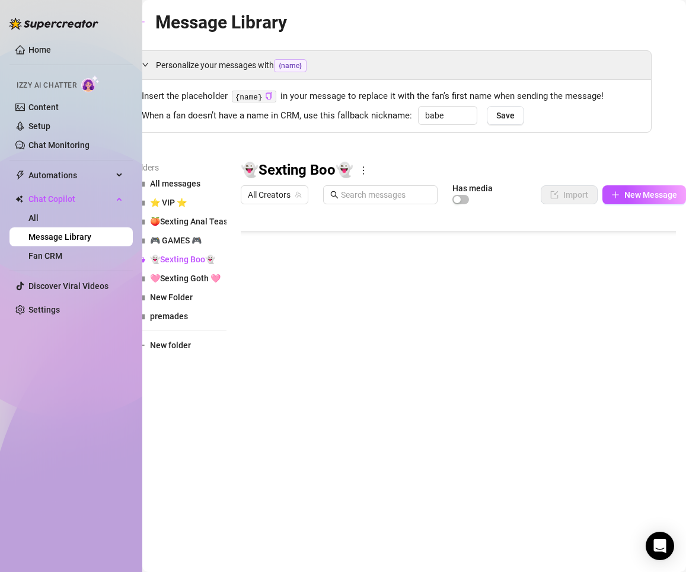
scroll to position [119, 0]
click at [364, 383] on div at bounding box center [463, 342] width 445 height 264
click at [382, 386] on div at bounding box center [463, 342] width 445 height 264
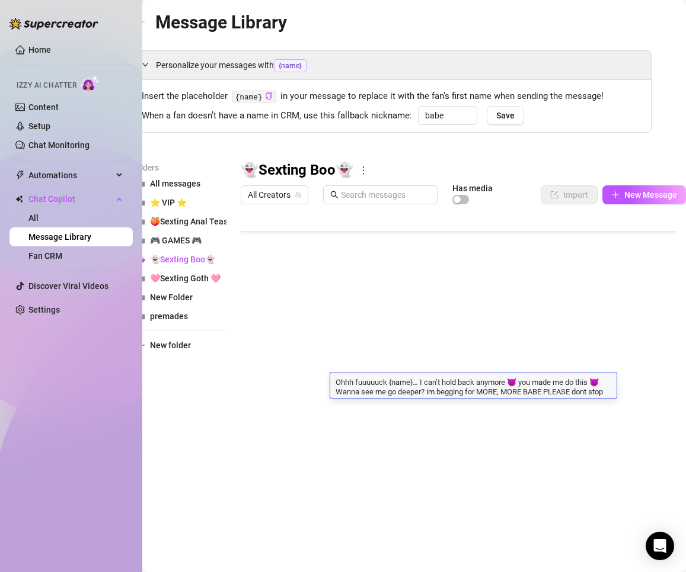
click at [382, 386] on textarea "Ohhh fuuuuuck {name}… I can’t hold back anymore 😈 you made me do this 😈 Wanna s…" at bounding box center [473, 386] width 286 height 20
click at [431, 396] on textarea "Ohhh fuuuuuck {name}… I can’t hold back anymore 😈 you made me do this 😈 Wanna s…" at bounding box center [473, 386] width 286 height 20
click at [399, 396] on textarea "Ohhh fuuuuuck {name}… I can’t hold back anymore 😈 you made me do this 😈 Wanna s…" at bounding box center [473, 386] width 286 height 20
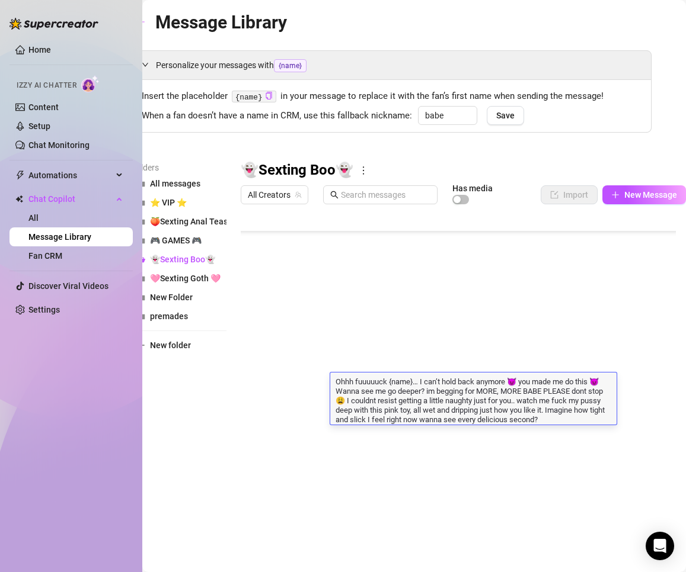
drag, startPoint x: 549, startPoint y: 410, endPoint x: 348, endPoint y: 402, distance: 201.0
click at [348, 402] on textarea "Ohhh fuuuuuck {name}… I can’t hold back anymore 😈 you made me do this 😈 Wanna s…" at bounding box center [473, 400] width 286 height 49
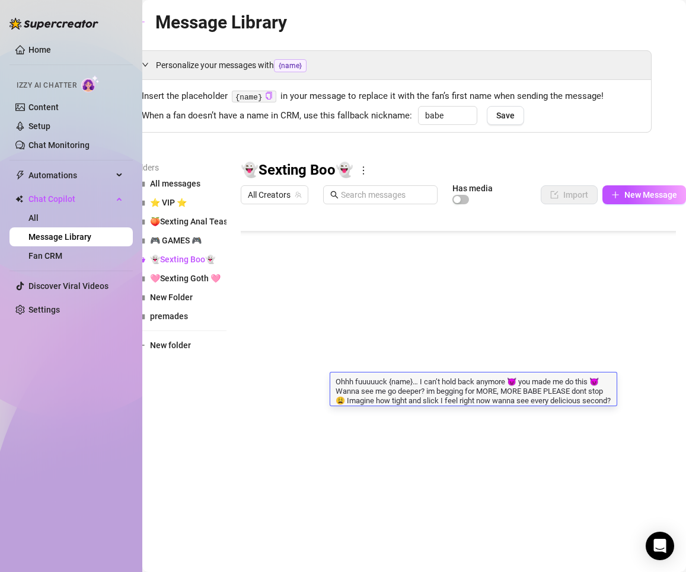
click at [593, 403] on textarea "Ohhh fuuuuuck {name}… I can’t hold back anymore 😈 you made me do this 😈 Wanna s…" at bounding box center [473, 391] width 286 height 30
click at [577, 442] on body "Home Izzy AI Chatter Content Setup Chat Monitoring Automations Chat Copilot All…" at bounding box center [343, 286] width 686 height 572
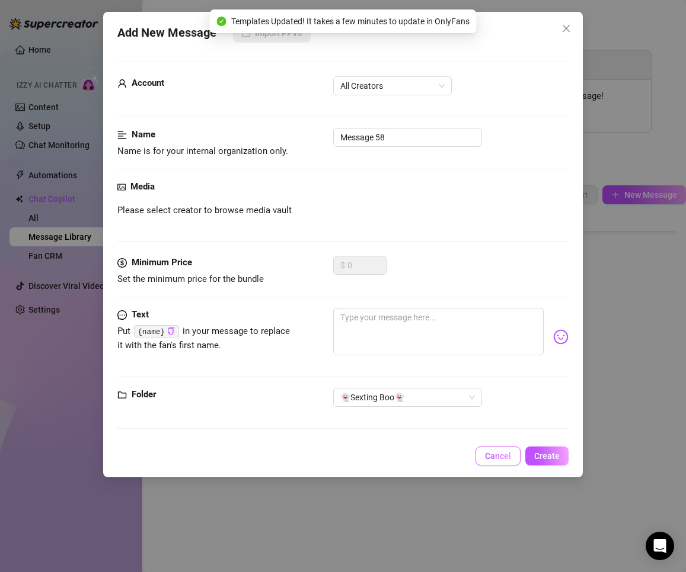
click at [487, 456] on span "Cancel" at bounding box center [498, 456] width 26 height 9
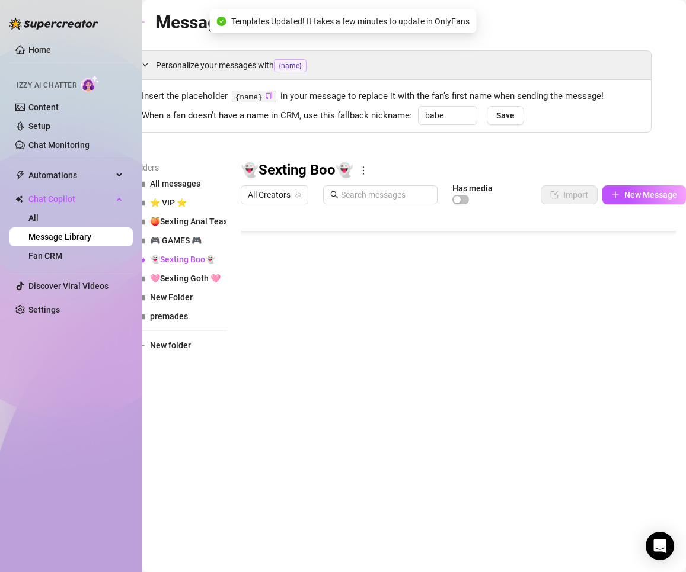
click at [572, 410] on div at bounding box center [463, 342] width 445 height 264
click at [434, 332] on div at bounding box center [463, 342] width 445 height 264
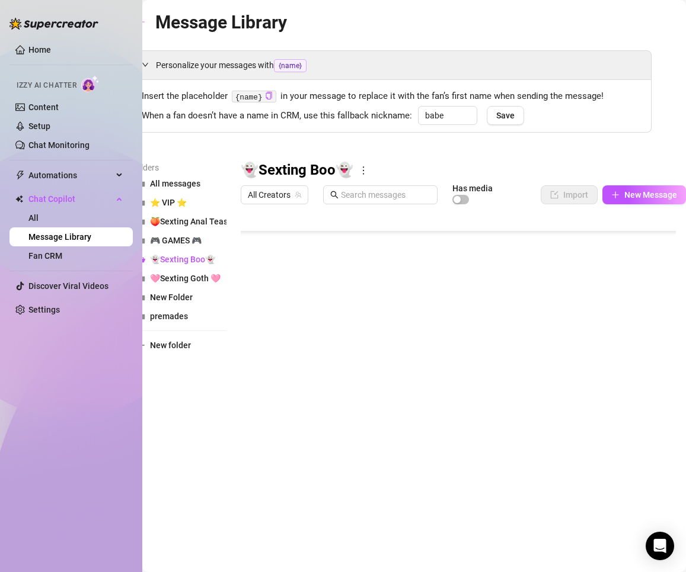
click at [434, 329] on div at bounding box center [463, 342] width 445 height 264
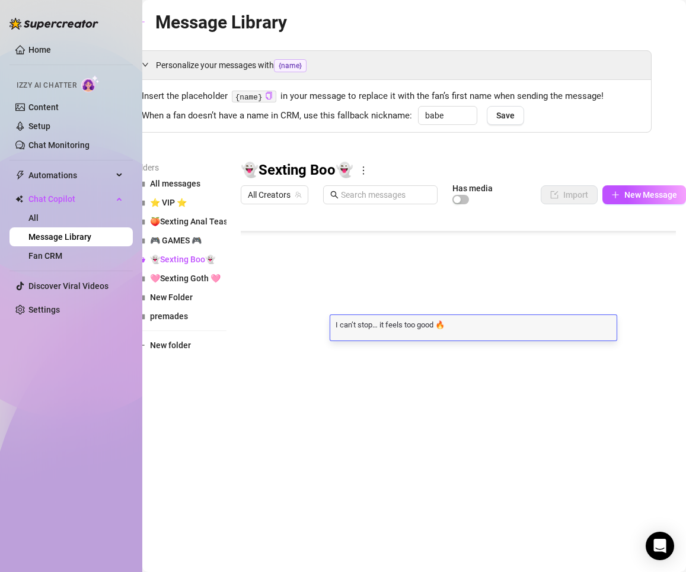
click at [434, 329] on textarea "I can’t stop… it feels too good 🔥" at bounding box center [473, 324] width 286 height 11
click at [456, 324] on textarea "I can’t stop… it feels too good 🔥" at bounding box center [473, 324] width 286 height 11
click at [462, 327] on textarea "I can’t stop… it feels too good 🔥" at bounding box center [473, 324] width 286 height 11
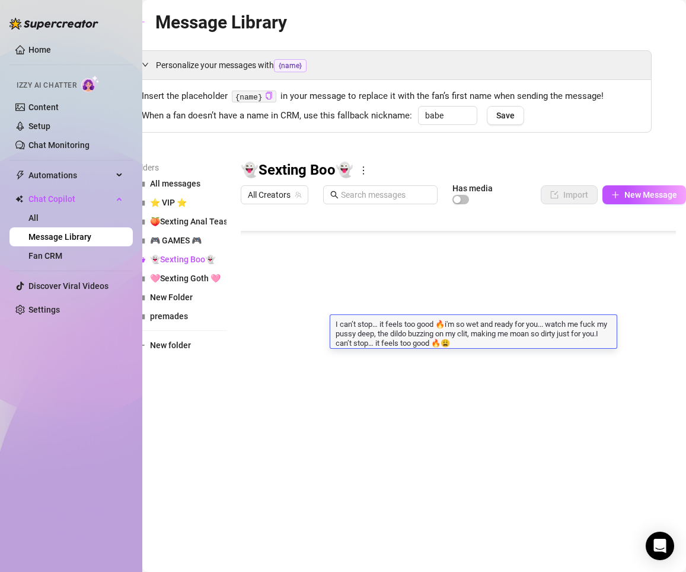
click at [447, 322] on textarea "I can’t stop… it feels too good 🔥i'm so wet and ready for you... watch me fuck …" at bounding box center [473, 334] width 286 height 30
click at [509, 329] on textarea "I can’t stop… it feels too good 🔥i'm so wet and ready for you... watch me fuck …" at bounding box center [473, 334] width 286 height 30
click at [451, 321] on textarea "I can’t stop… it feels too good 🔥i'm so wet and ready for you... watch me fuck …" at bounding box center [473, 334] width 286 height 30
click at [443, 322] on textarea "I can’t stop… it feels too good 🔥i'm so wet and ready for you... watch me fuck …" at bounding box center [473, 334] width 286 height 30
click at [517, 340] on textarea "I can’t stop… it feels too good 🔥 i'm so wet and ready for you... watch me fuck…" at bounding box center [473, 334] width 286 height 30
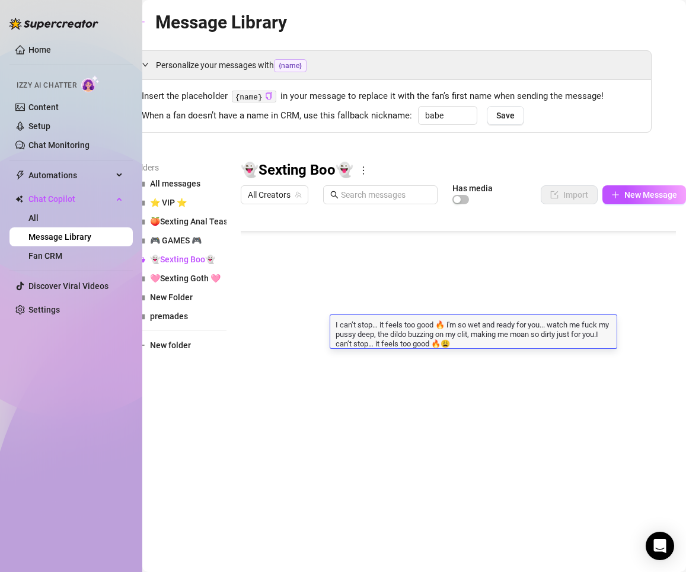
click at [508, 334] on textarea "I can’t stop… it feels too good 🔥 i'm so wet and ready for you... watch me fuck…" at bounding box center [473, 334] width 286 height 30
click at [479, 502] on div "Message Library Personalize your messages with {name} Insert the placeholder {n…" at bounding box center [392, 272] width 520 height 529
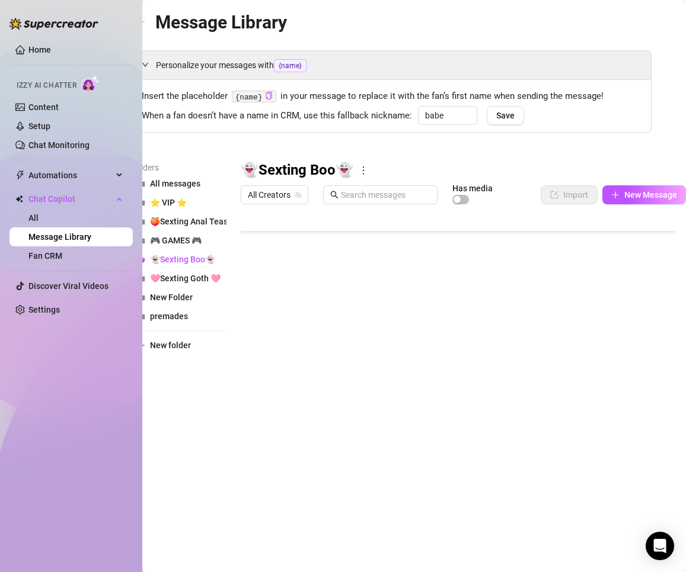
click at [394, 373] on div at bounding box center [463, 342] width 445 height 264
click at [389, 398] on div at bounding box center [463, 342] width 445 height 264
click at [199, 220] on span "🍑Sexting Anal Tease🍑" at bounding box center [196, 221] width 92 height 9
click at [249, 359] on div at bounding box center [463, 342] width 445 height 264
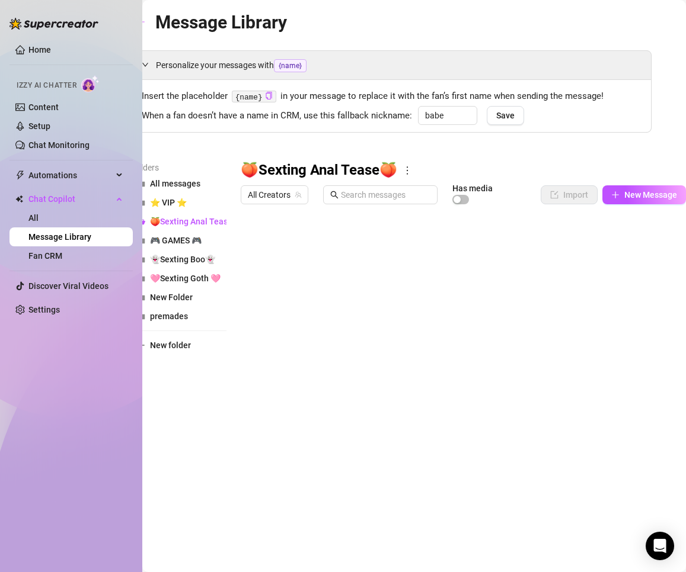
click at [357, 364] on div at bounding box center [463, 342] width 445 height 264
click at [632, 191] on span "New Message" at bounding box center [650, 194] width 53 height 9
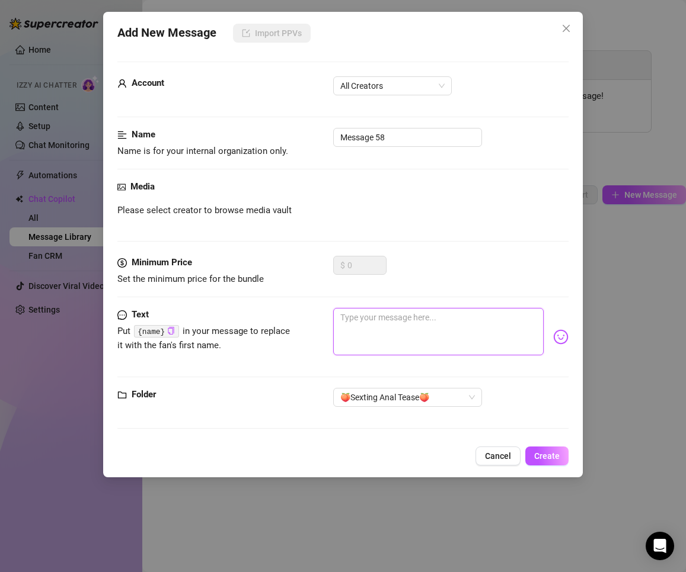
click at [389, 324] on textarea at bounding box center [438, 331] width 211 height 47
paste textarea "SO. FUCKING. TIGHT. You see how my back arches? Feels like fire… wish it was yo…"
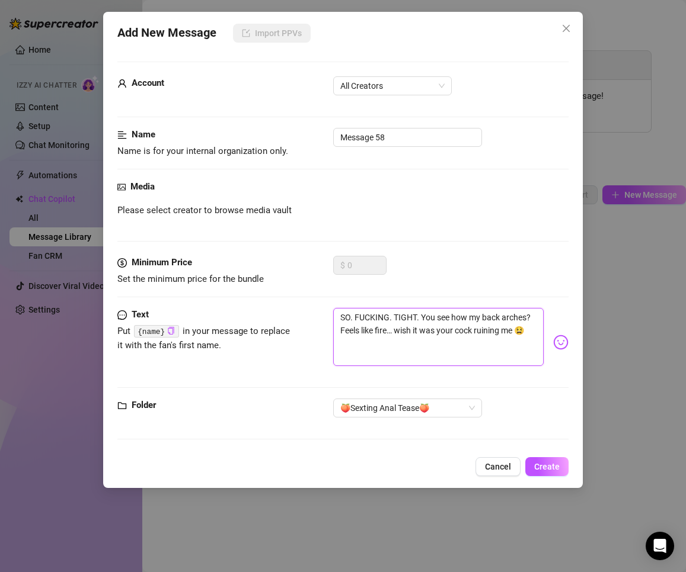
click at [428, 357] on textarea "SO. FUCKING. TIGHT. You see how my back arches? Feels like fire… wish it was yo…" at bounding box center [438, 337] width 211 height 58
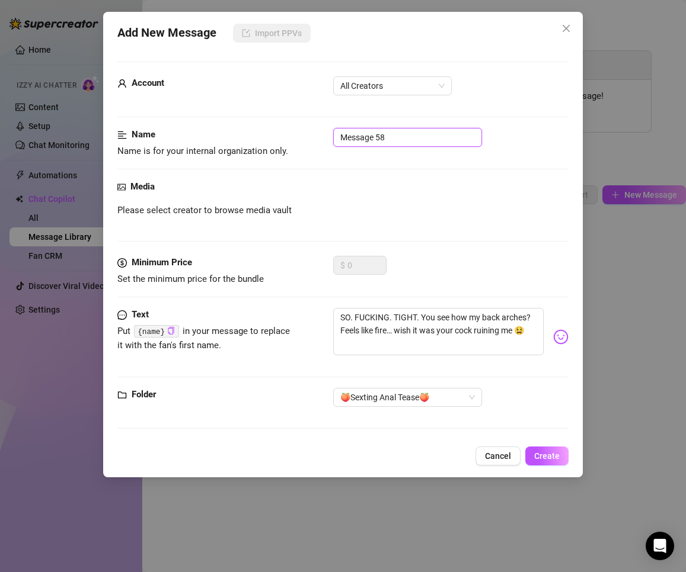
click at [414, 135] on input "Message 58" at bounding box center [407, 137] width 149 height 19
click at [418, 89] on span "All Creators" at bounding box center [392, 86] width 104 height 18
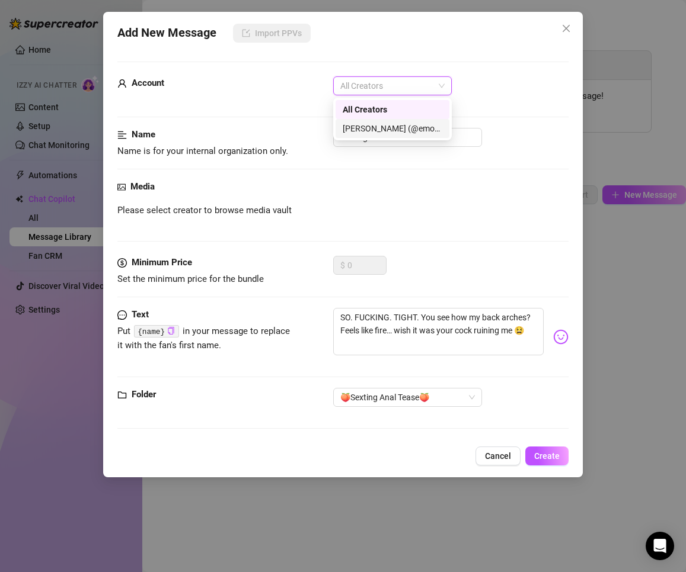
click at [403, 126] on div "[PERSON_NAME] (@emopink69)" at bounding box center [393, 128] width 100 height 13
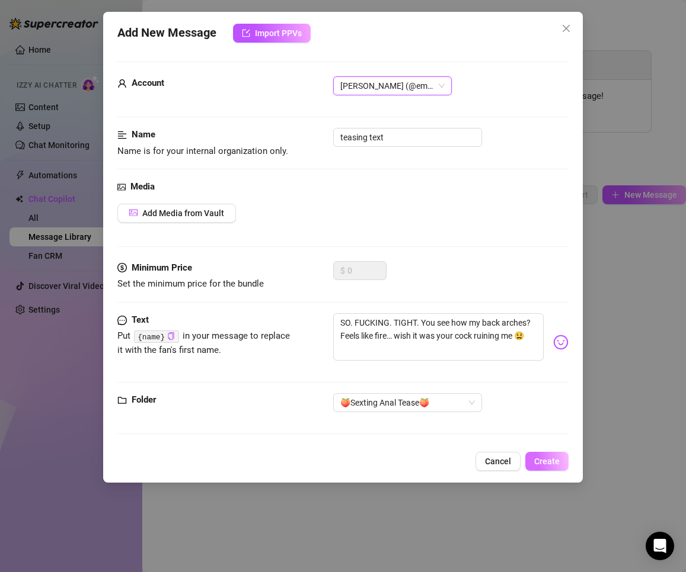
click at [549, 466] on span "Create" at bounding box center [546, 461] width 25 height 9
